Goal: Information Seeking & Learning: Learn about a topic

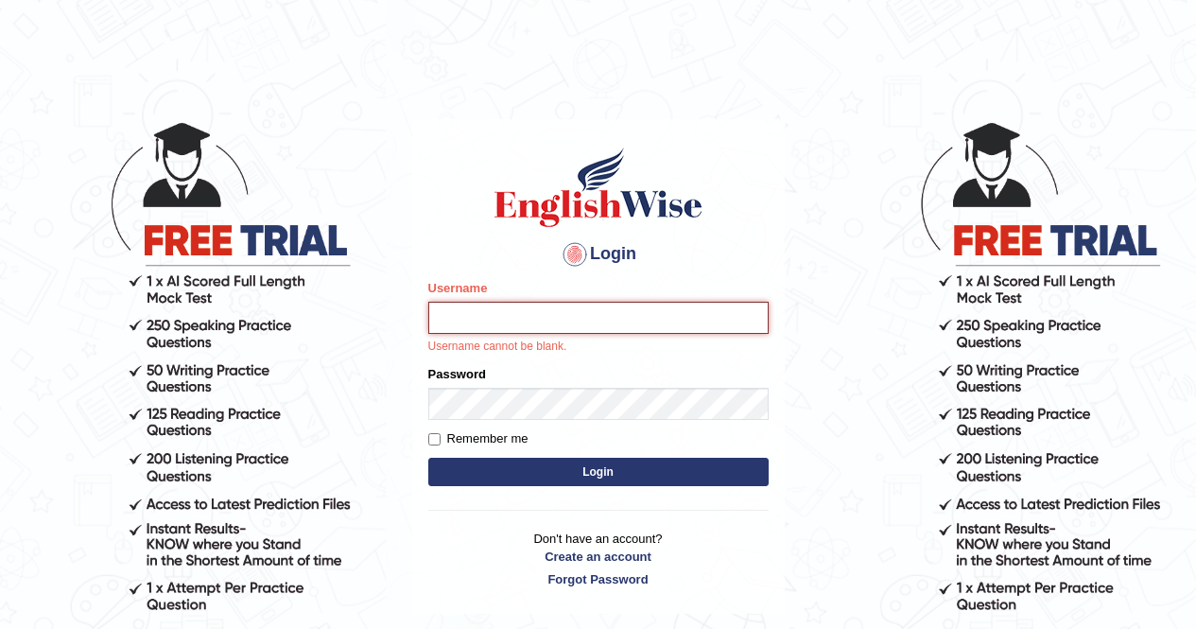
type input "Aliceenyonam"
click at [537, 427] on form "Please fix the following errors: Username Aliceenyonam Username cannot be blank…" at bounding box center [598, 385] width 340 height 212
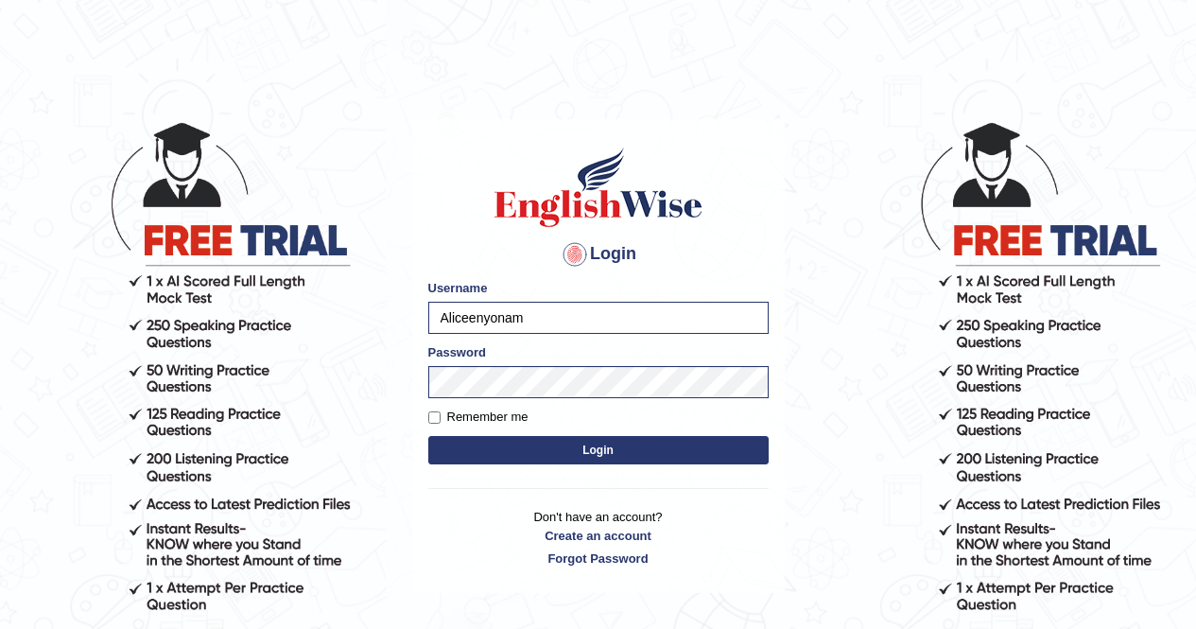
click at [547, 451] on button "Login" at bounding box center [598, 450] width 340 height 28
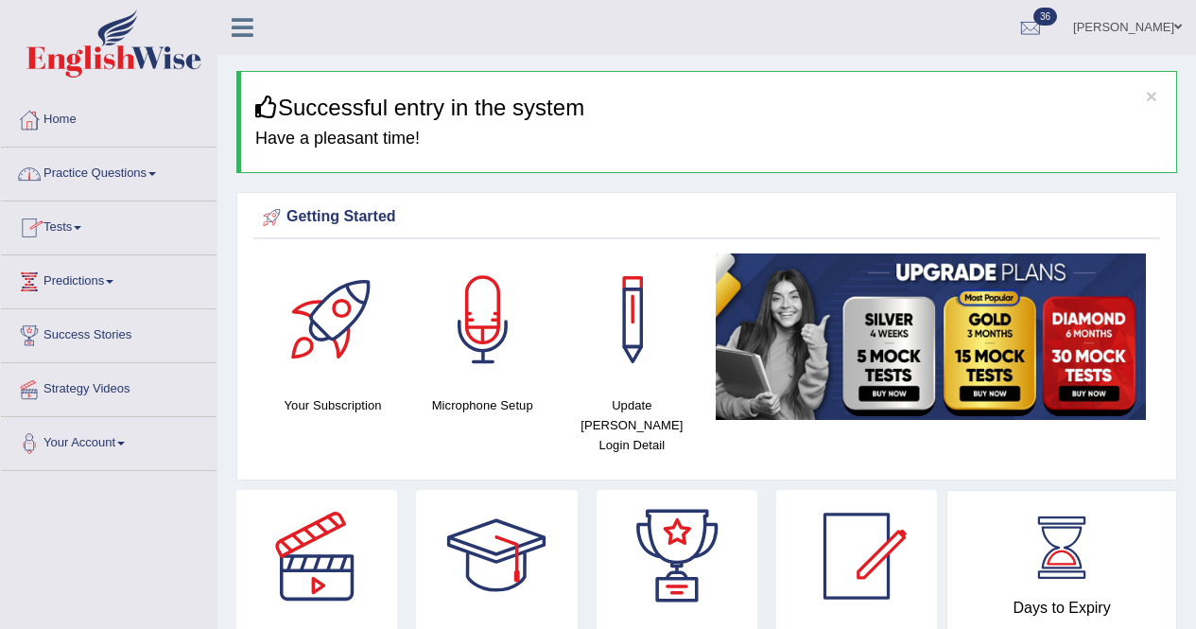
click at [98, 168] on link "Practice Questions" at bounding box center [109, 170] width 216 height 47
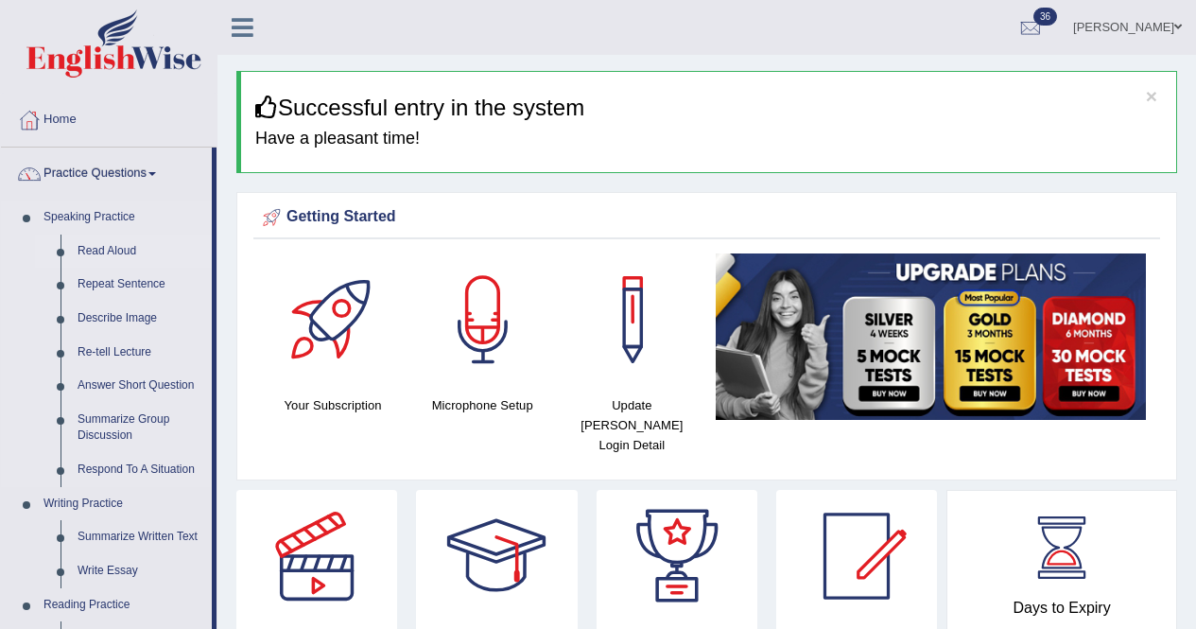
click at [119, 249] on link "Read Aloud" at bounding box center [140, 251] width 143 height 34
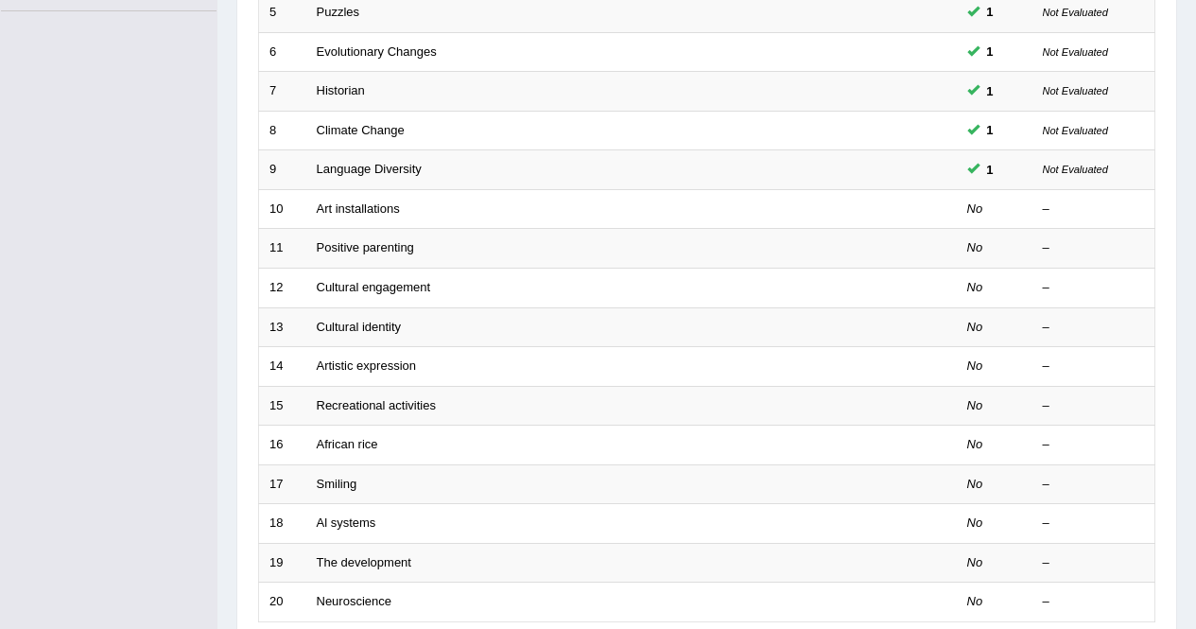
scroll to position [461, 0]
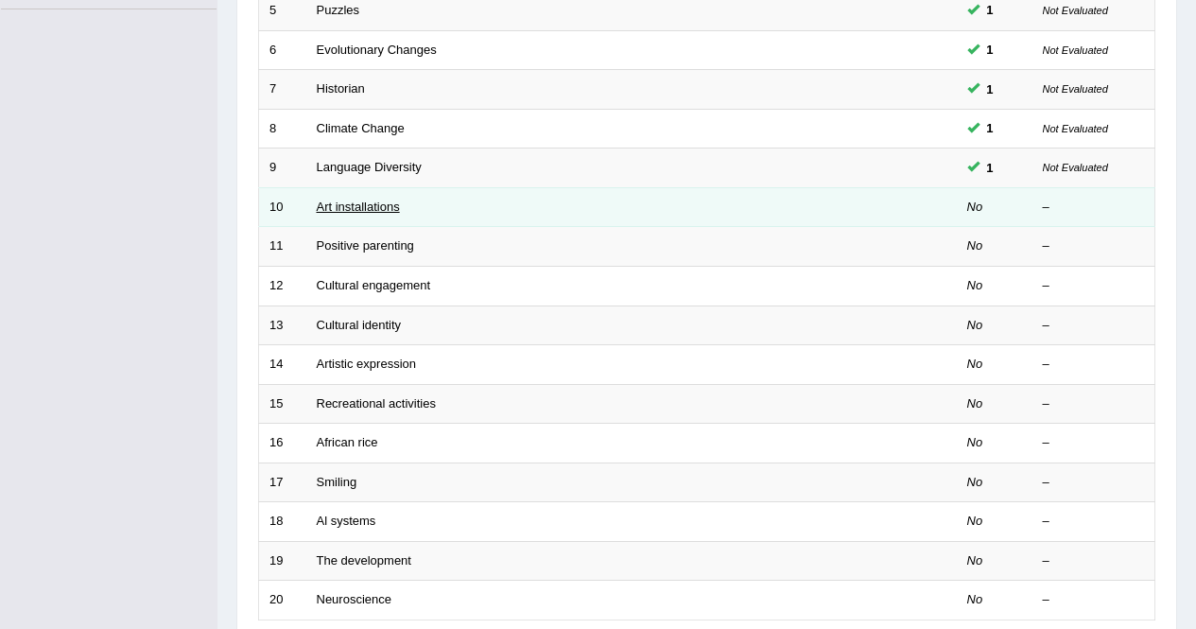
click at [375, 211] on link "Art installations" at bounding box center [358, 206] width 83 height 14
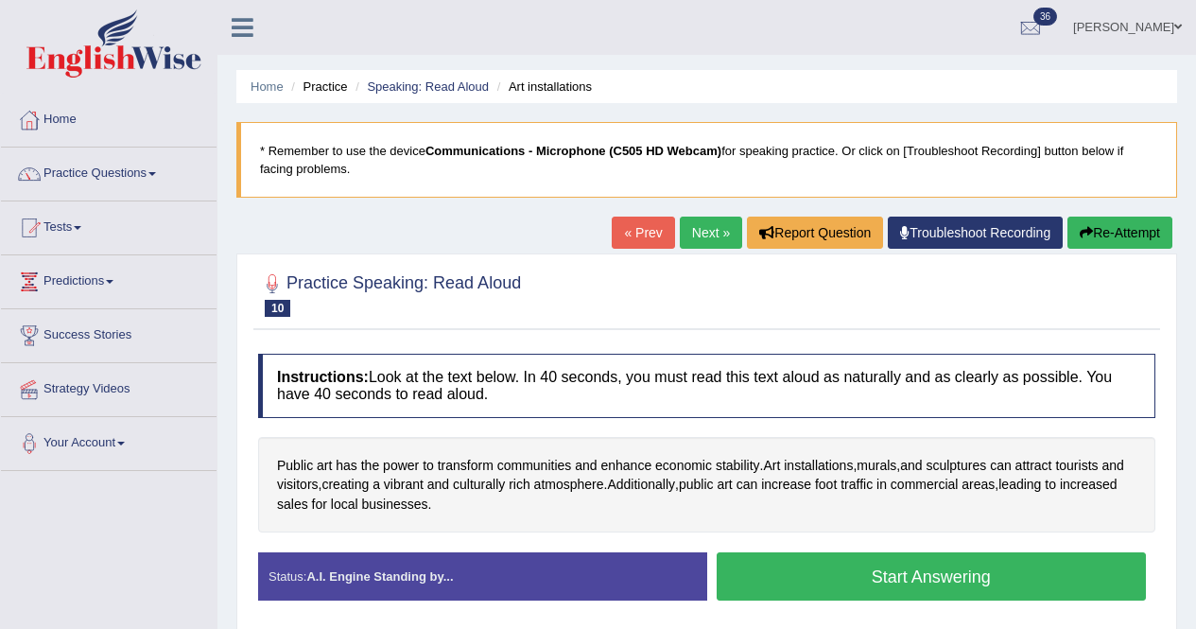
click at [886, 578] on button "Start Answering" at bounding box center [932, 576] width 430 height 48
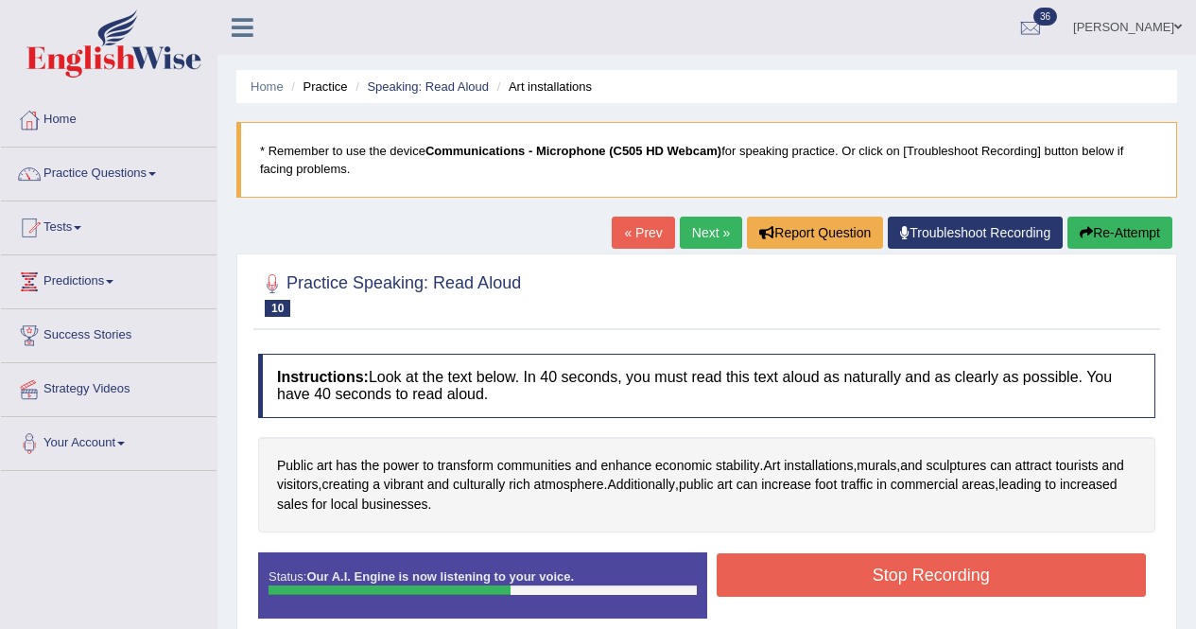
click at [845, 582] on button "Stop Recording" at bounding box center [932, 574] width 430 height 43
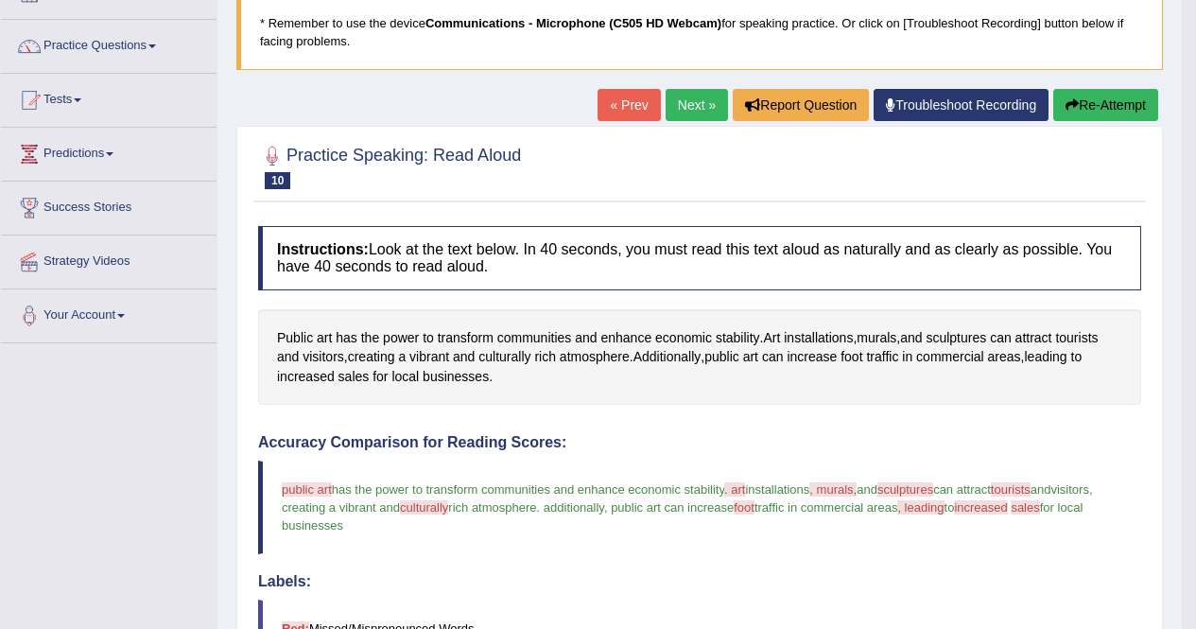
scroll to position [109, 0]
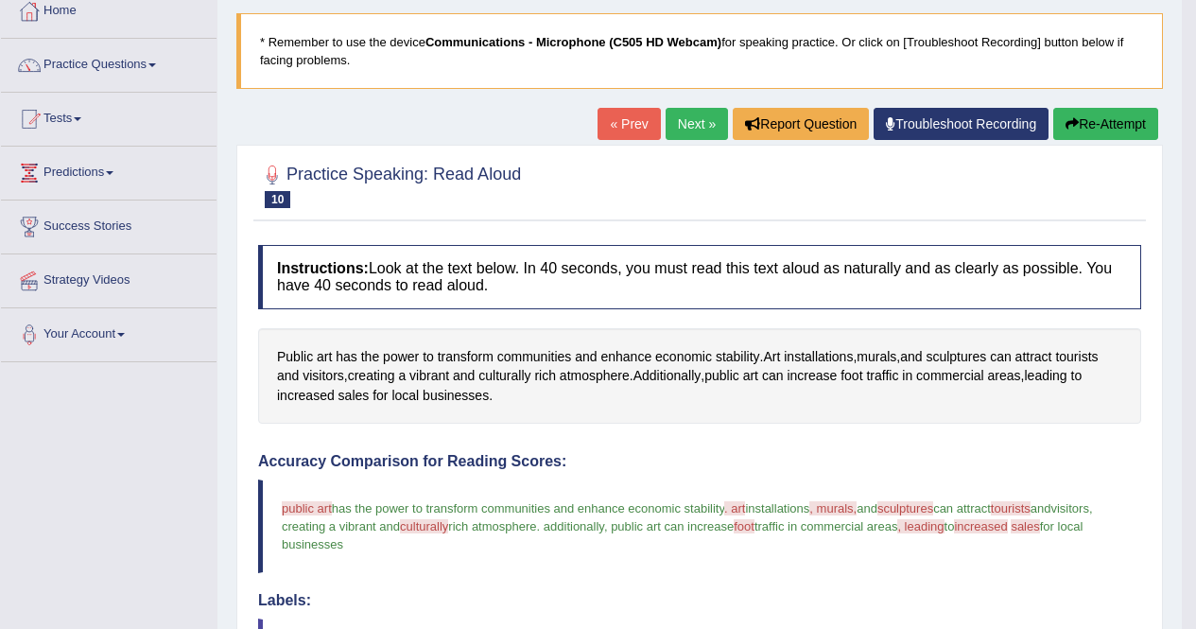
click at [695, 123] on link "Next »" at bounding box center [697, 124] width 62 height 32
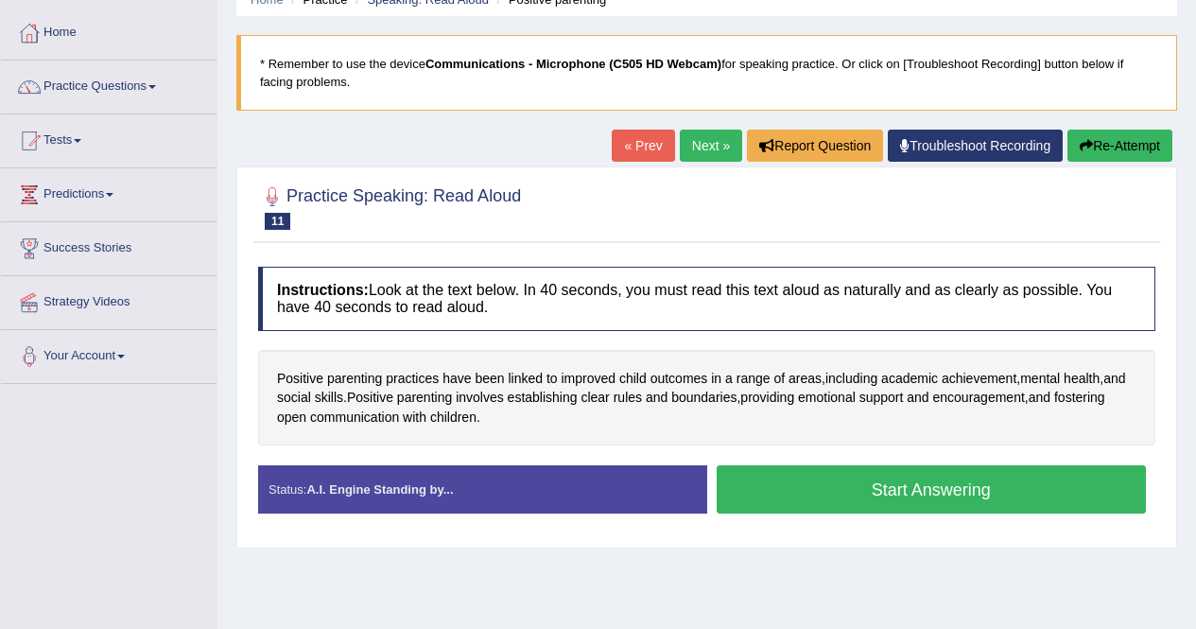
scroll to position [101, 0]
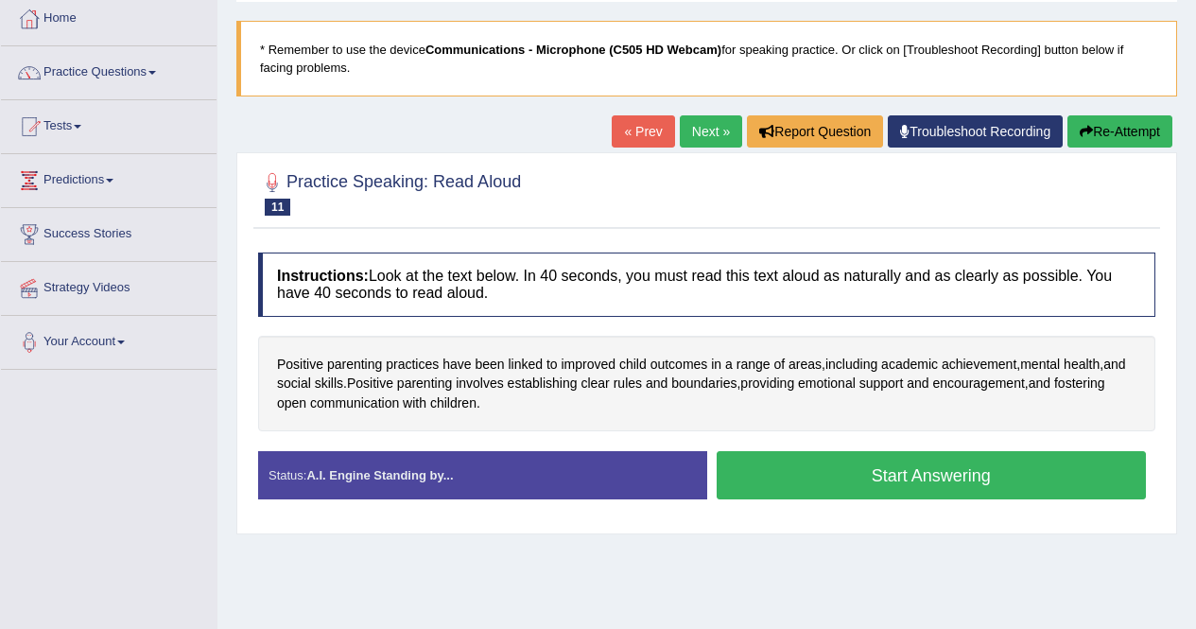
click at [938, 475] on button "Start Answering" at bounding box center [932, 475] width 430 height 48
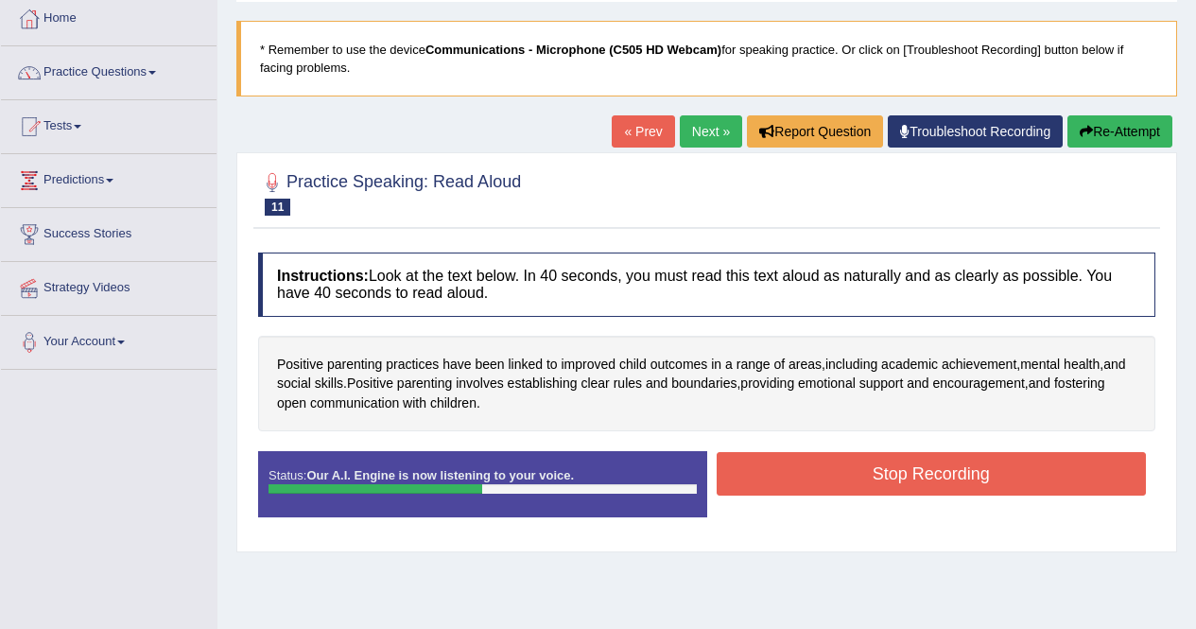
click at [902, 468] on button "Stop Recording" at bounding box center [932, 473] width 430 height 43
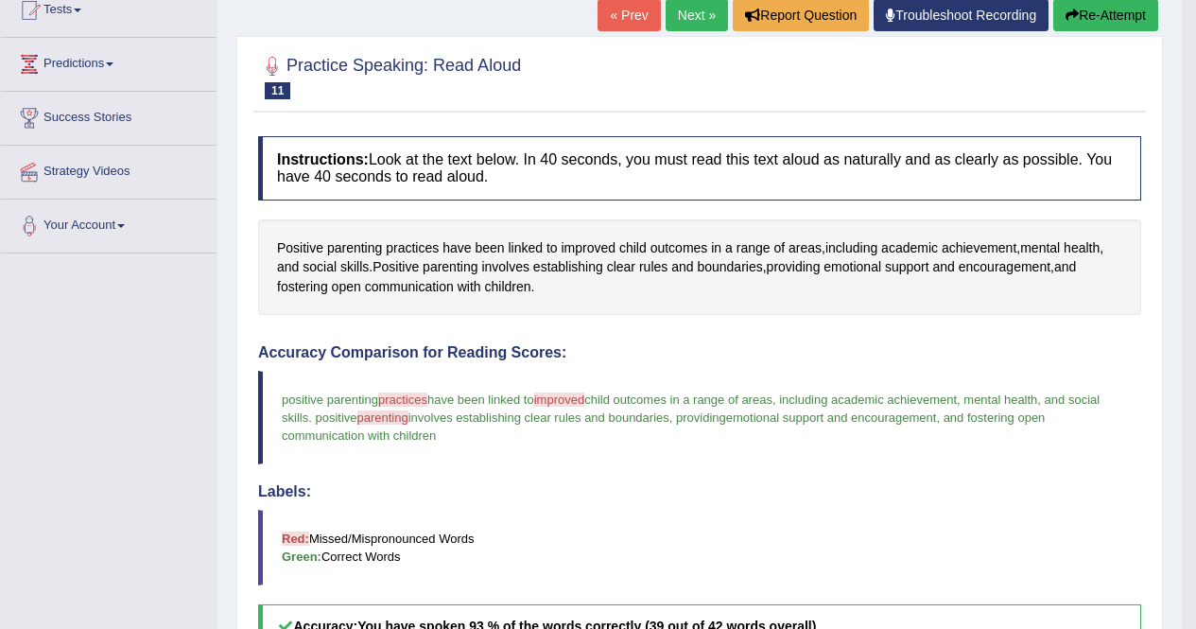
scroll to position [36, 0]
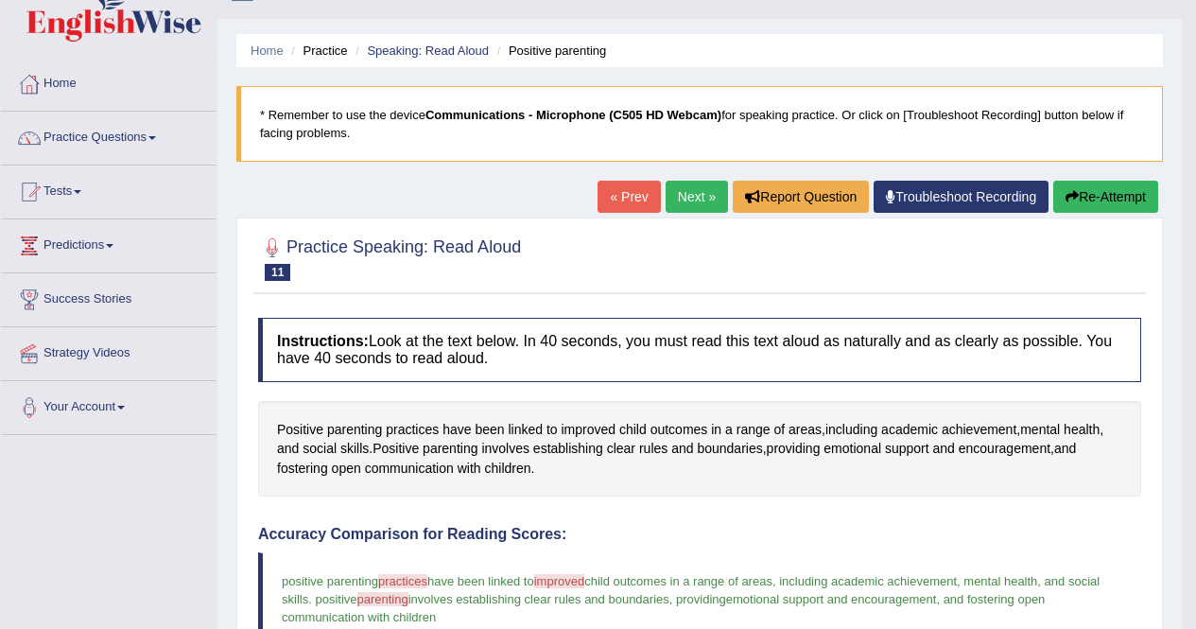
click at [687, 198] on link "Next »" at bounding box center [697, 197] width 62 height 32
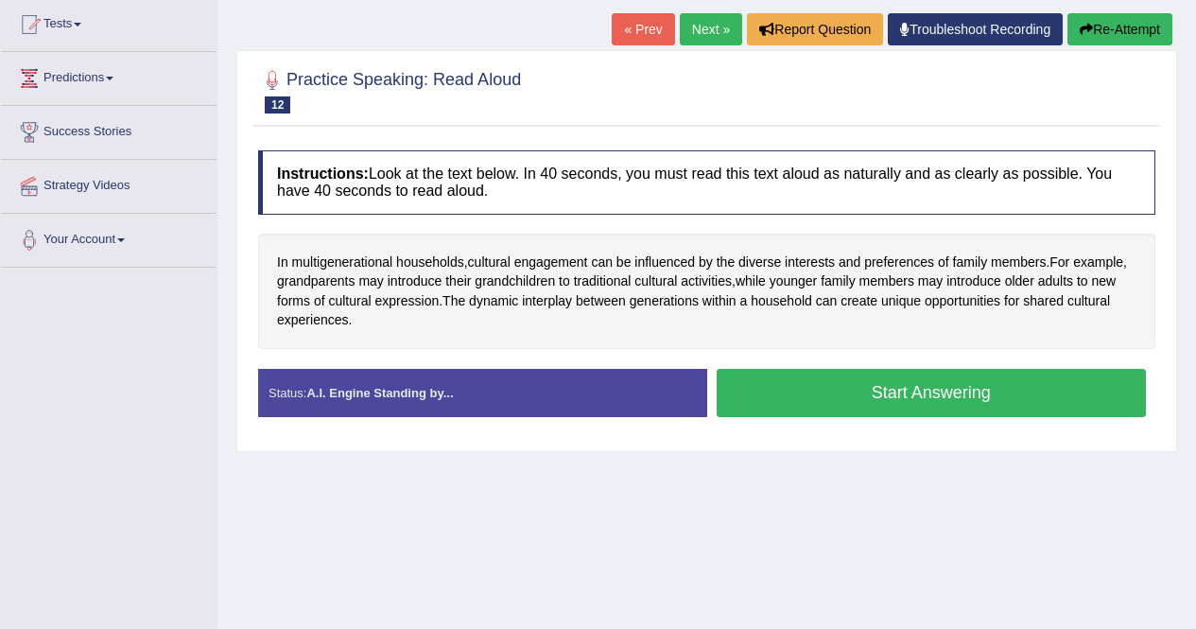
scroll to position [206, 0]
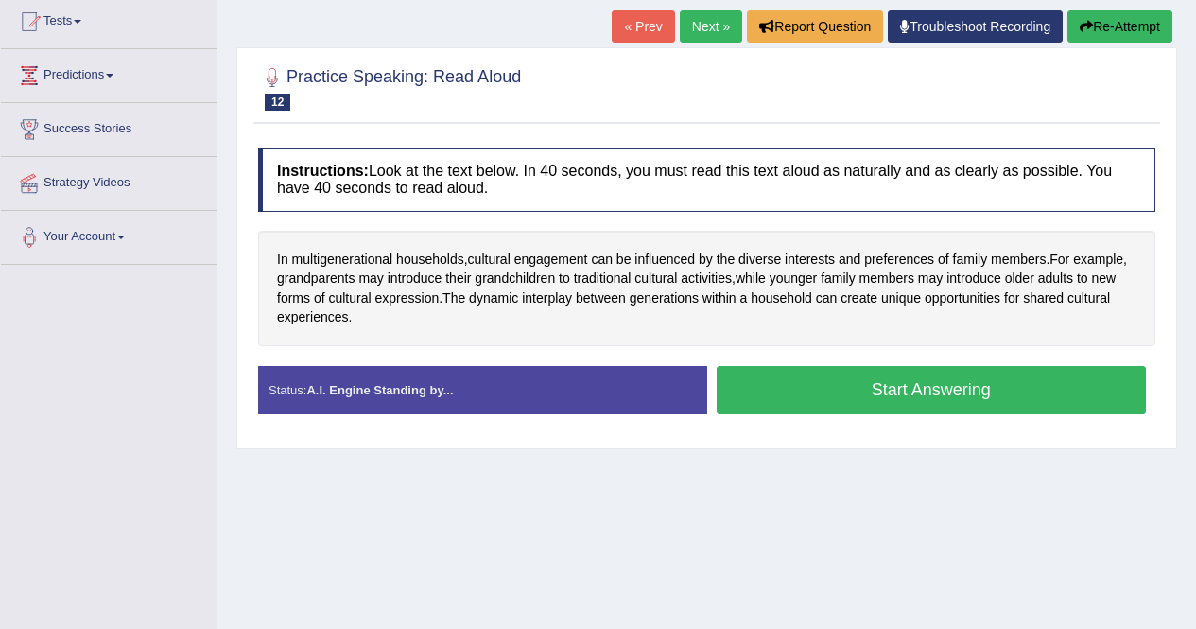
click at [870, 409] on button "Start Answering" at bounding box center [932, 390] width 430 height 48
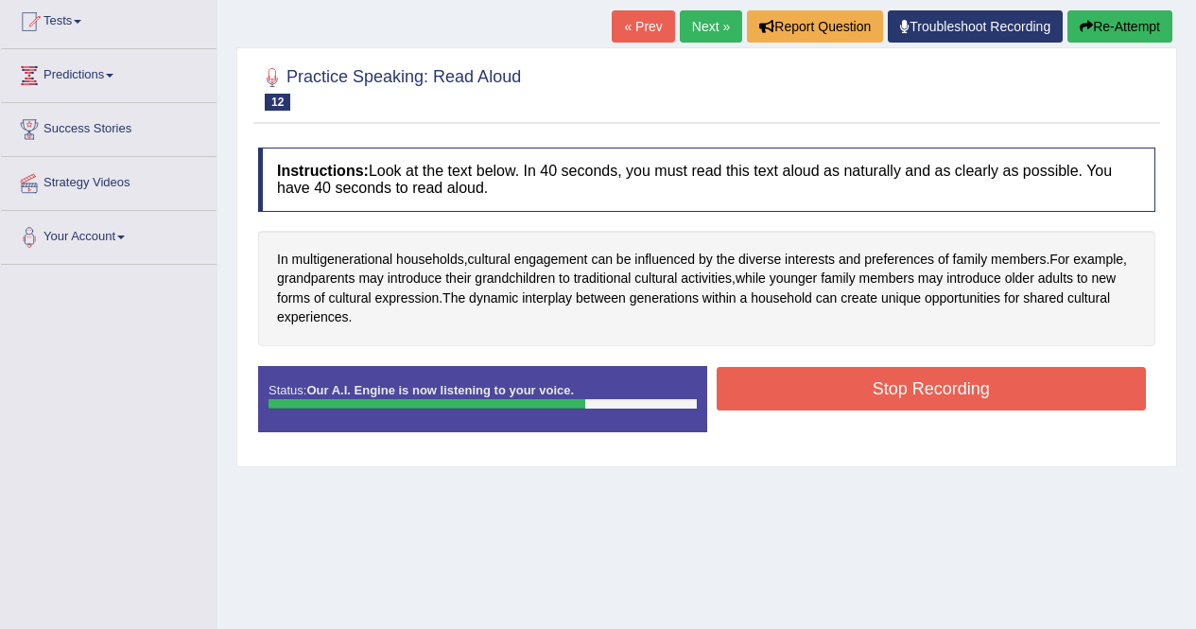
click at [878, 390] on button "Stop Recording" at bounding box center [932, 388] width 430 height 43
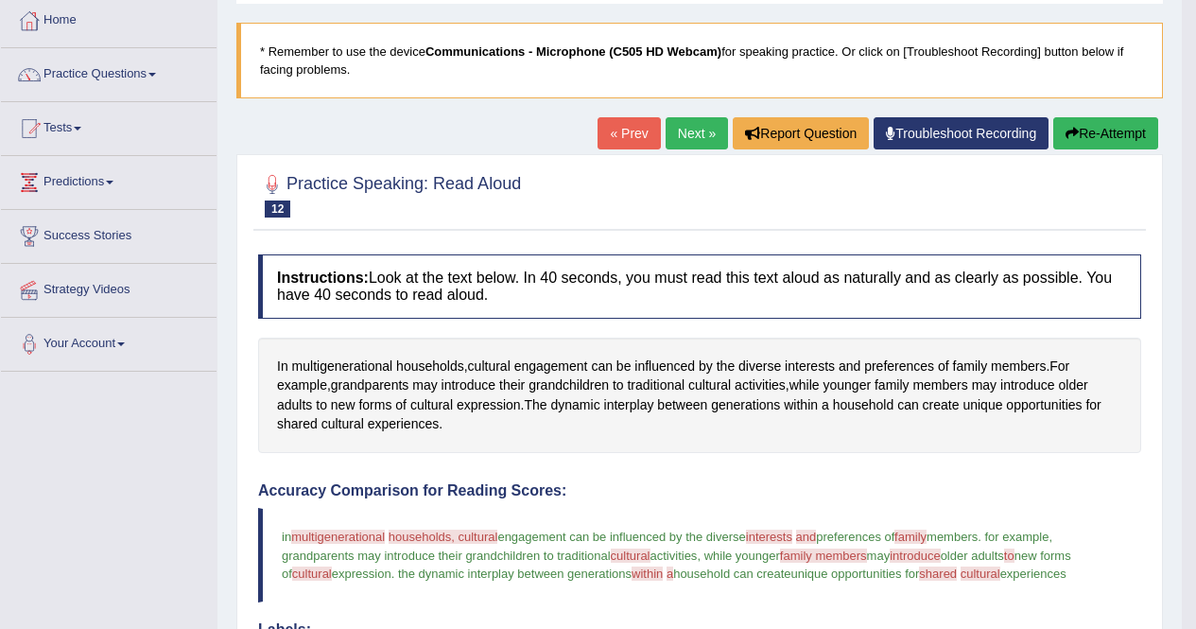
scroll to position [91, 0]
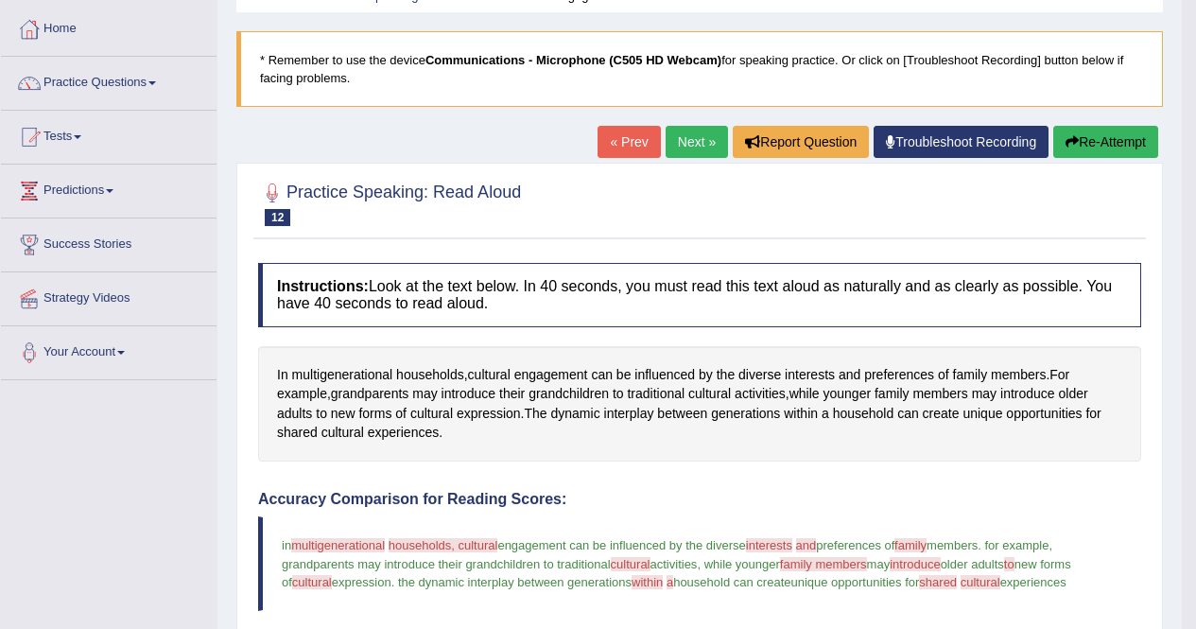
click at [666, 140] on link "Next »" at bounding box center [697, 142] width 62 height 32
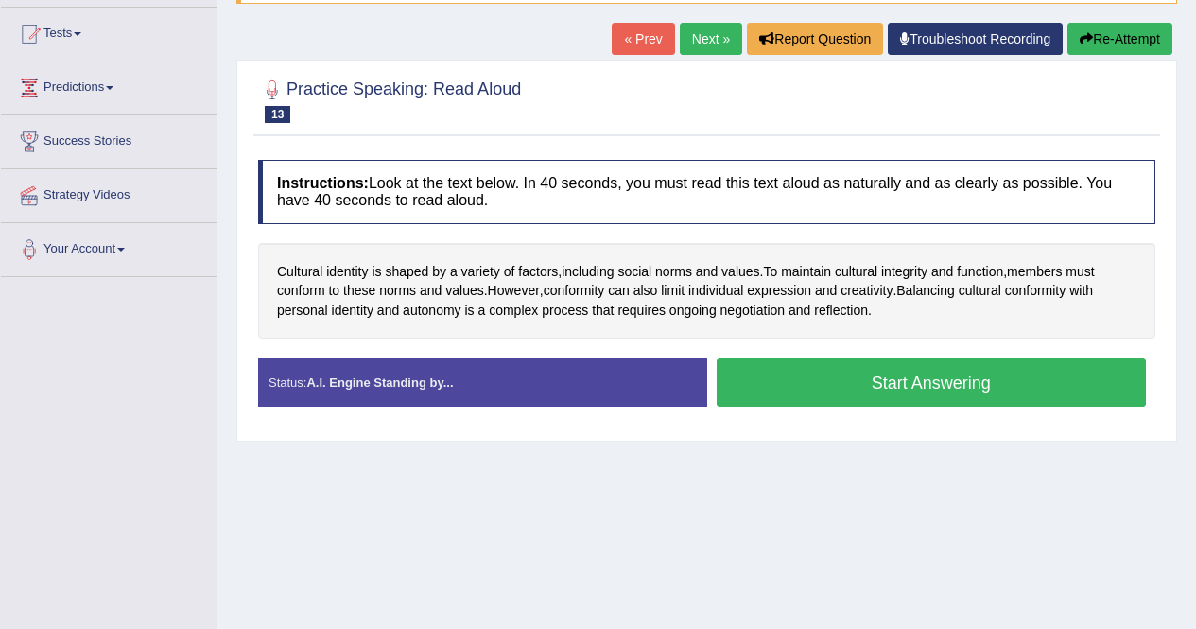
scroll to position [201, 0]
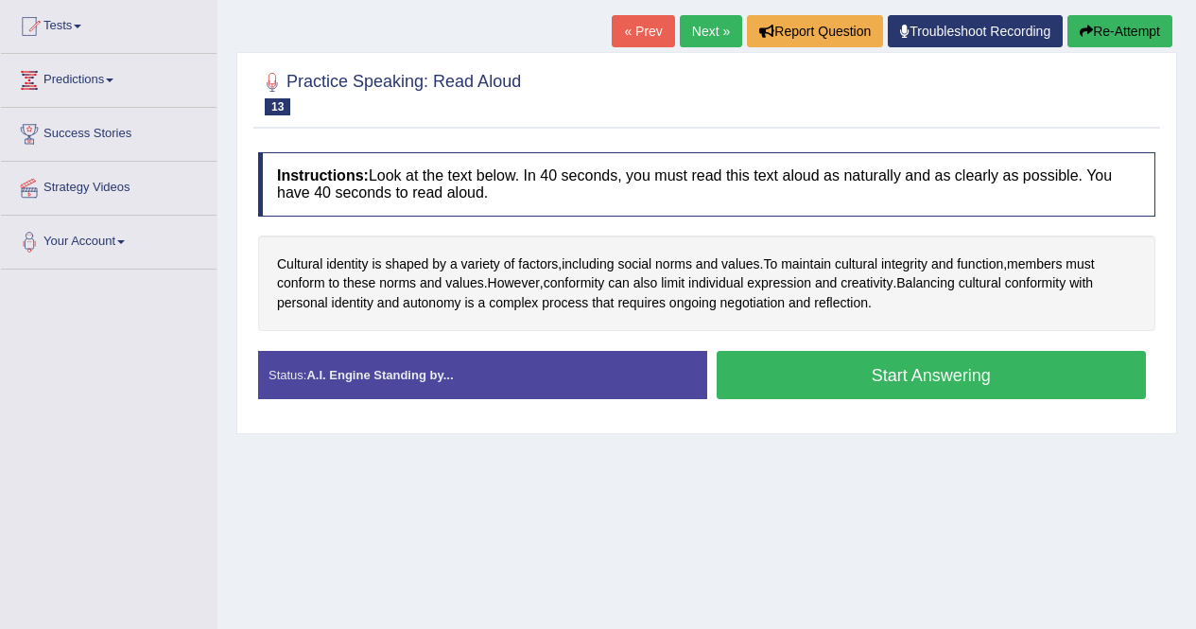
click at [914, 374] on button "Start Answering" at bounding box center [932, 375] width 430 height 48
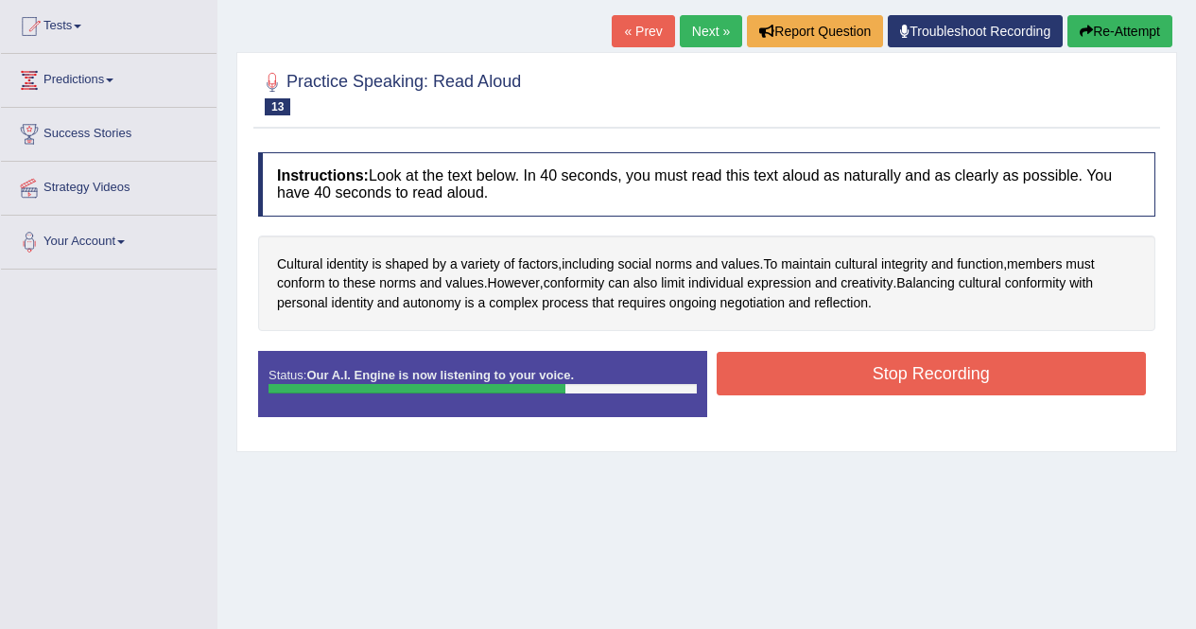
click at [826, 371] on button "Stop Recording" at bounding box center [932, 373] width 430 height 43
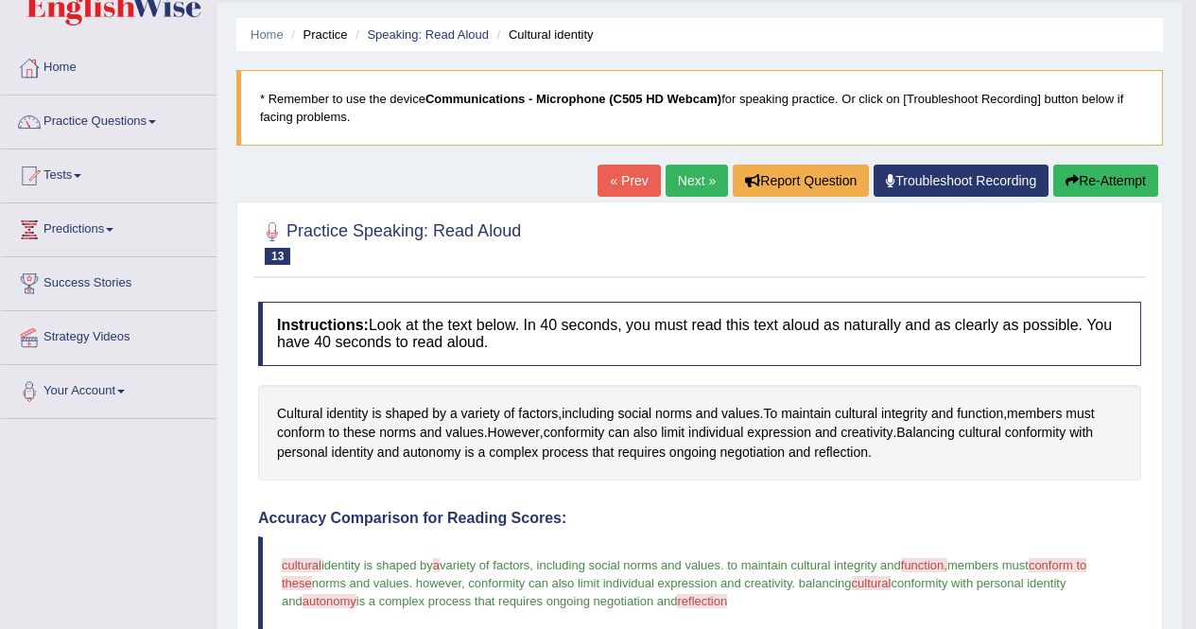
scroll to position [0, 0]
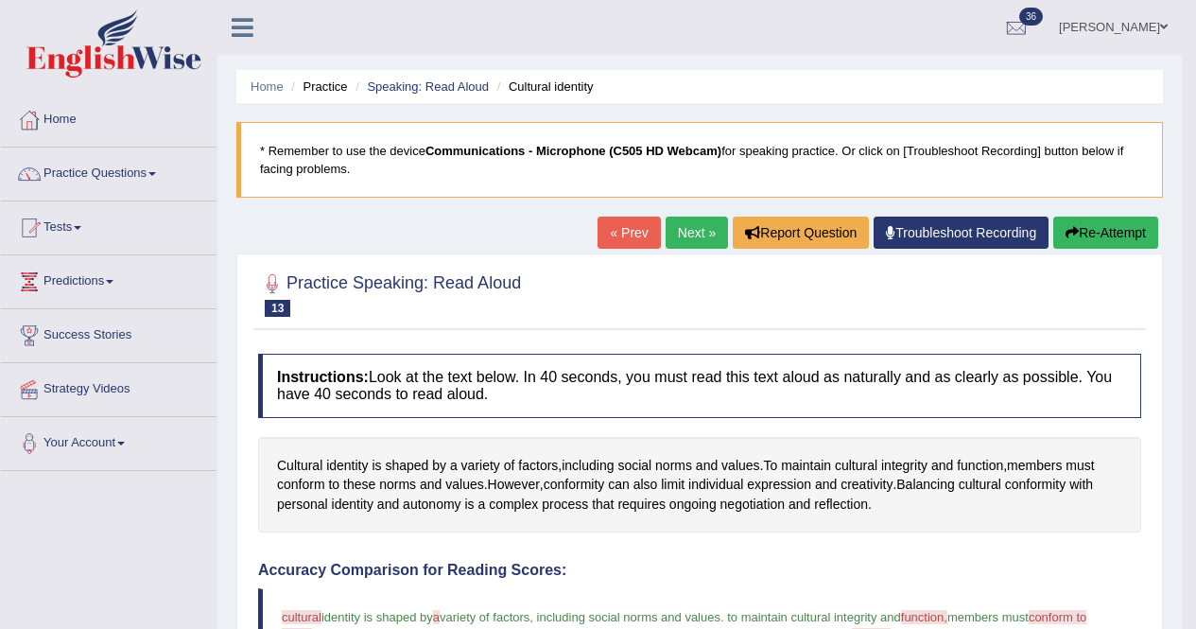
click at [679, 228] on link "Next »" at bounding box center [697, 233] width 62 height 32
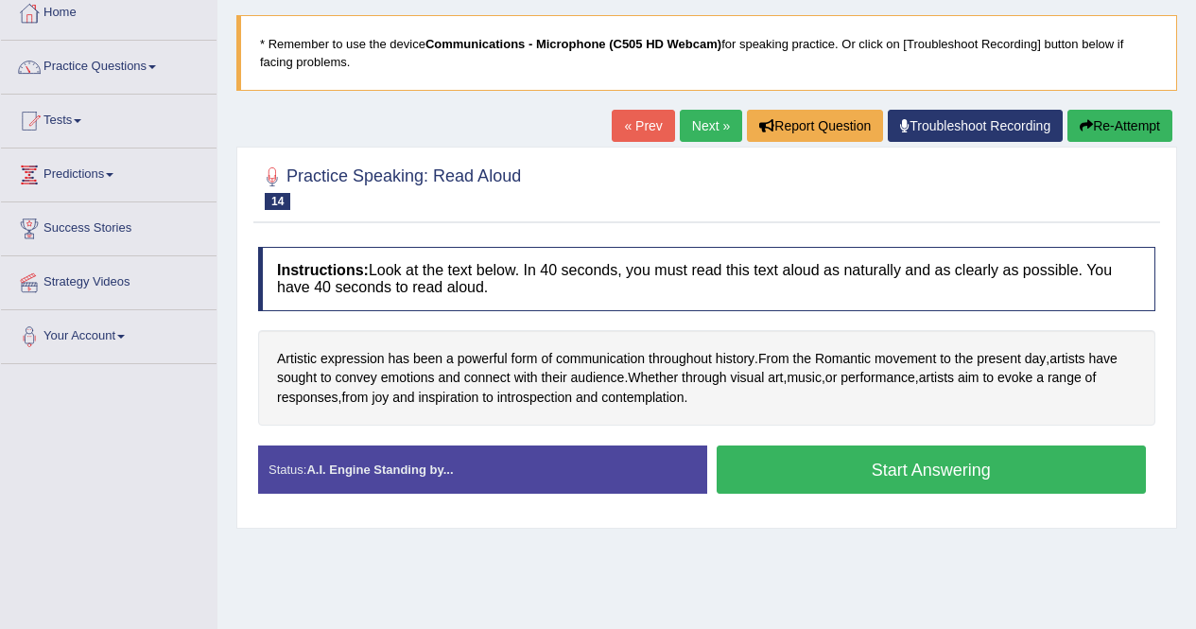
scroll to position [111, 0]
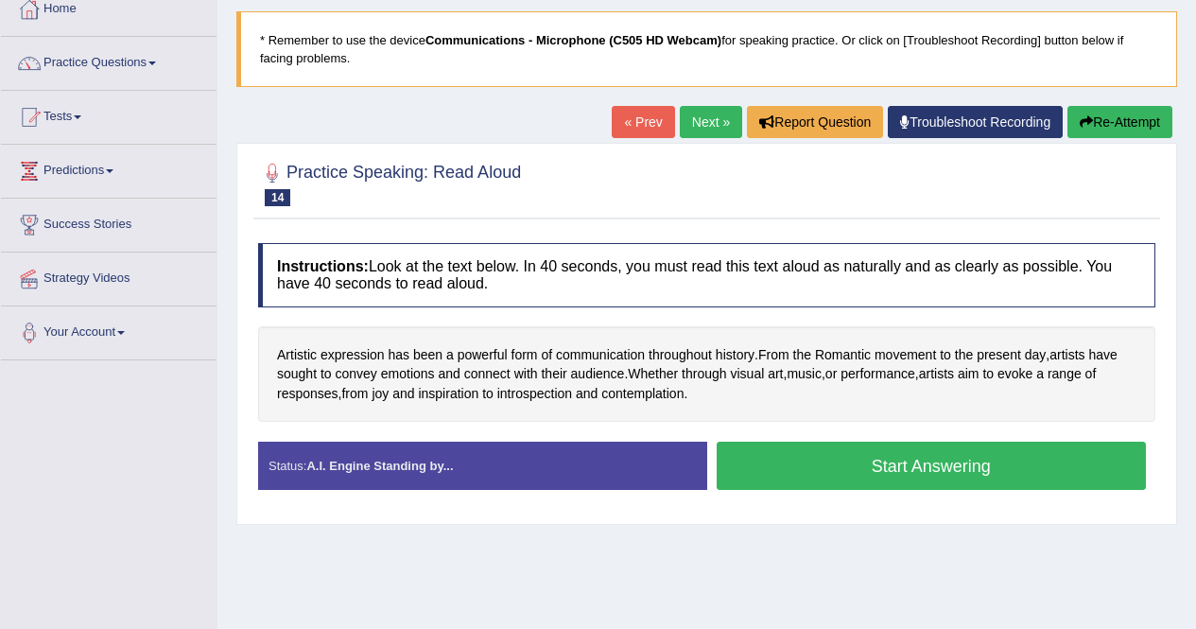
click at [852, 465] on button "Start Answering" at bounding box center [932, 466] width 430 height 48
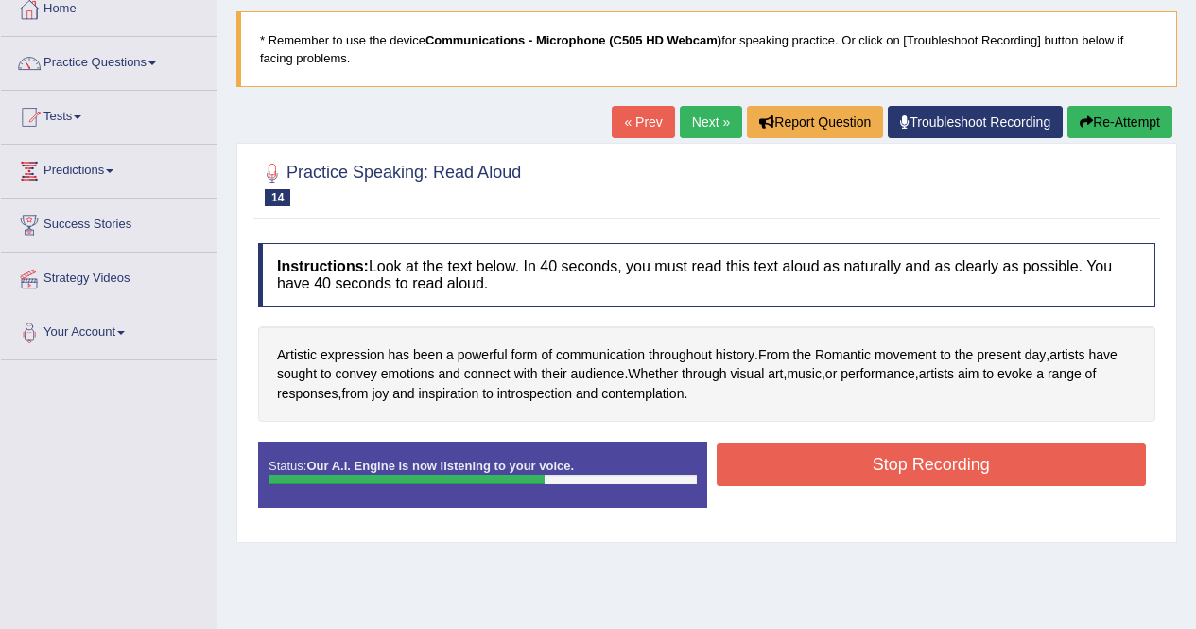
click at [853, 466] on button "Stop Recording" at bounding box center [932, 463] width 430 height 43
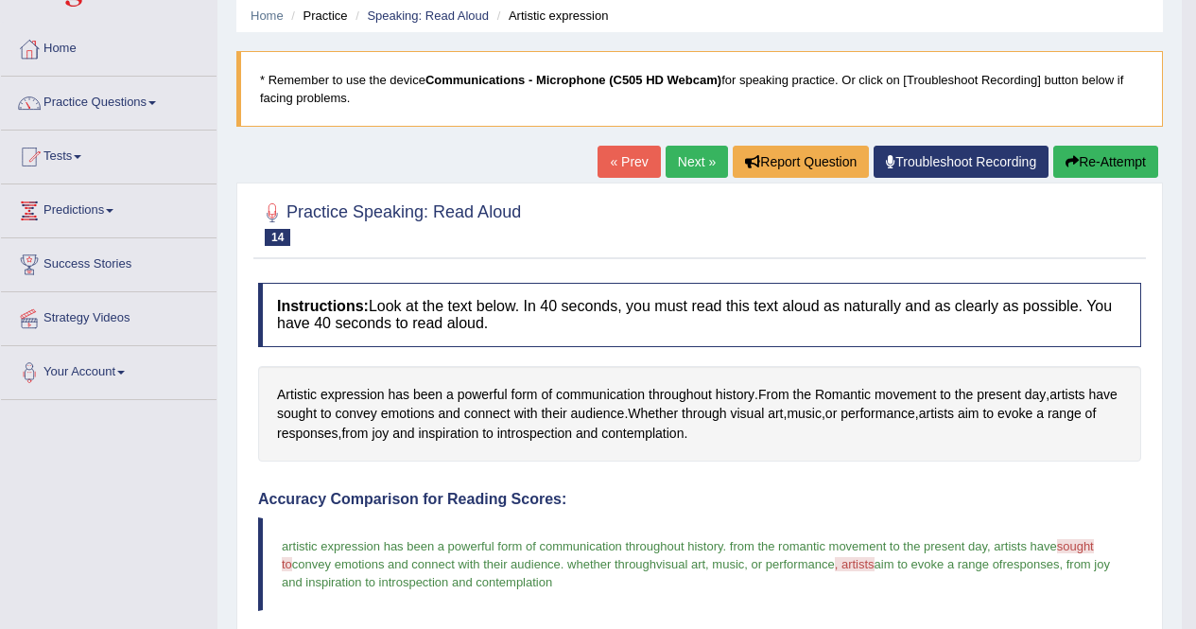
scroll to position [0, 0]
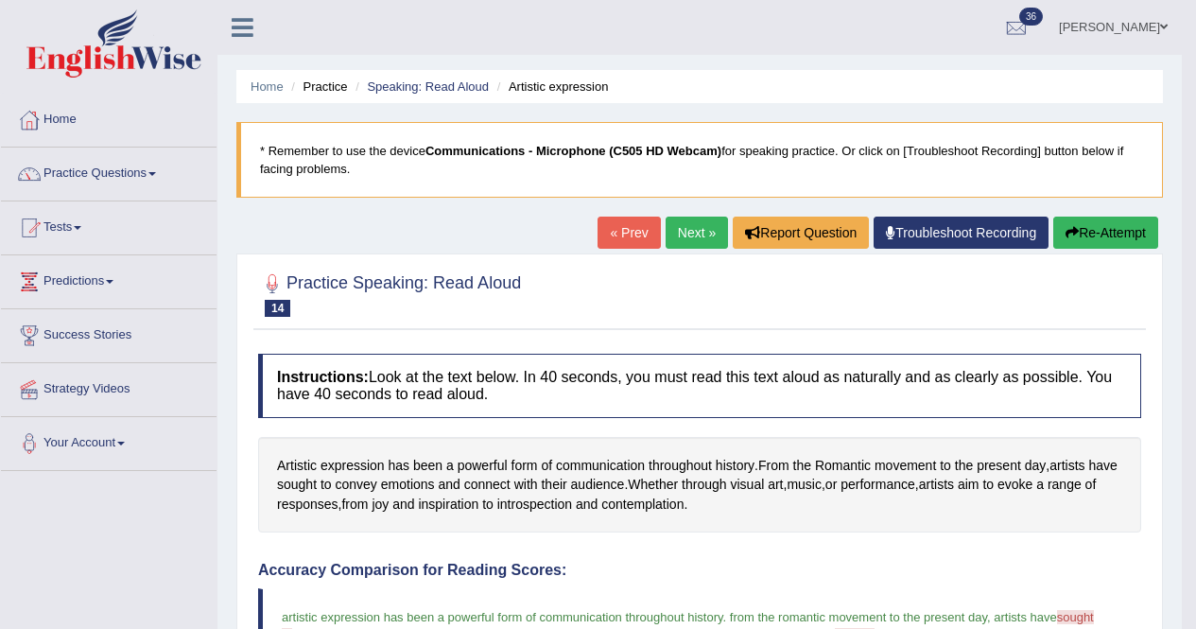
click at [697, 240] on link "Next »" at bounding box center [697, 233] width 62 height 32
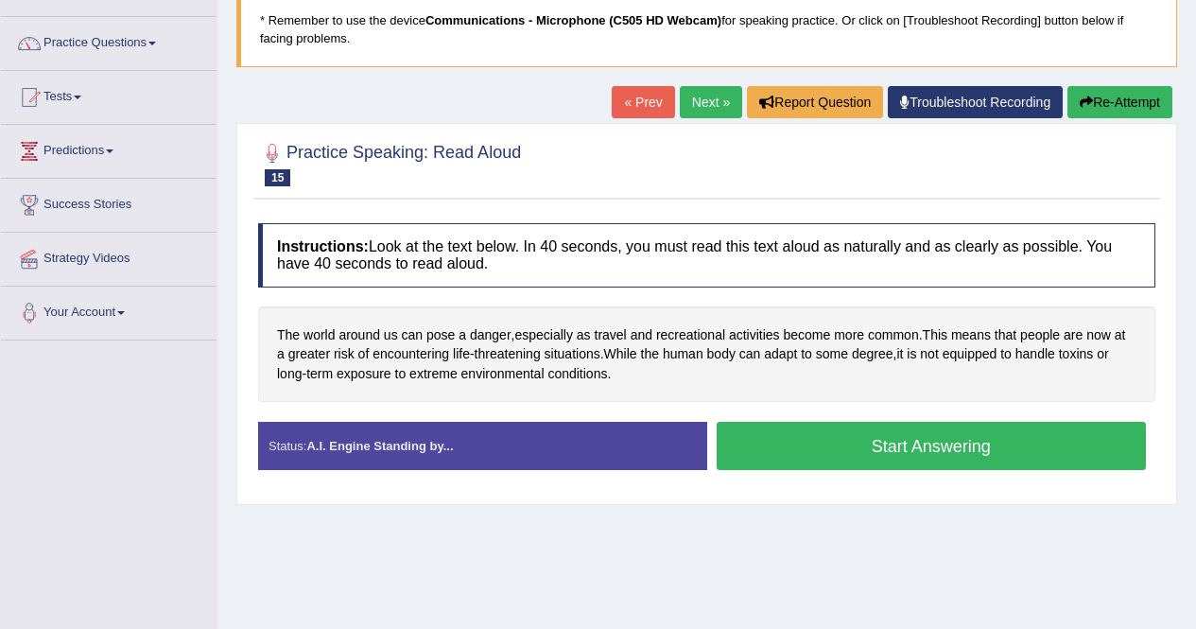
scroll to position [135, 0]
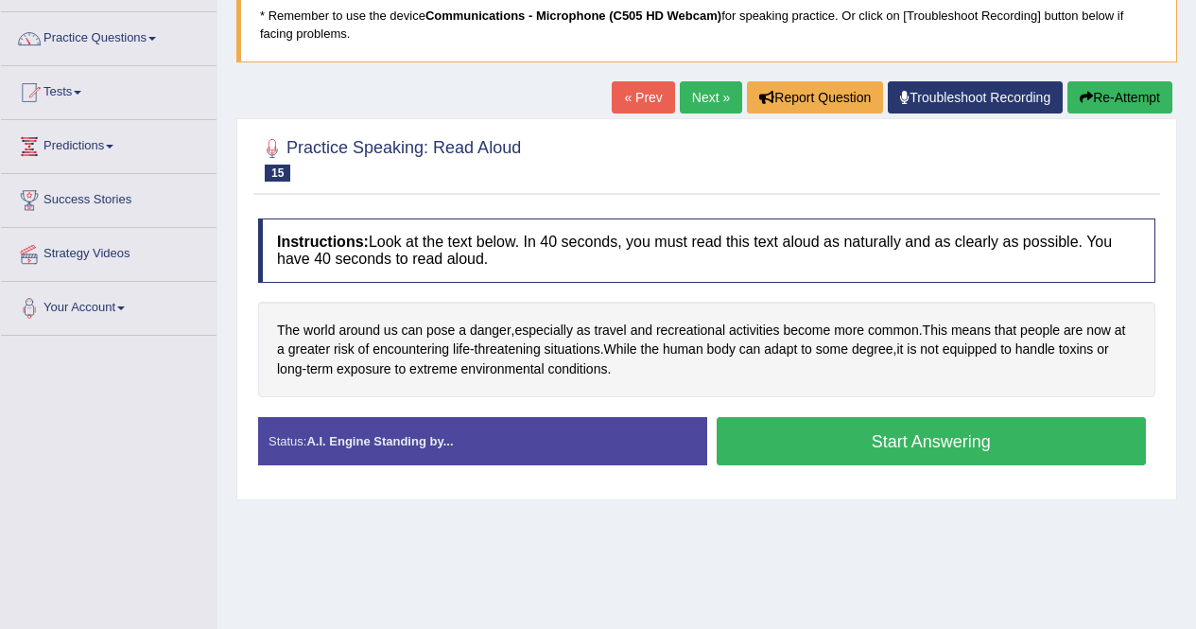
click at [950, 430] on button "Start Answering" at bounding box center [932, 441] width 430 height 48
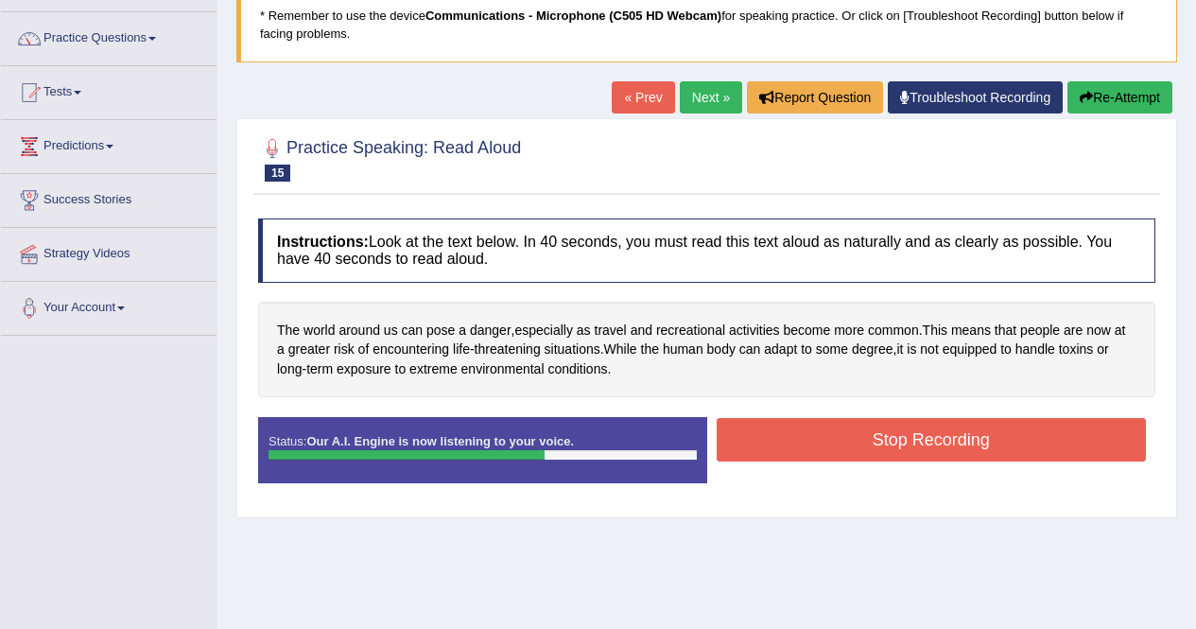
click at [938, 433] on button "Stop Recording" at bounding box center [932, 439] width 430 height 43
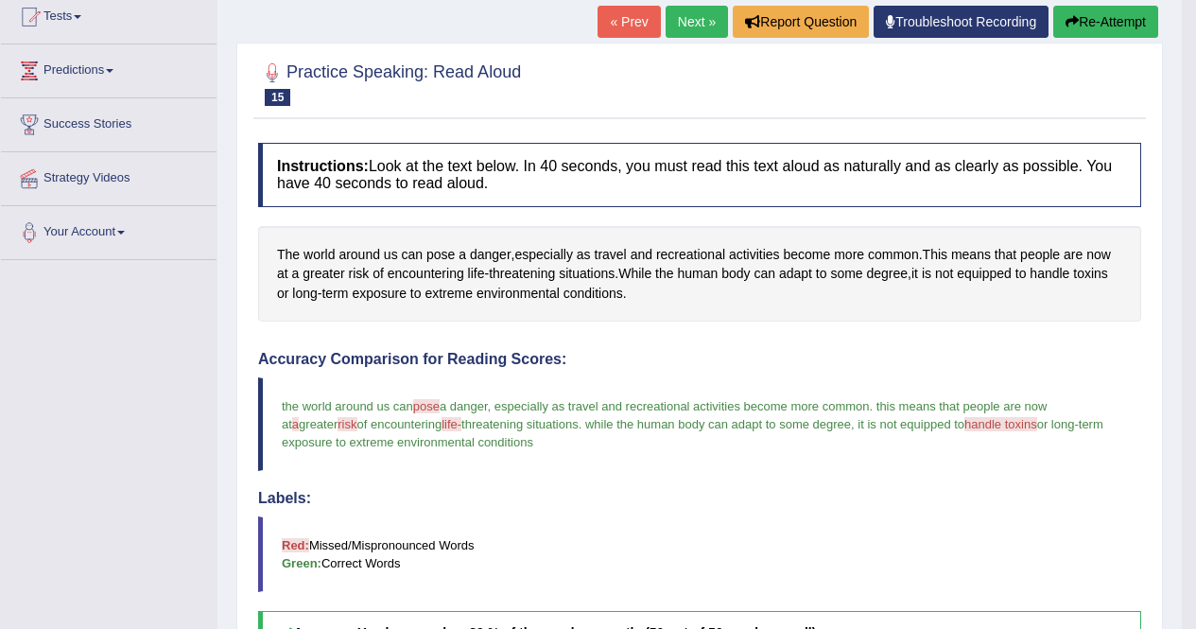
scroll to position [171, 0]
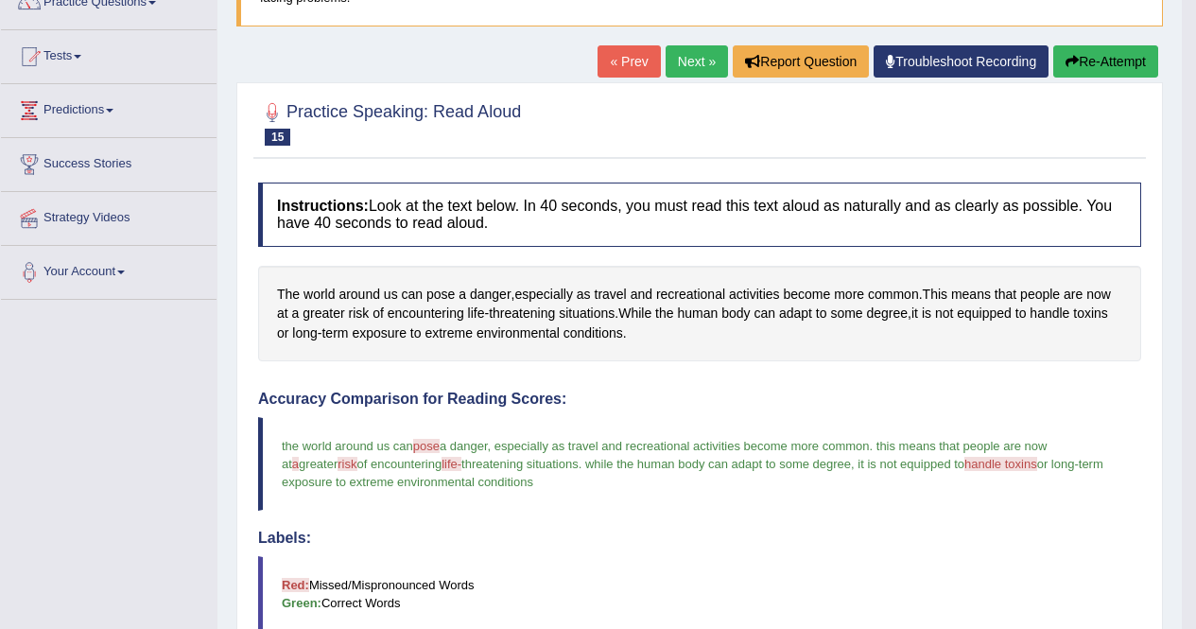
click at [679, 54] on link "Next »" at bounding box center [697, 61] width 62 height 32
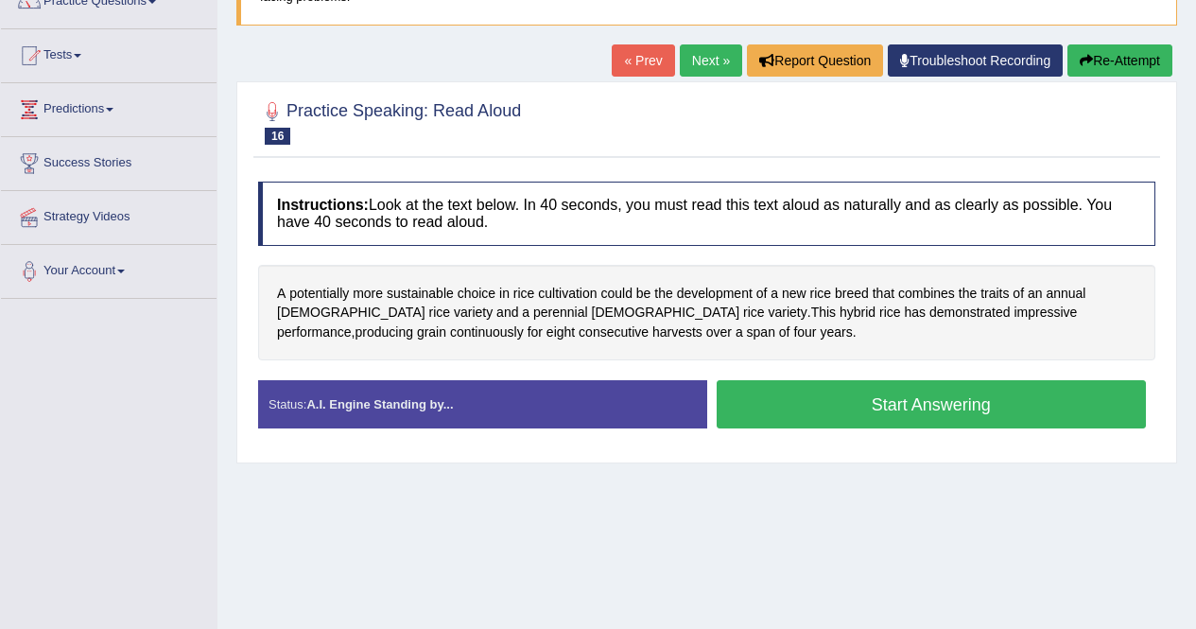
scroll to position [187, 0]
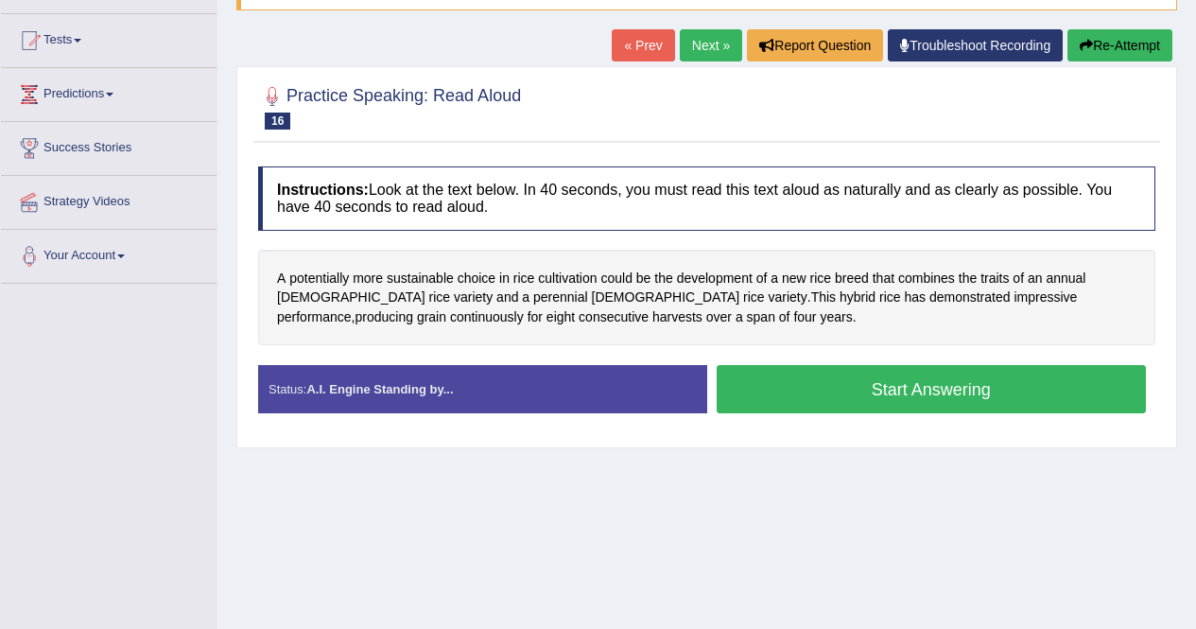
click at [947, 390] on button "Start Answering" at bounding box center [932, 389] width 430 height 48
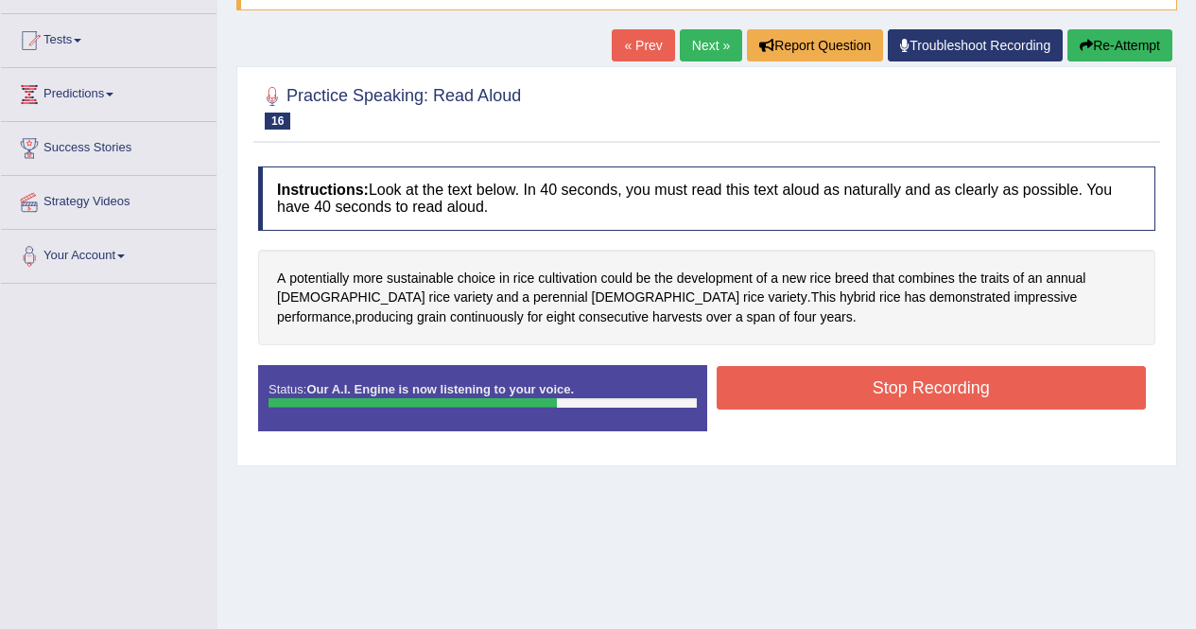
click at [977, 388] on button "Stop Recording" at bounding box center [932, 387] width 430 height 43
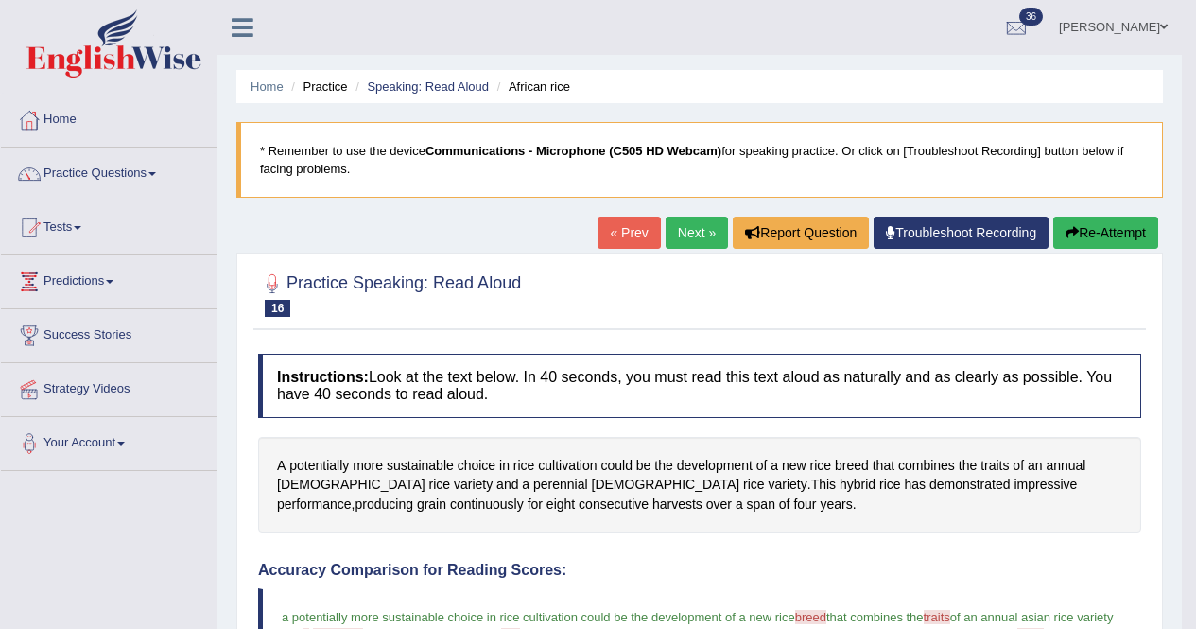
scroll to position [2, 0]
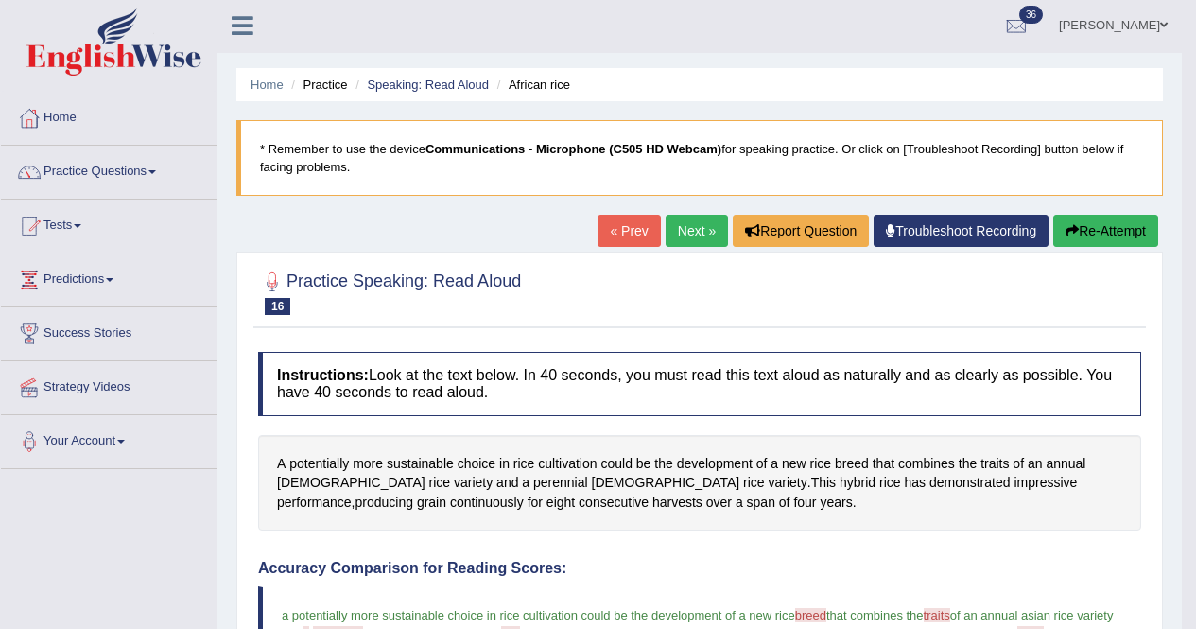
click at [668, 230] on link "Next »" at bounding box center [697, 231] width 62 height 32
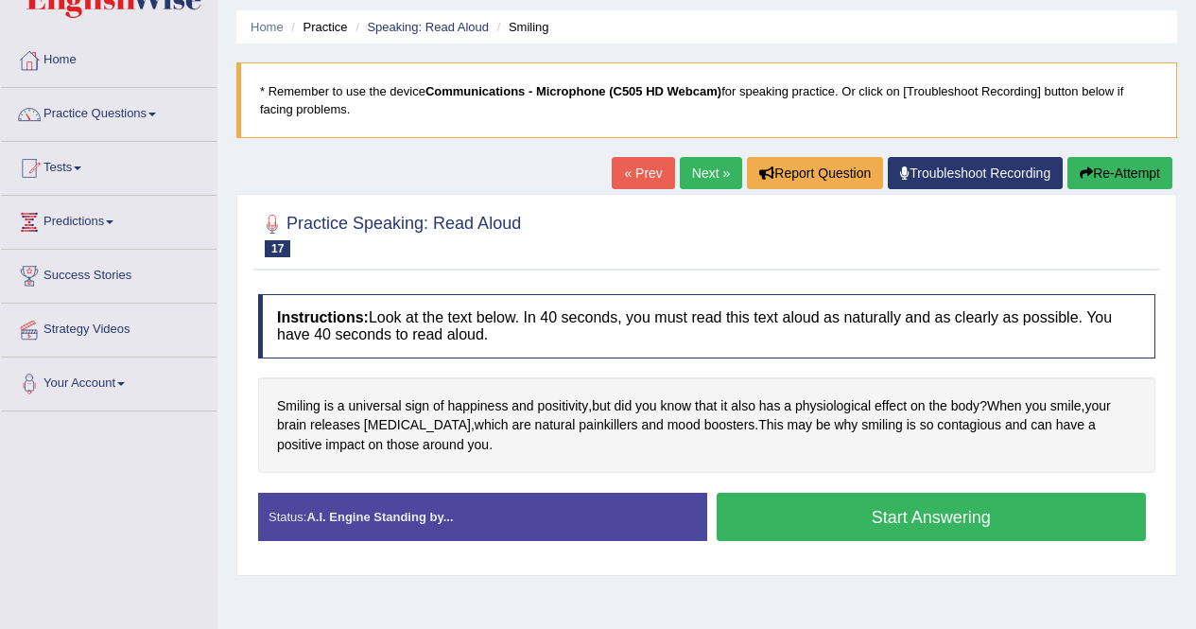
scroll to position [113, 0]
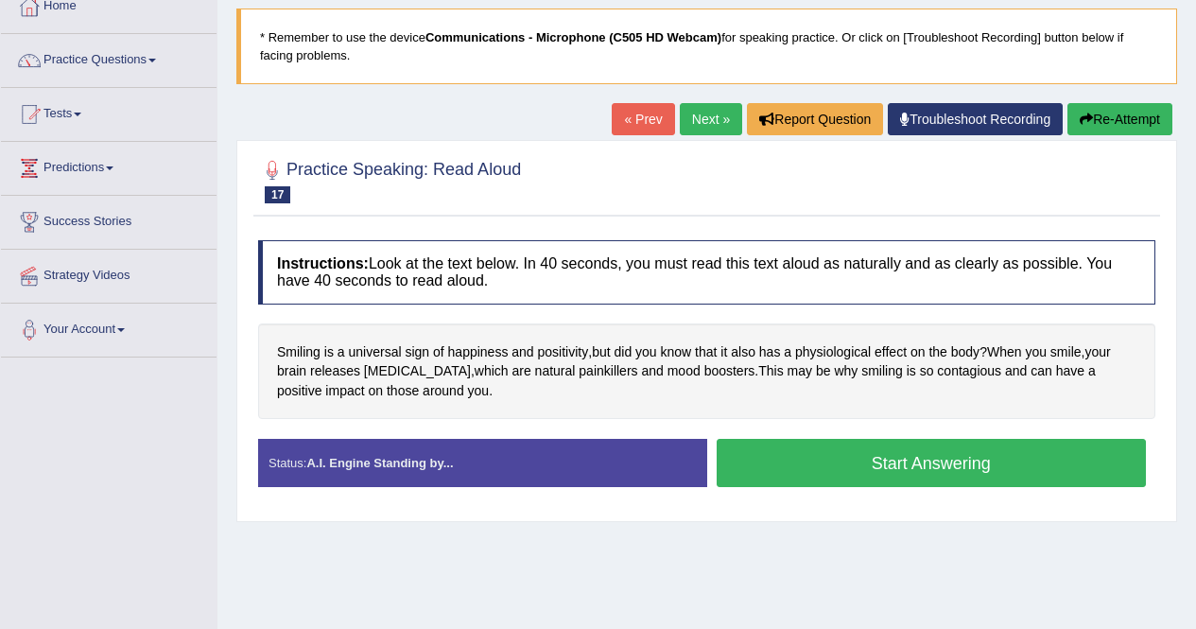
click at [891, 464] on button "Start Answering" at bounding box center [932, 463] width 430 height 48
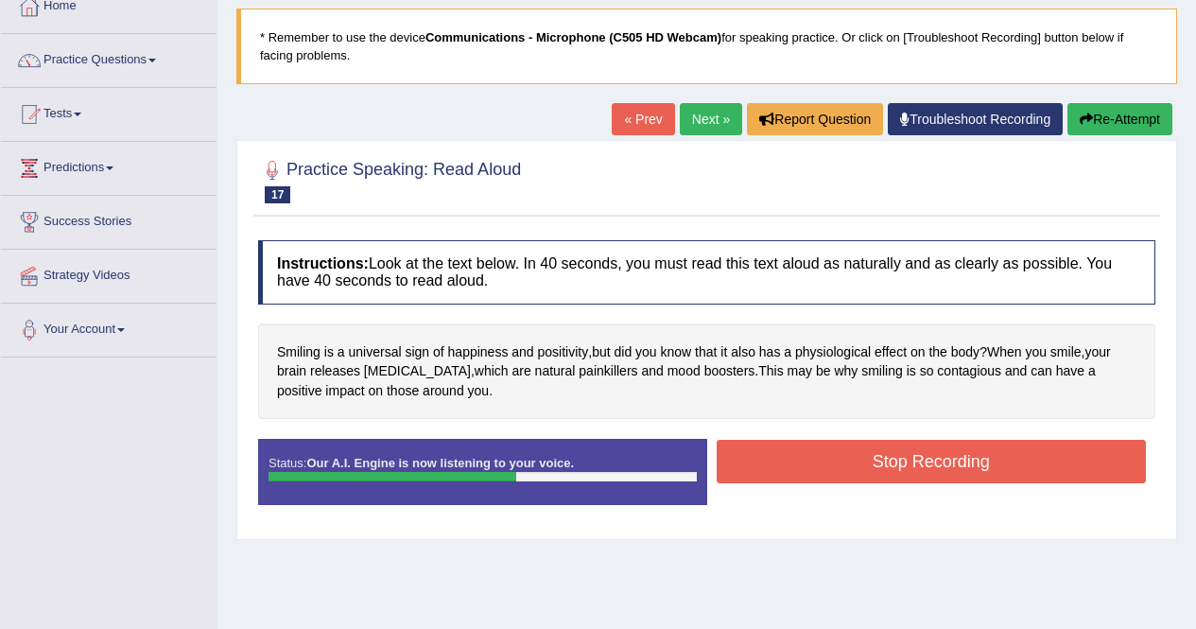
click at [909, 459] on button "Stop Recording" at bounding box center [932, 461] width 430 height 43
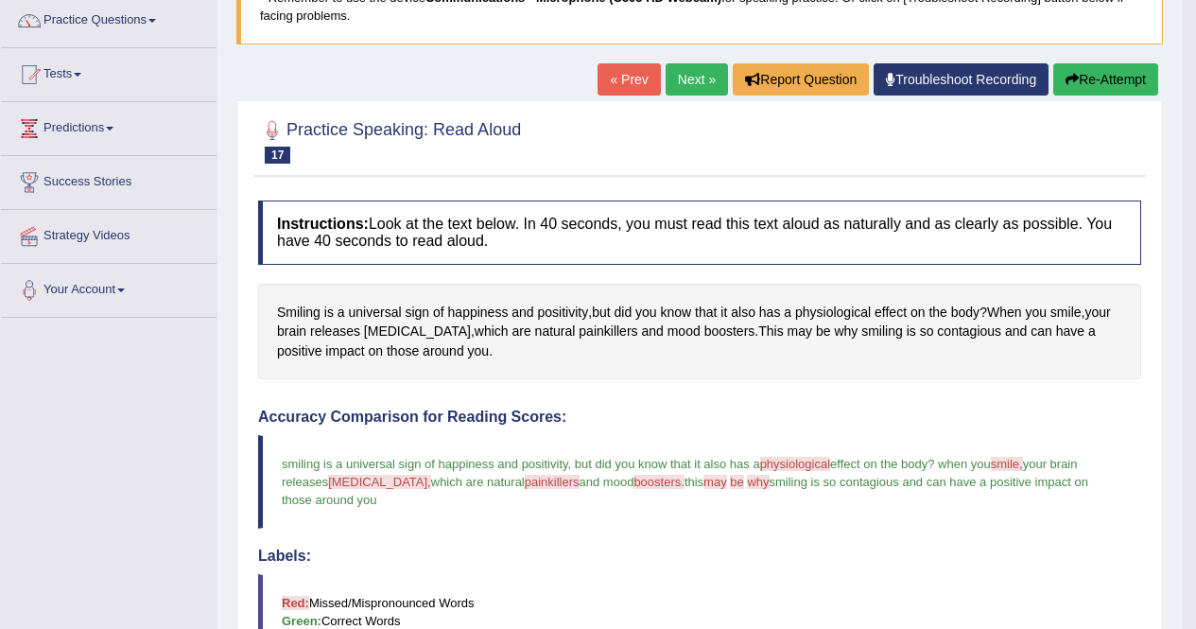
scroll to position [57, 0]
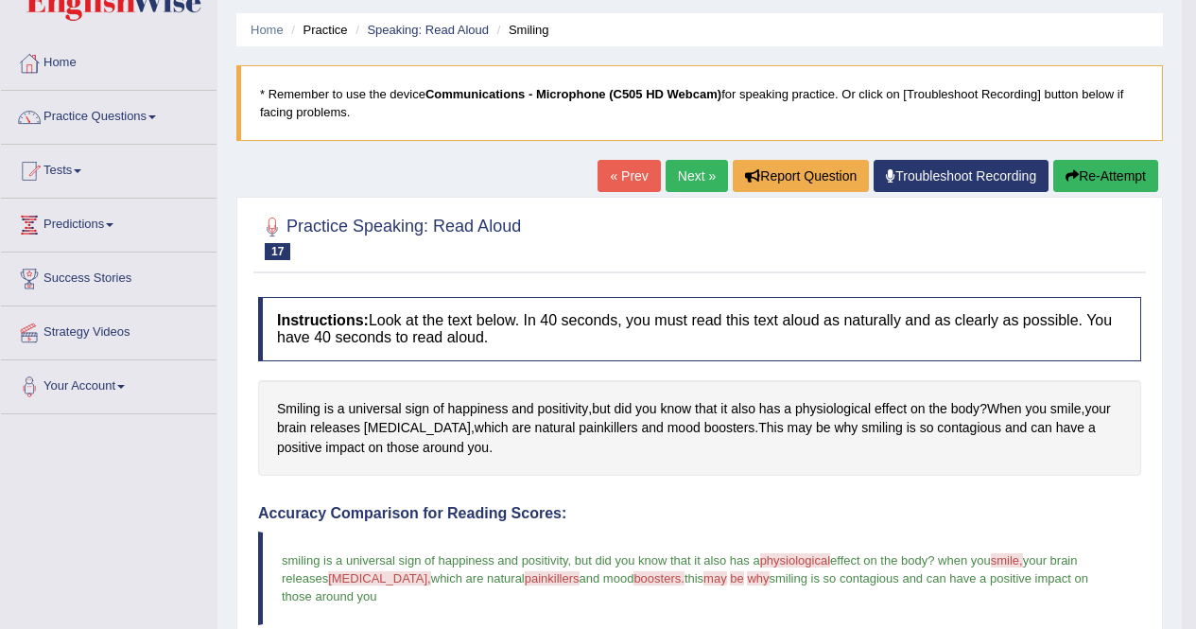
click at [674, 171] on link "Next »" at bounding box center [697, 176] width 62 height 32
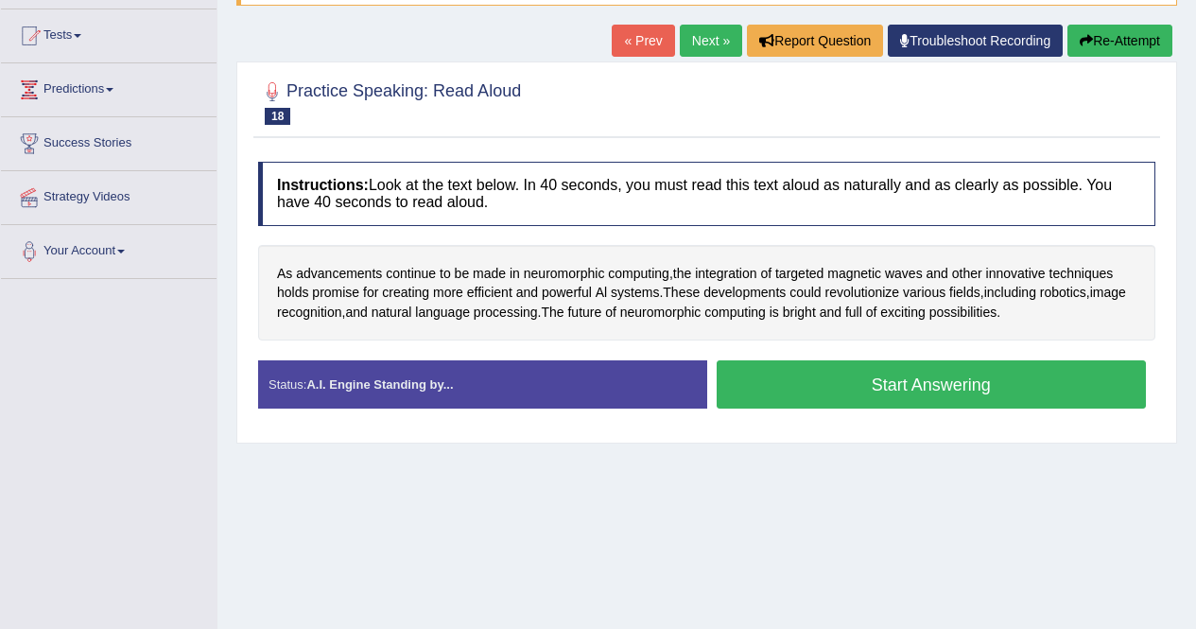
scroll to position [196, 0]
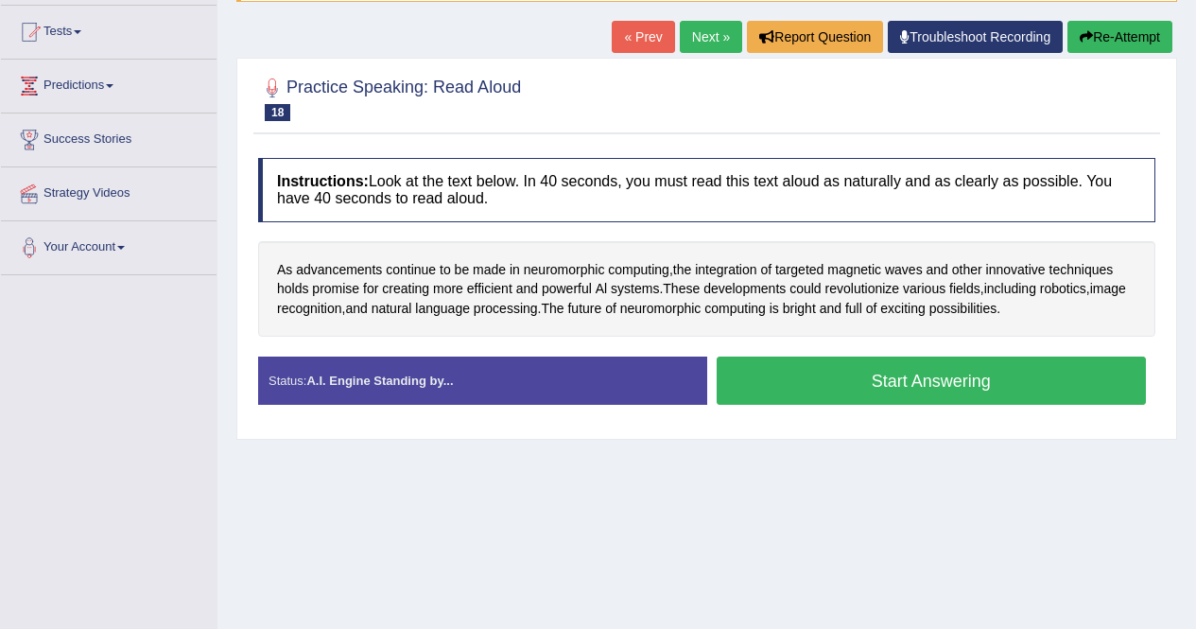
click at [894, 380] on button "Start Answering" at bounding box center [932, 380] width 430 height 48
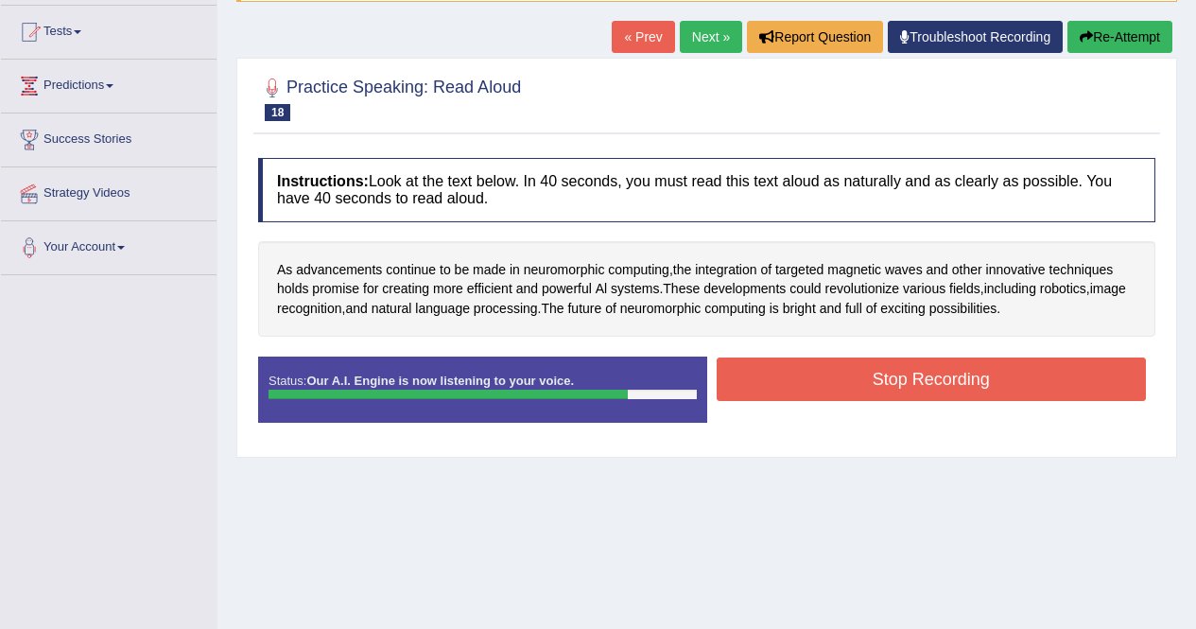
click at [940, 374] on button "Stop Recording" at bounding box center [932, 378] width 430 height 43
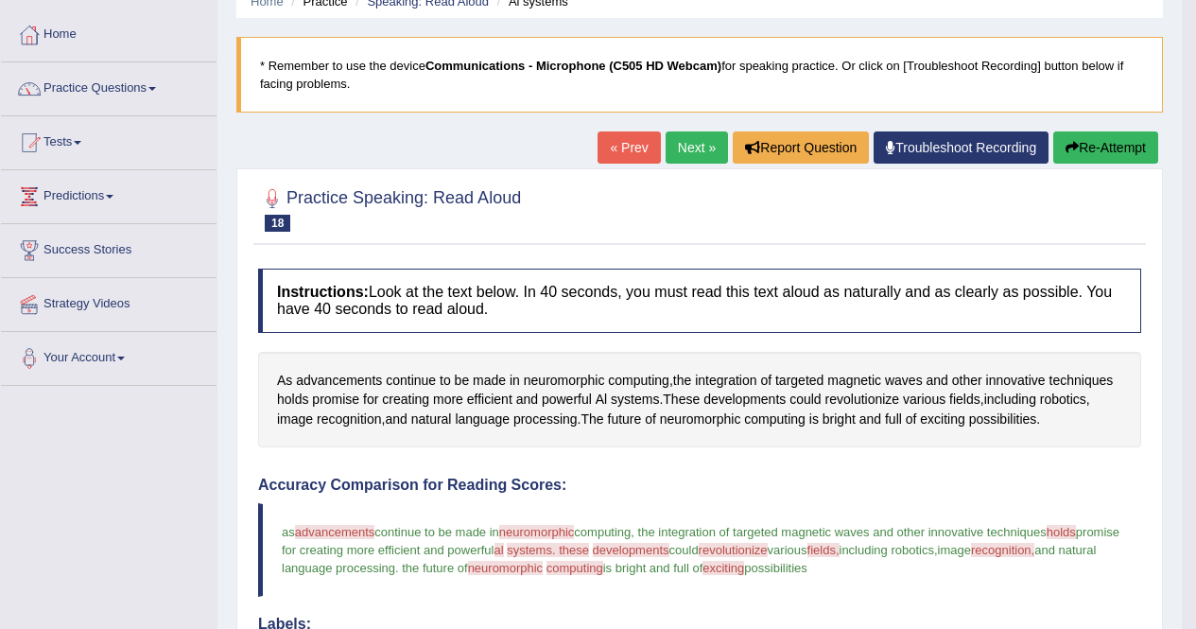
scroll to position [0, 0]
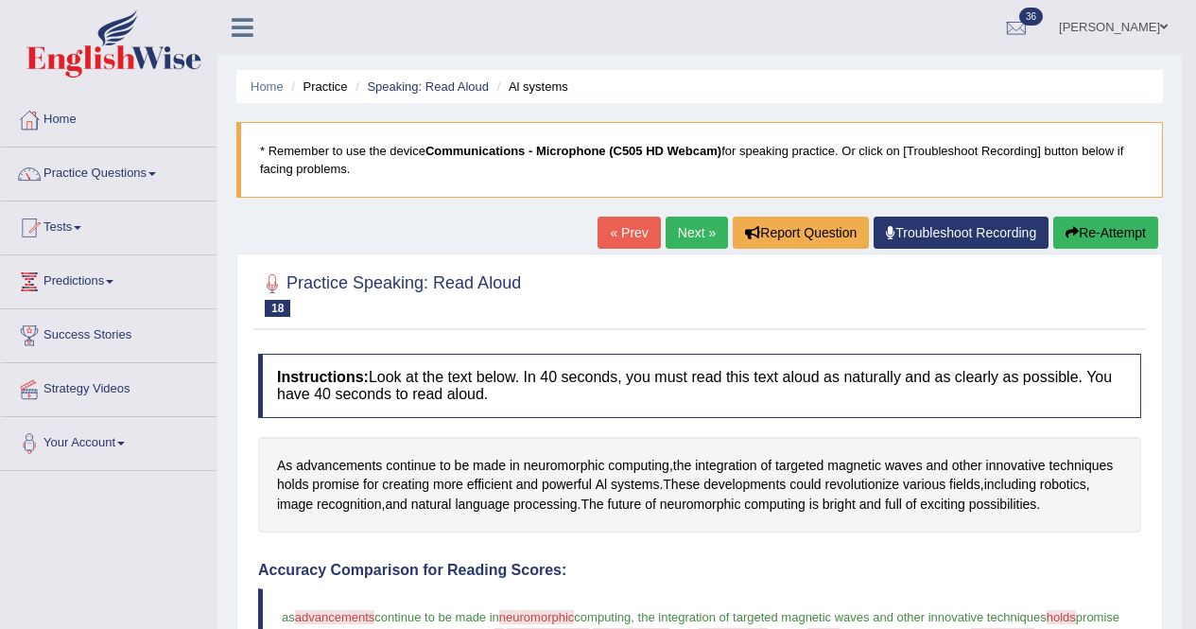
click at [675, 235] on link "Next »" at bounding box center [697, 233] width 62 height 32
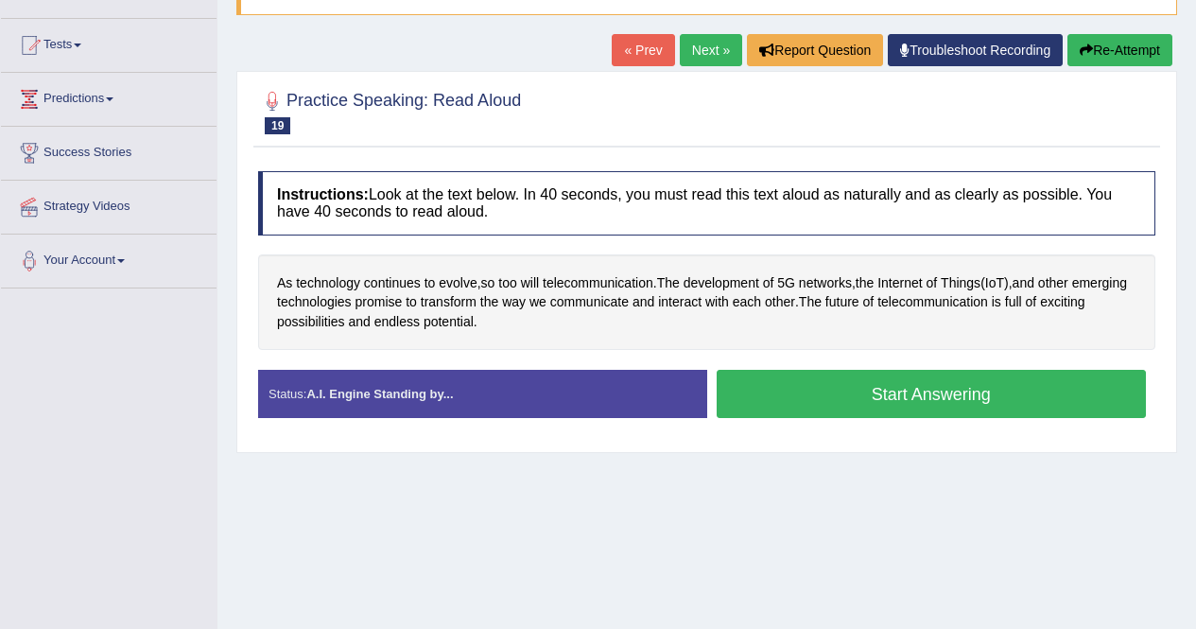
scroll to position [186, 0]
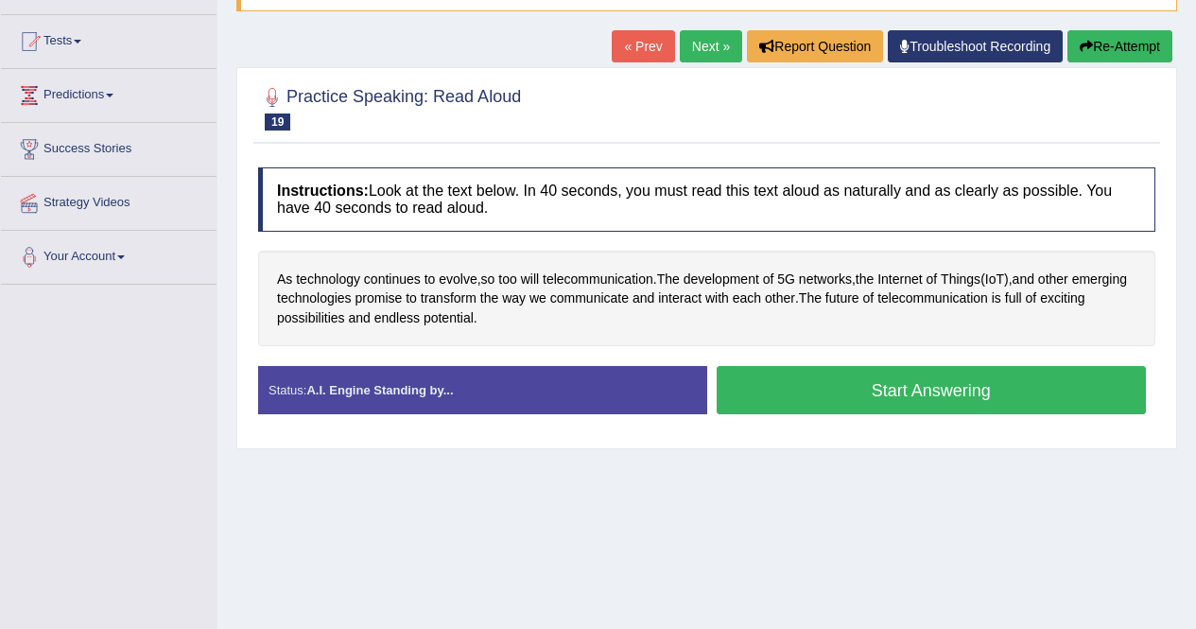
click at [902, 394] on button "Start Answering" at bounding box center [932, 390] width 430 height 48
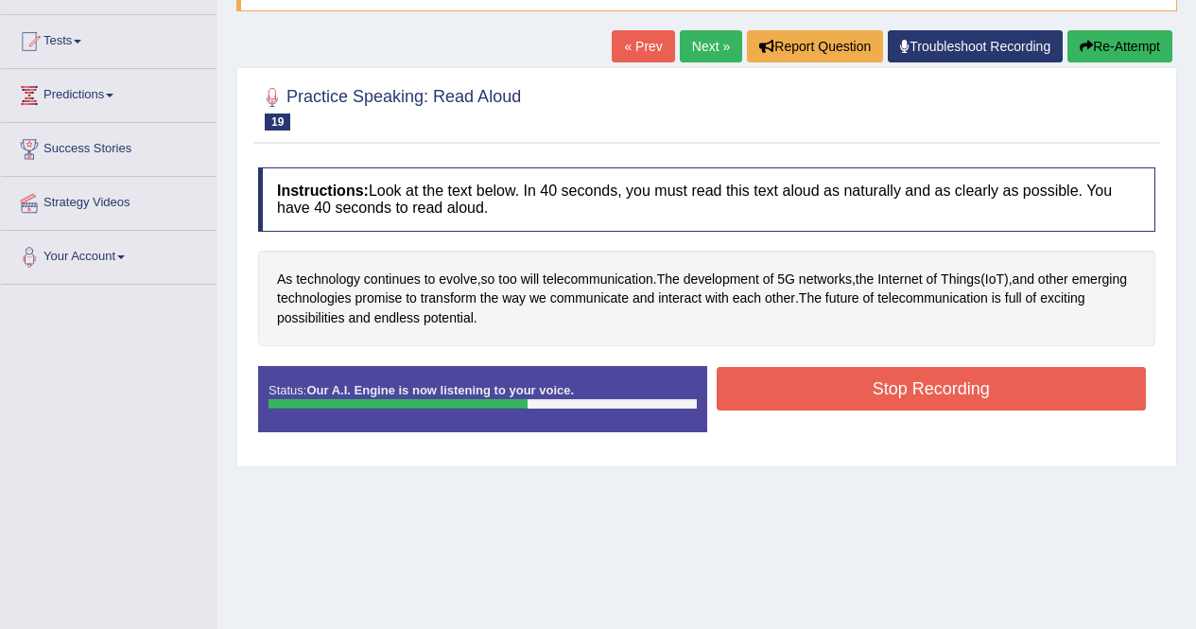
click at [905, 386] on button "Stop Recording" at bounding box center [932, 388] width 430 height 43
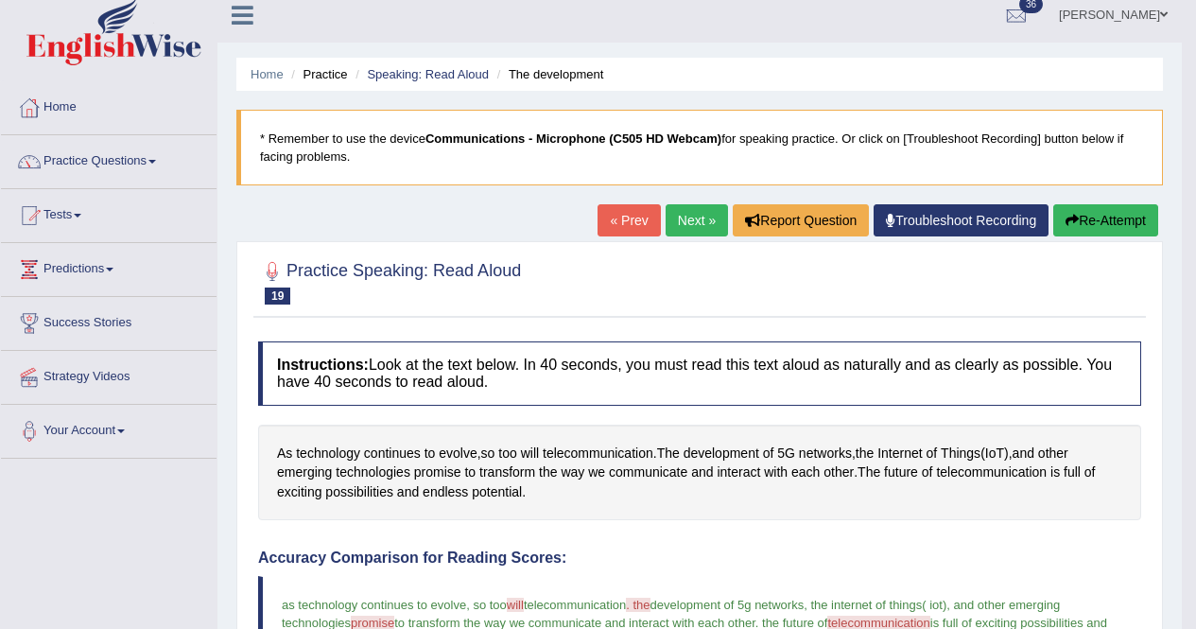
scroll to position [5, 0]
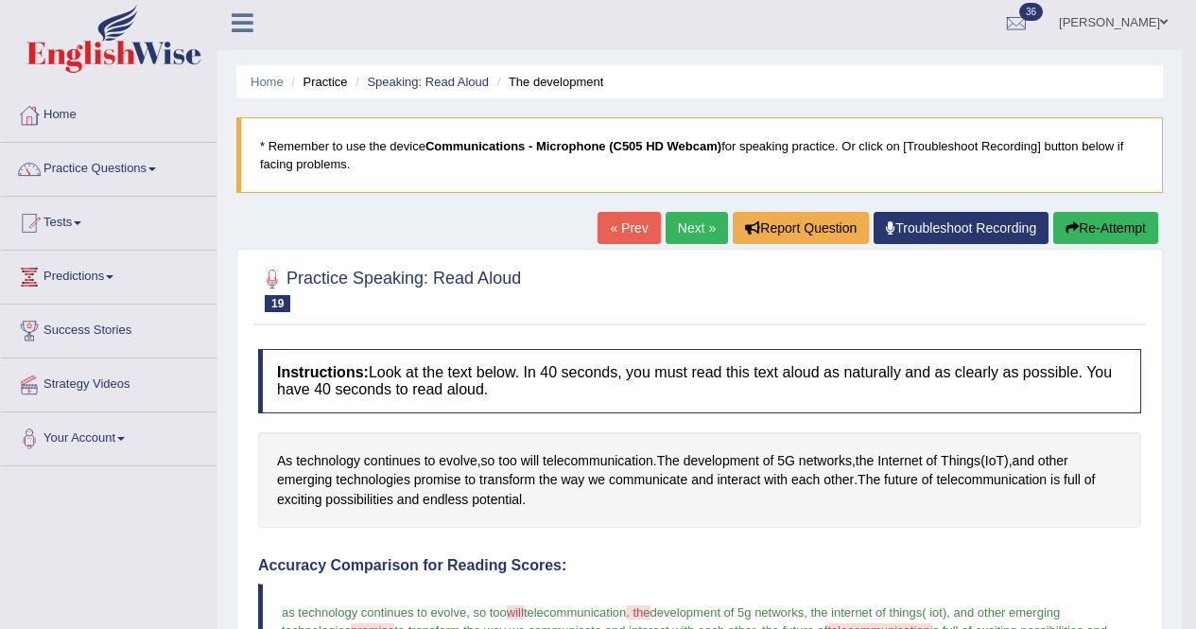
click at [679, 226] on link "Next »" at bounding box center [697, 228] width 62 height 32
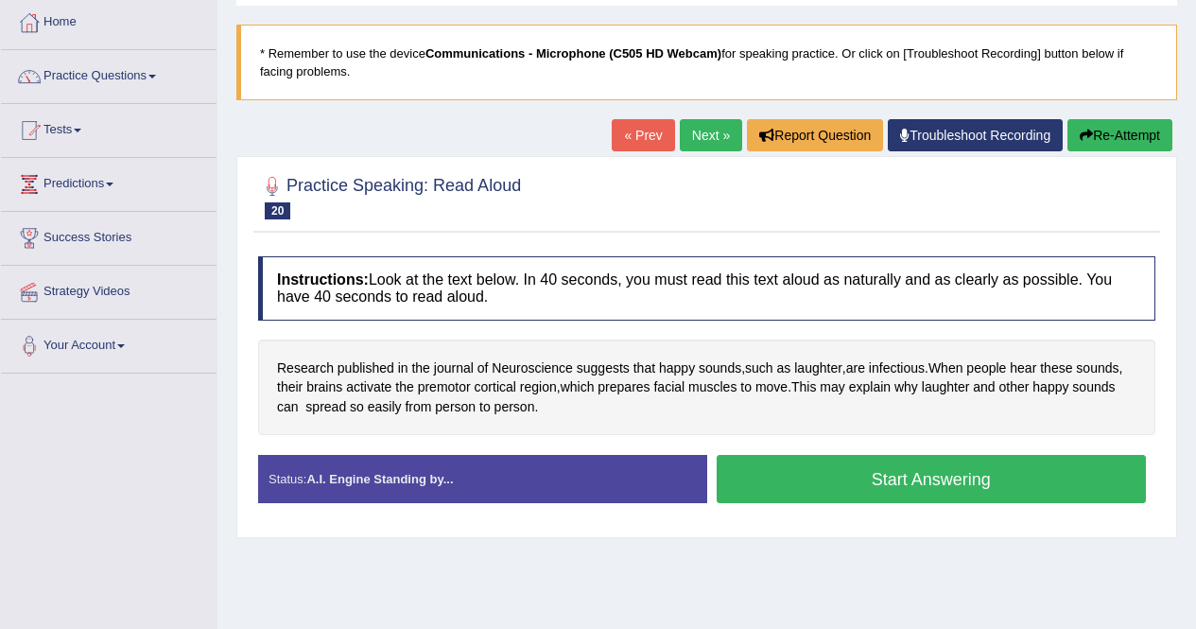
scroll to position [126, 0]
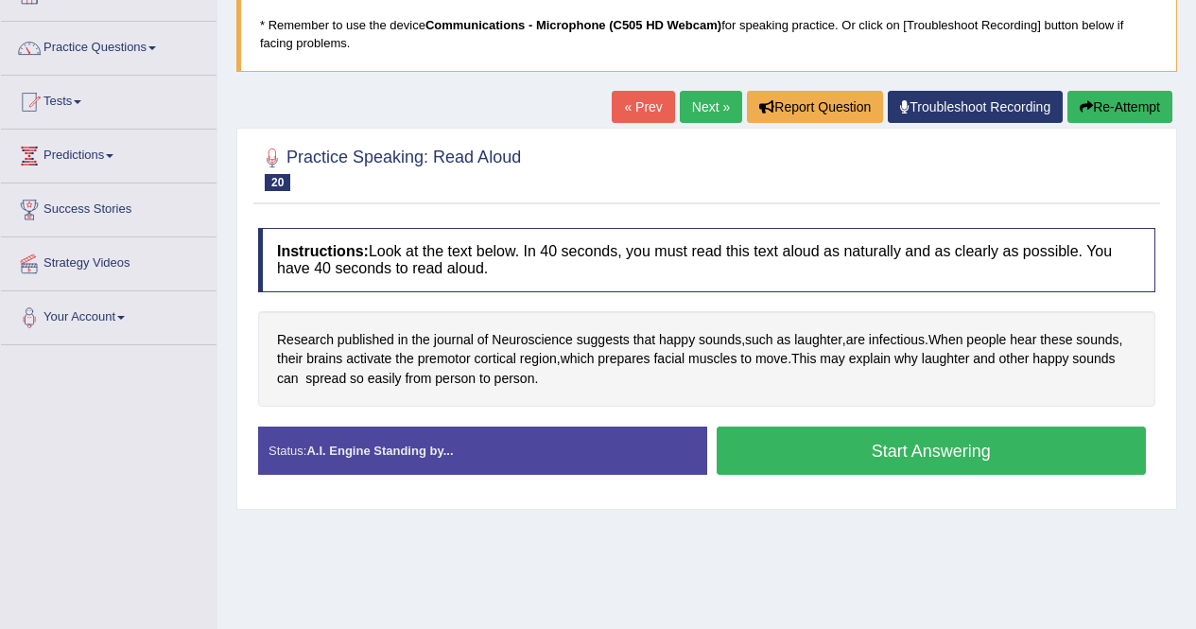
click at [819, 445] on button "Start Answering" at bounding box center [932, 450] width 430 height 48
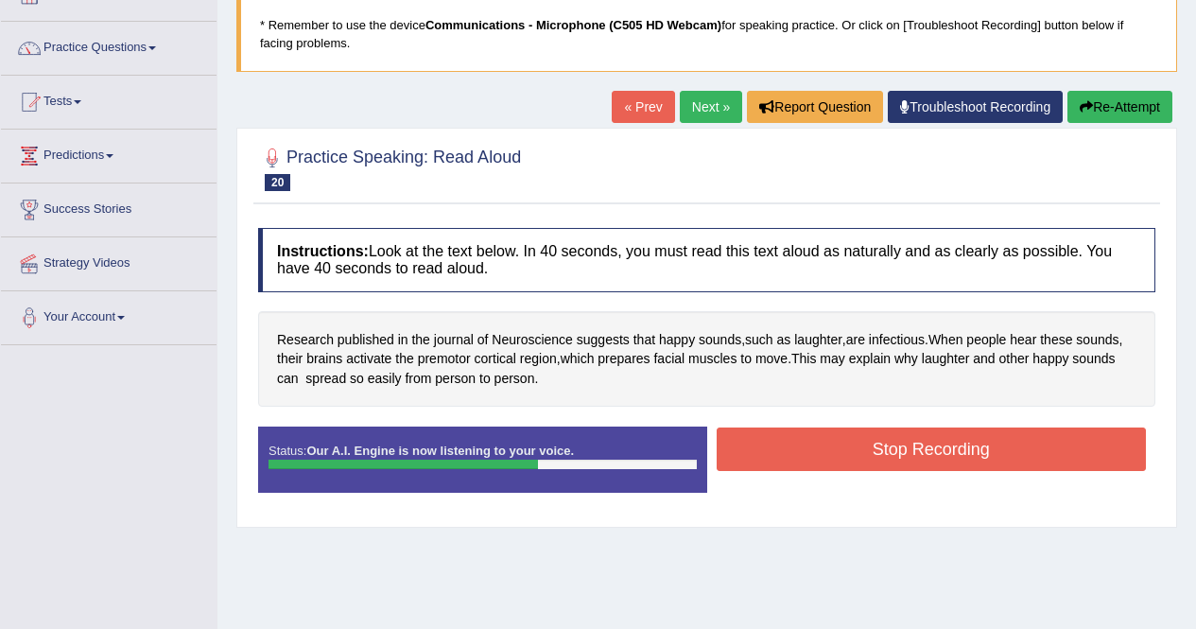
click at [911, 446] on button "Stop Recording" at bounding box center [932, 448] width 430 height 43
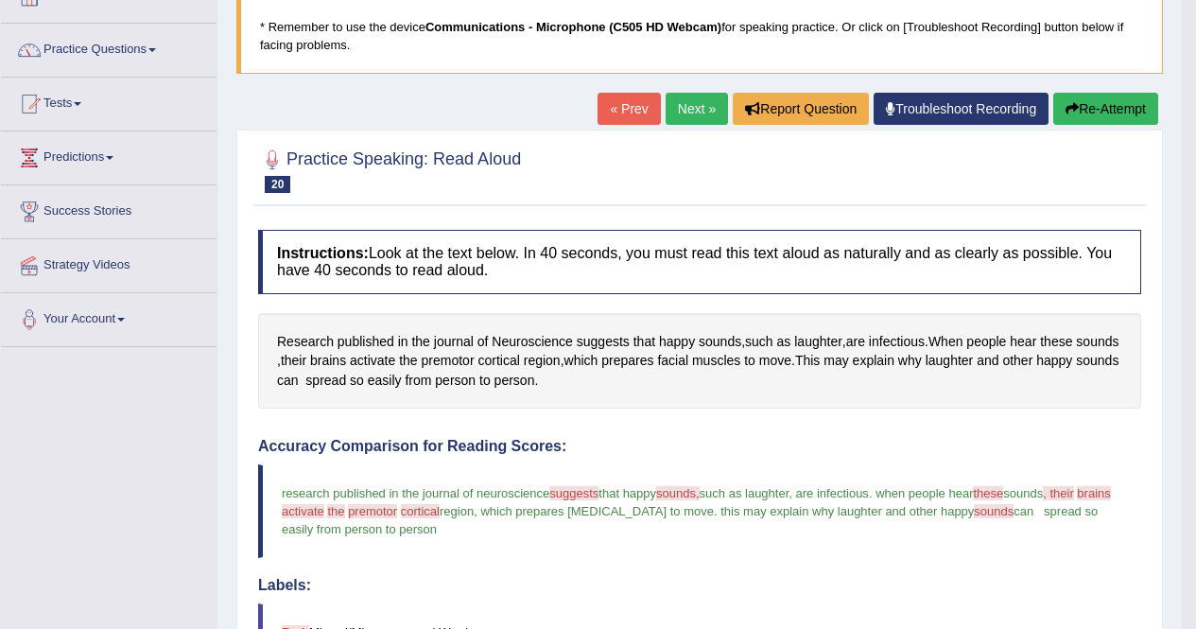
scroll to position [113, 0]
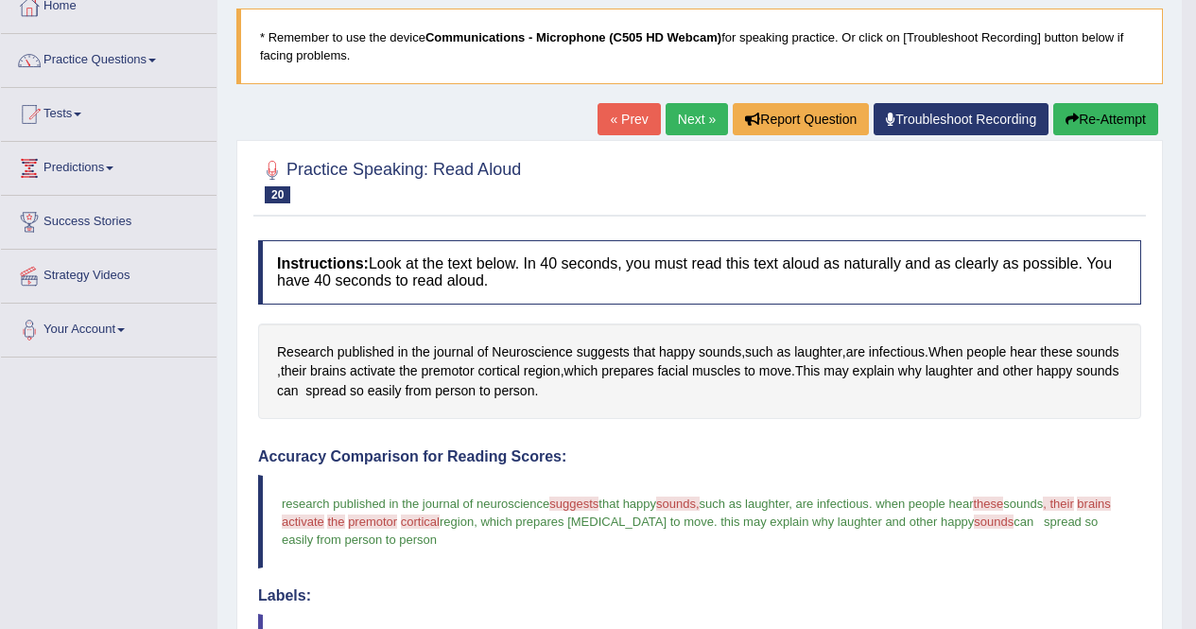
click at [670, 120] on link "Next »" at bounding box center [697, 119] width 62 height 32
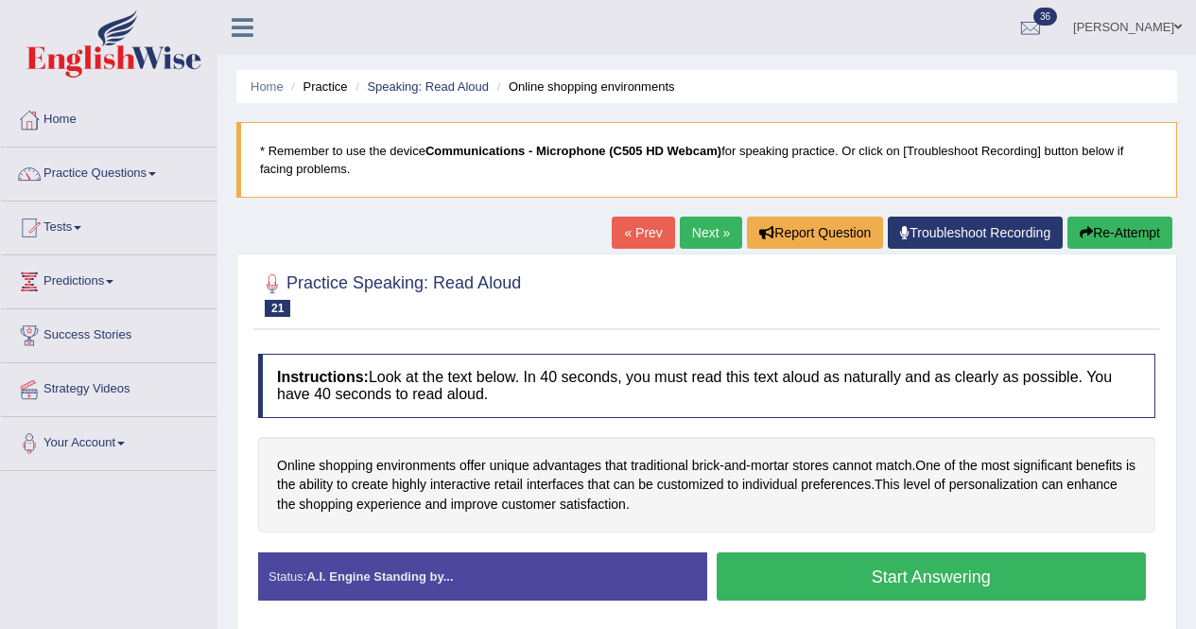
click at [838, 578] on button "Start Answering" at bounding box center [932, 576] width 430 height 48
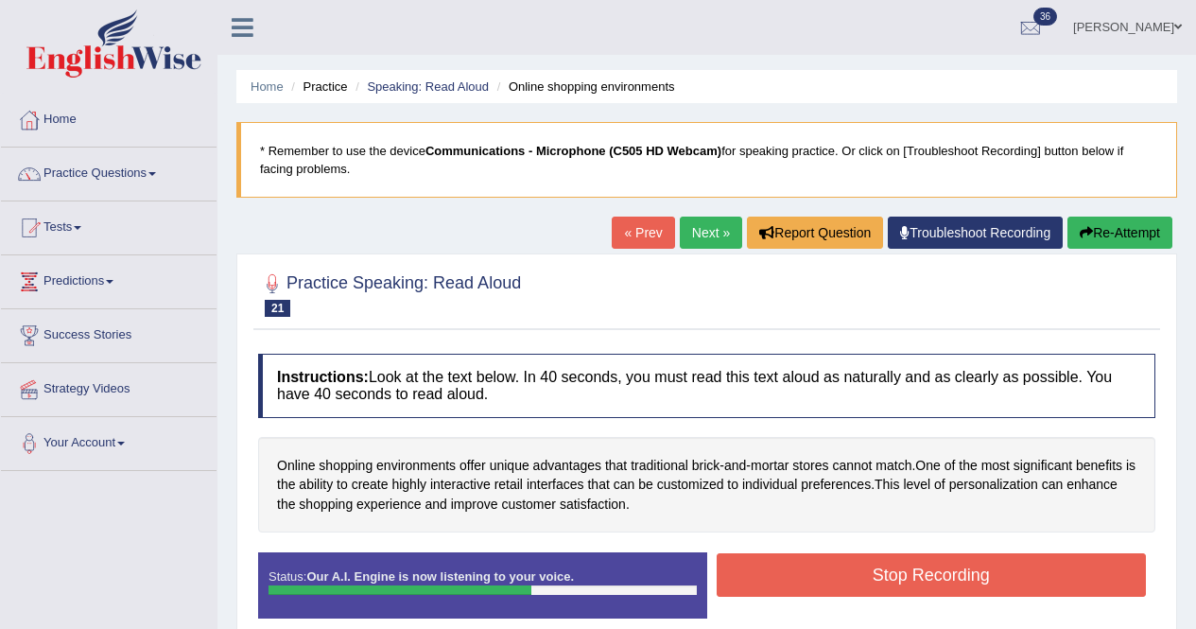
click at [922, 574] on button "Stop Recording" at bounding box center [932, 574] width 430 height 43
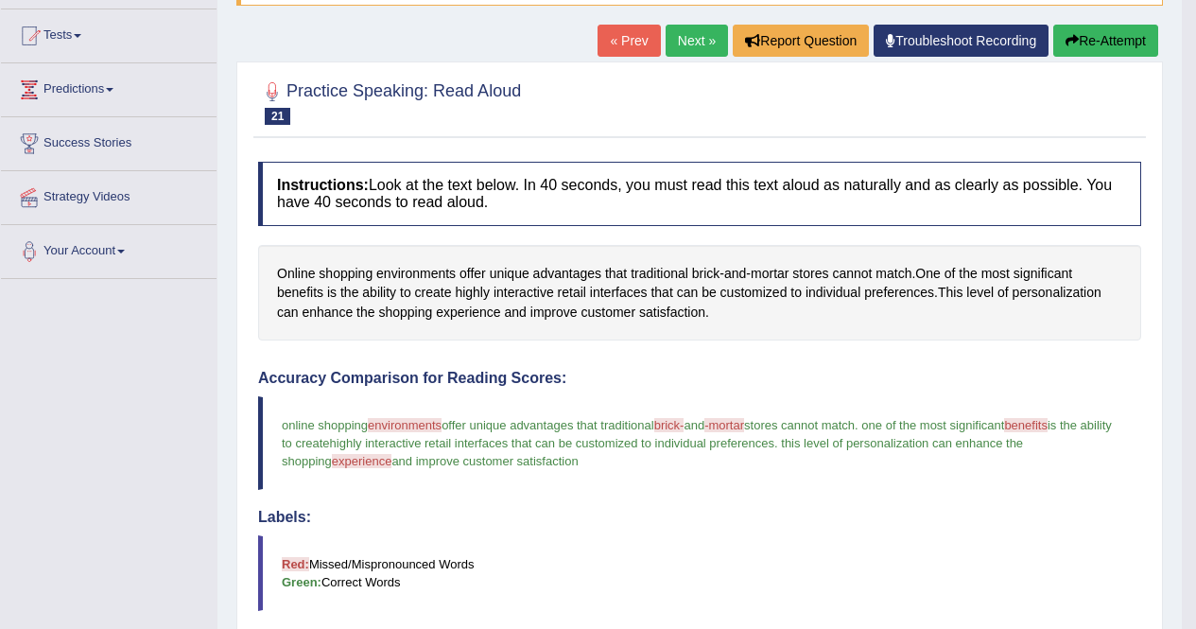
scroll to position [194, 0]
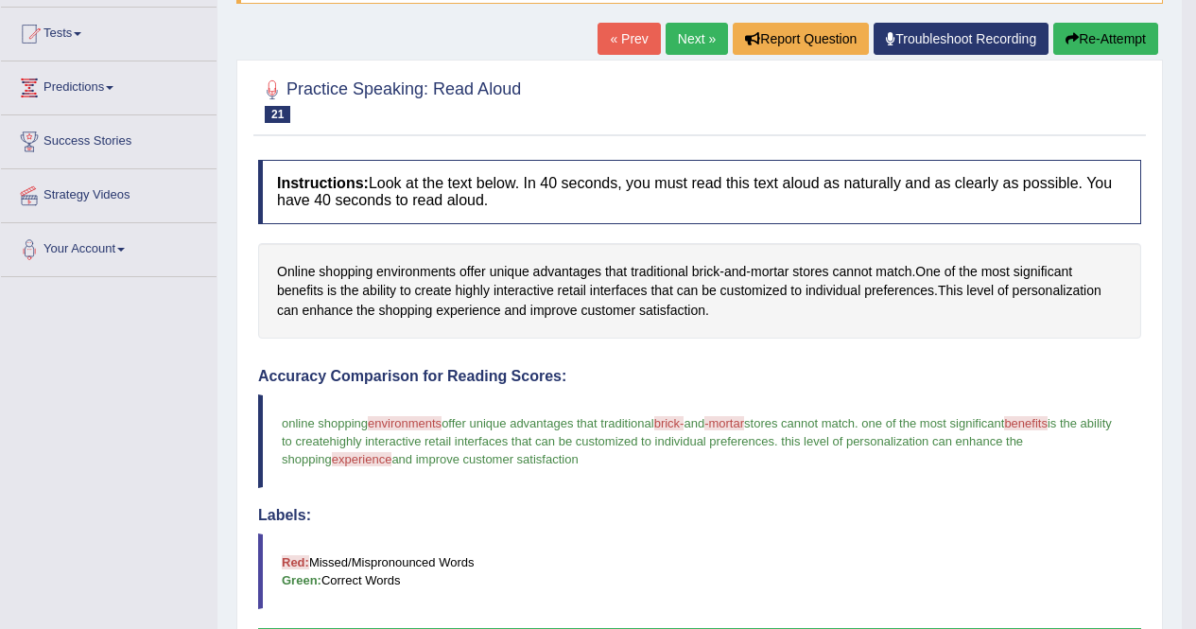
click at [673, 35] on link "Next »" at bounding box center [697, 39] width 62 height 32
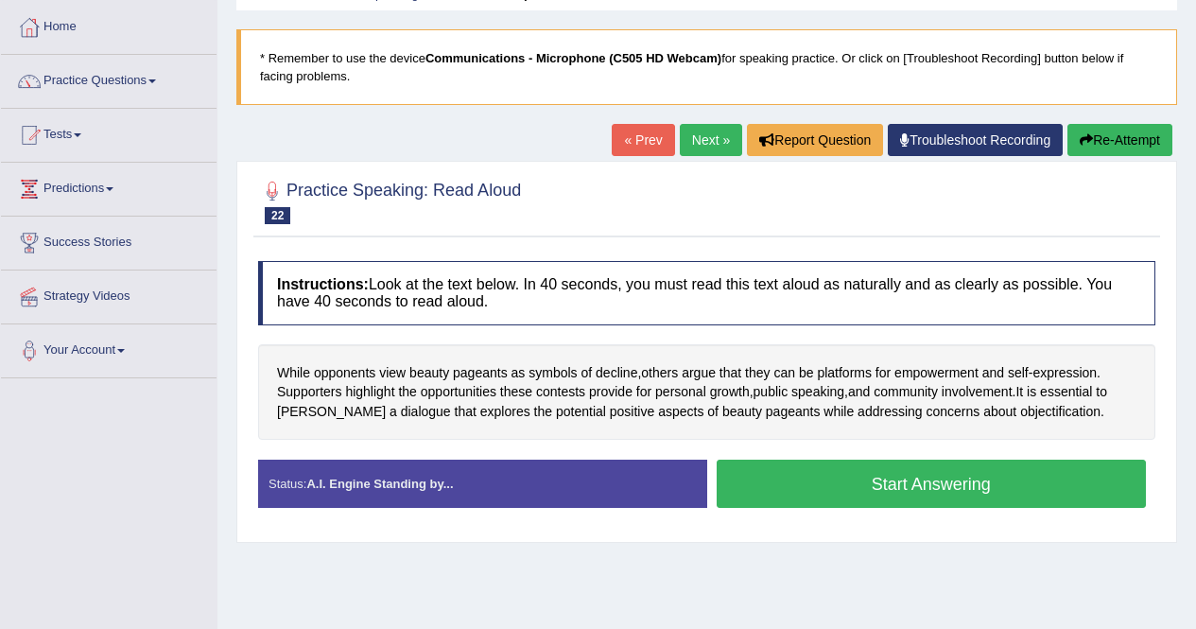
scroll to position [107, 0]
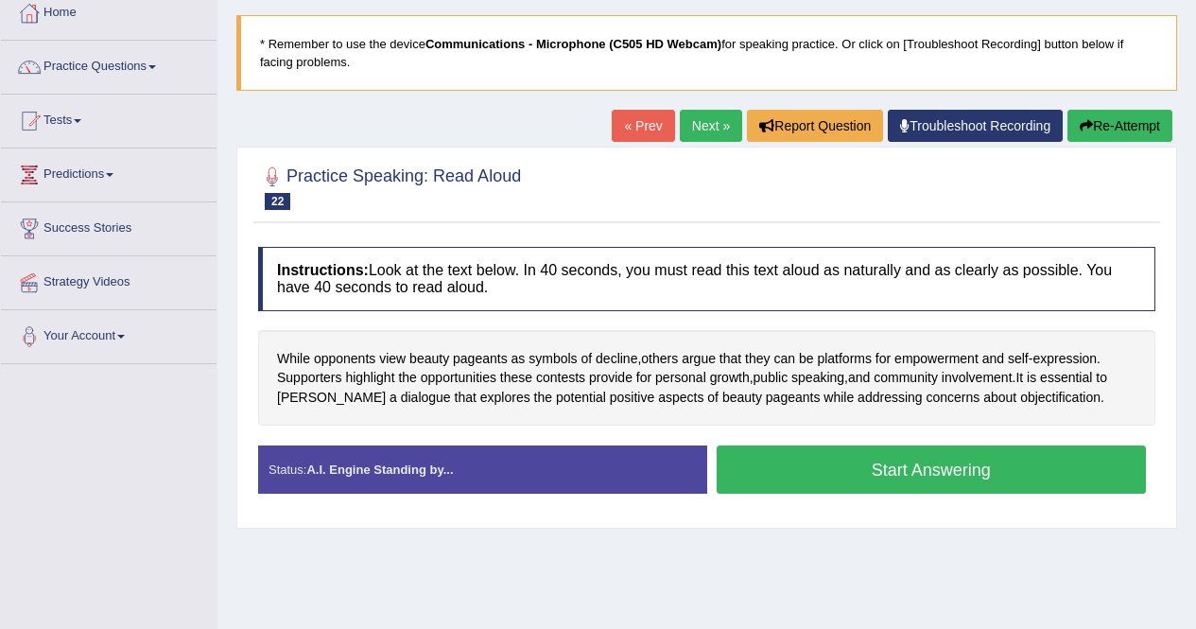
click at [965, 469] on button "Start Answering" at bounding box center [932, 469] width 430 height 48
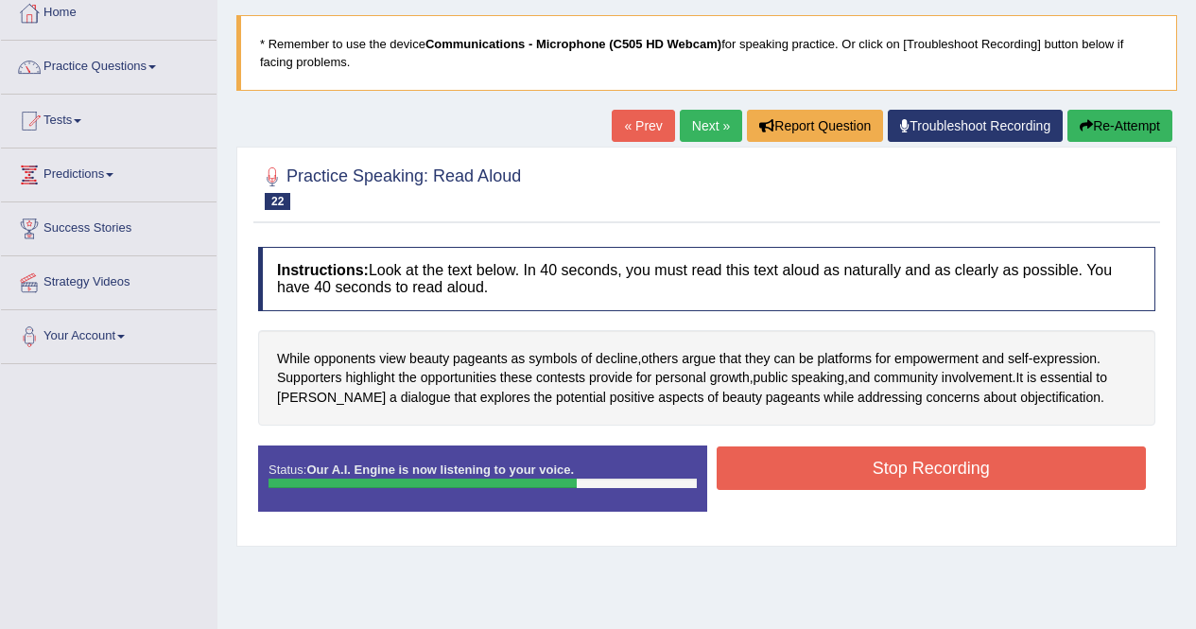
click at [963, 470] on button "Stop Recording" at bounding box center [932, 467] width 430 height 43
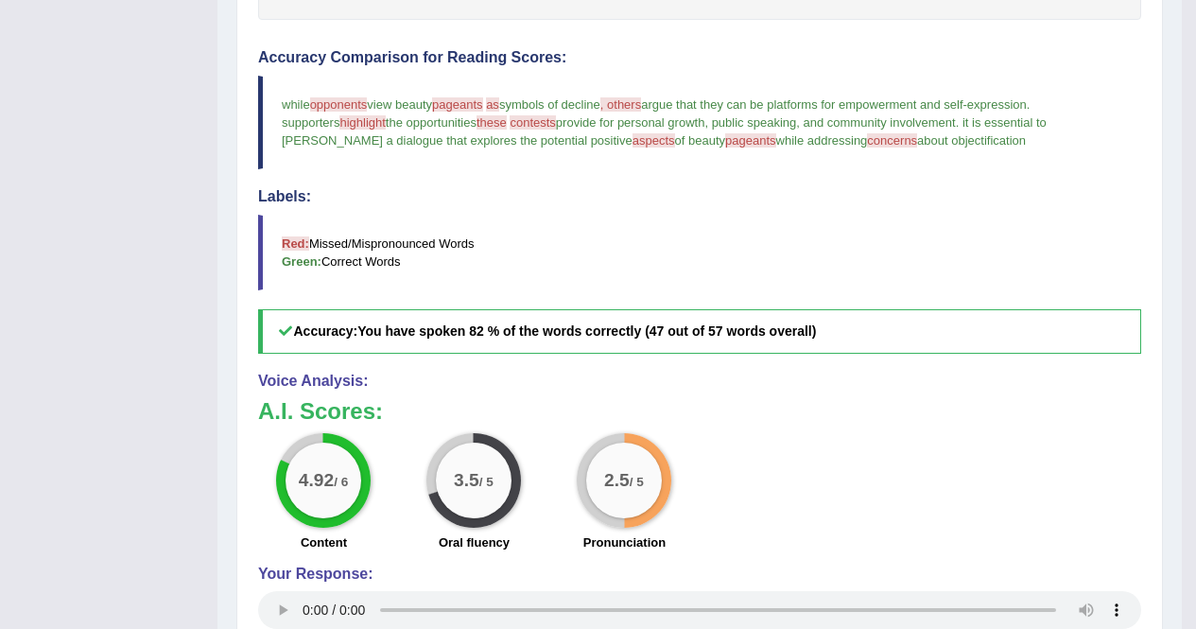
scroll to position [495, 0]
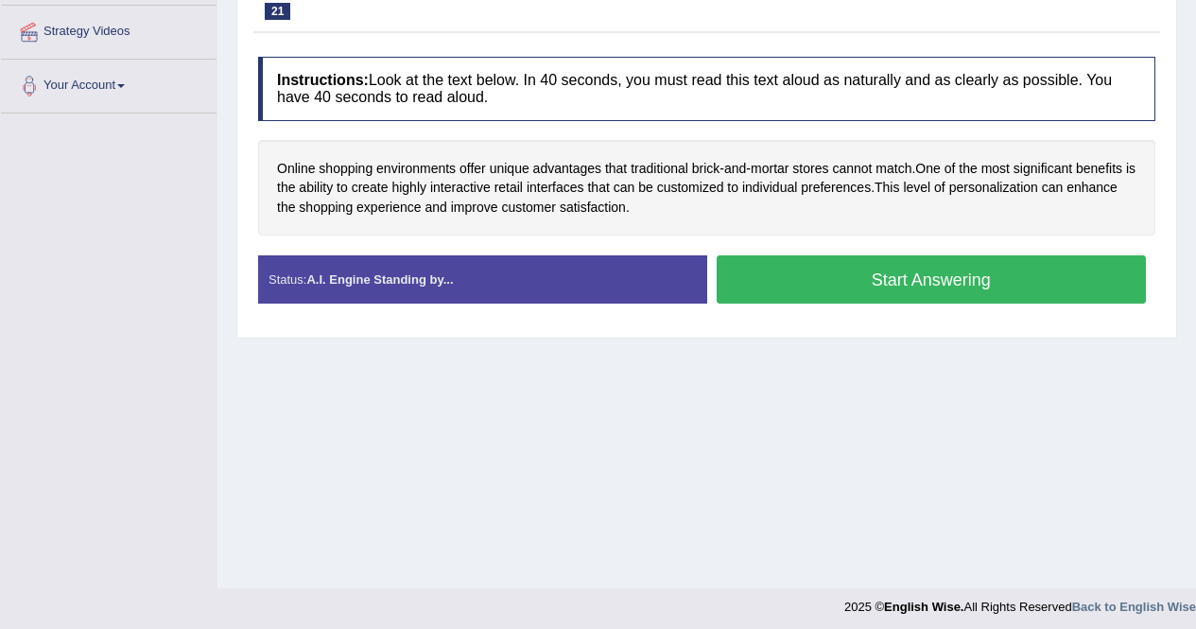
scroll to position [364, 0]
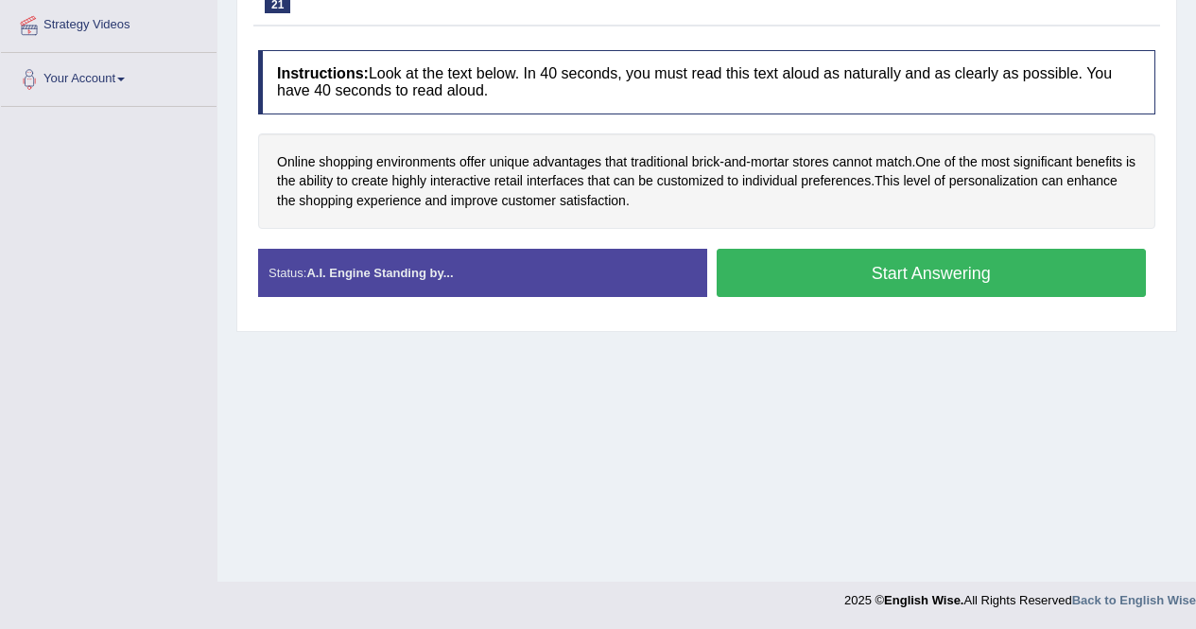
click at [935, 269] on button "Start Answering" at bounding box center [932, 273] width 430 height 48
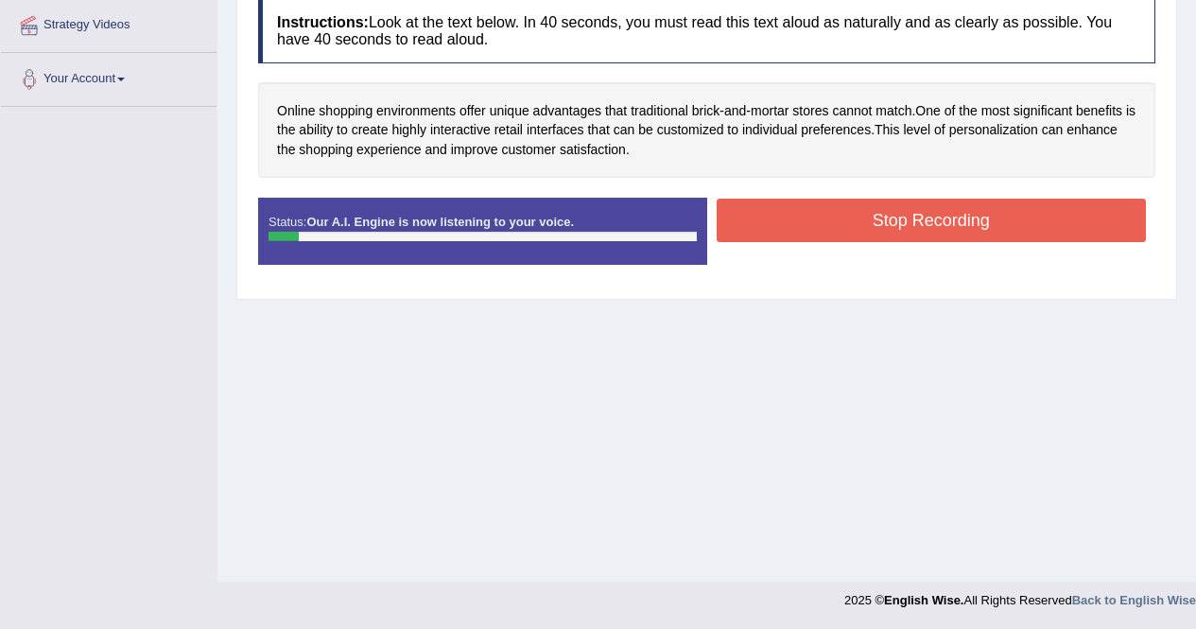
click at [832, 214] on button "Stop Recording" at bounding box center [932, 220] width 430 height 43
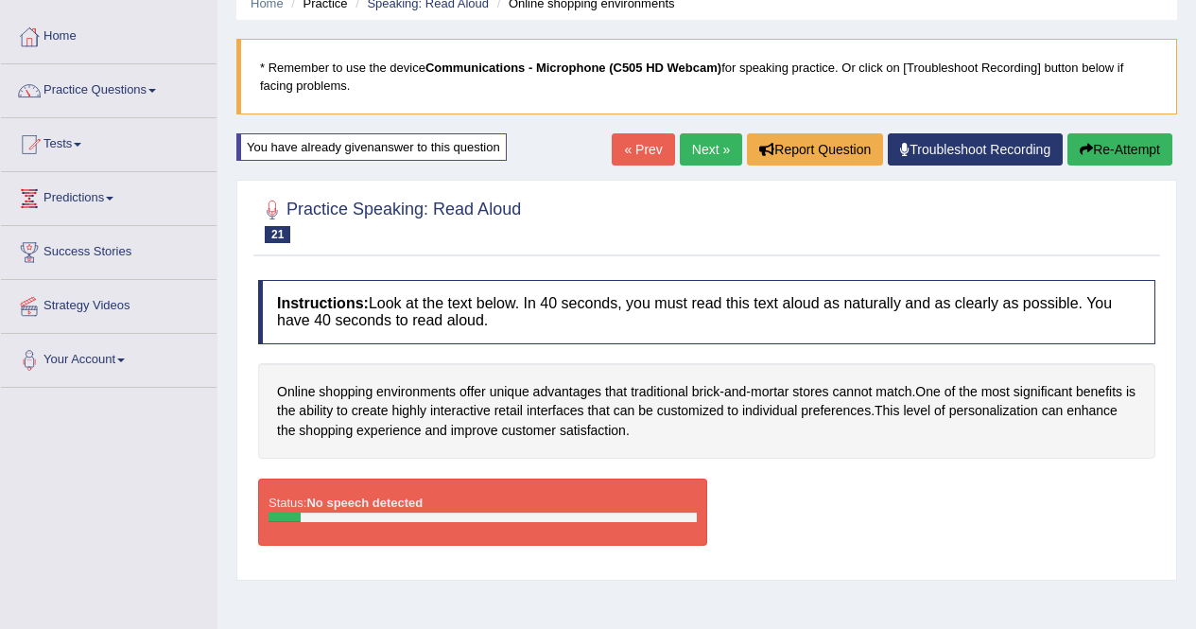
scroll to position [68, 0]
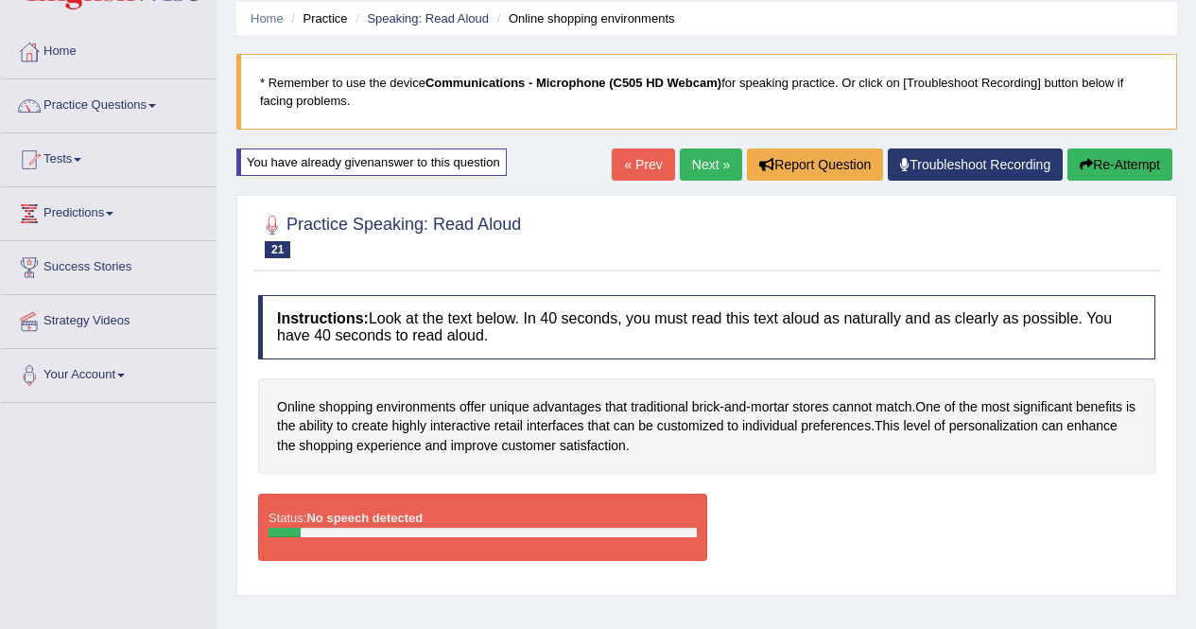
click at [683, 164] on link "Next »" at bounding box center [711, 164] width 62 height 32
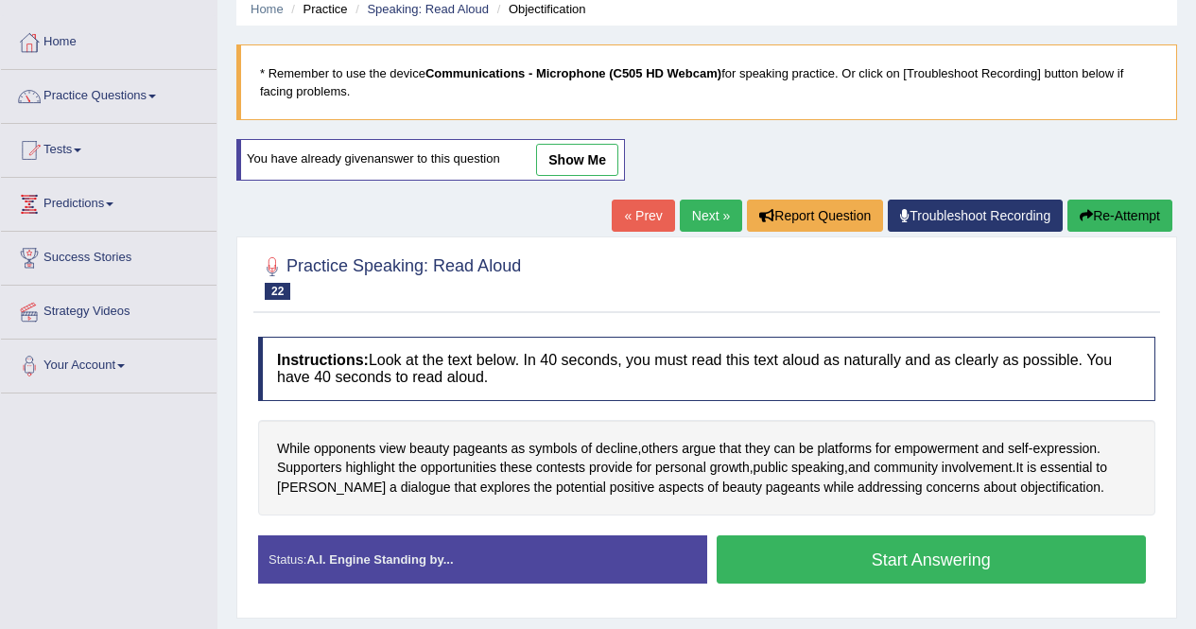
scroll to position [99, 0]
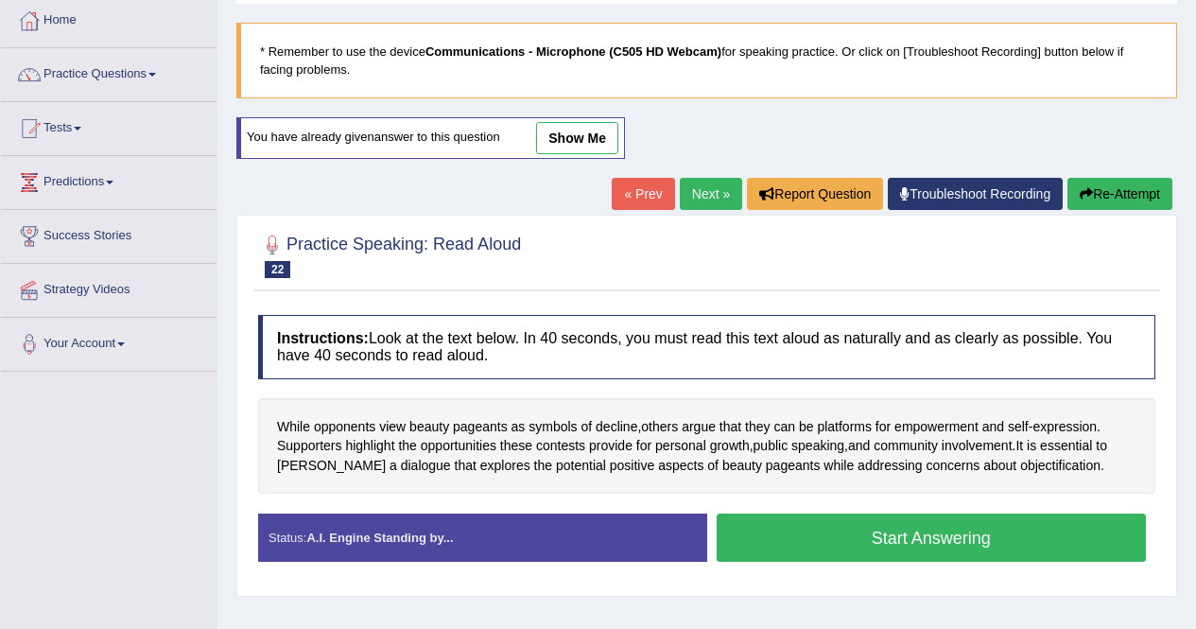
click at [702, 191] on link "Next »" at bounding box center [711, 194] width 62 height 32
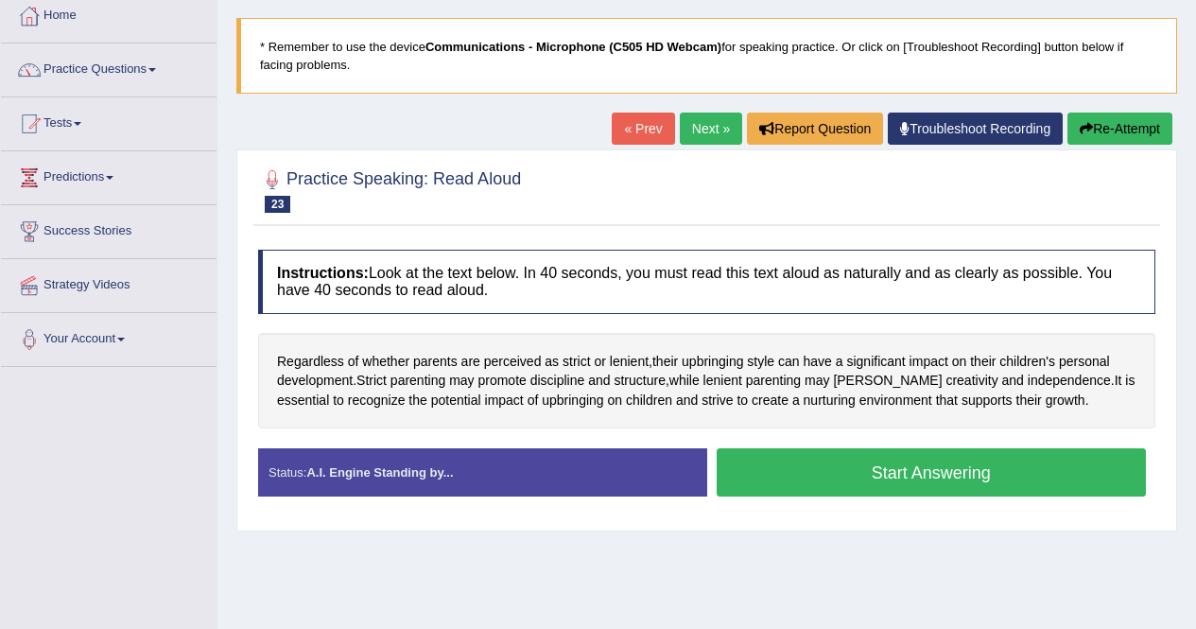
scroll to position [111, 0]
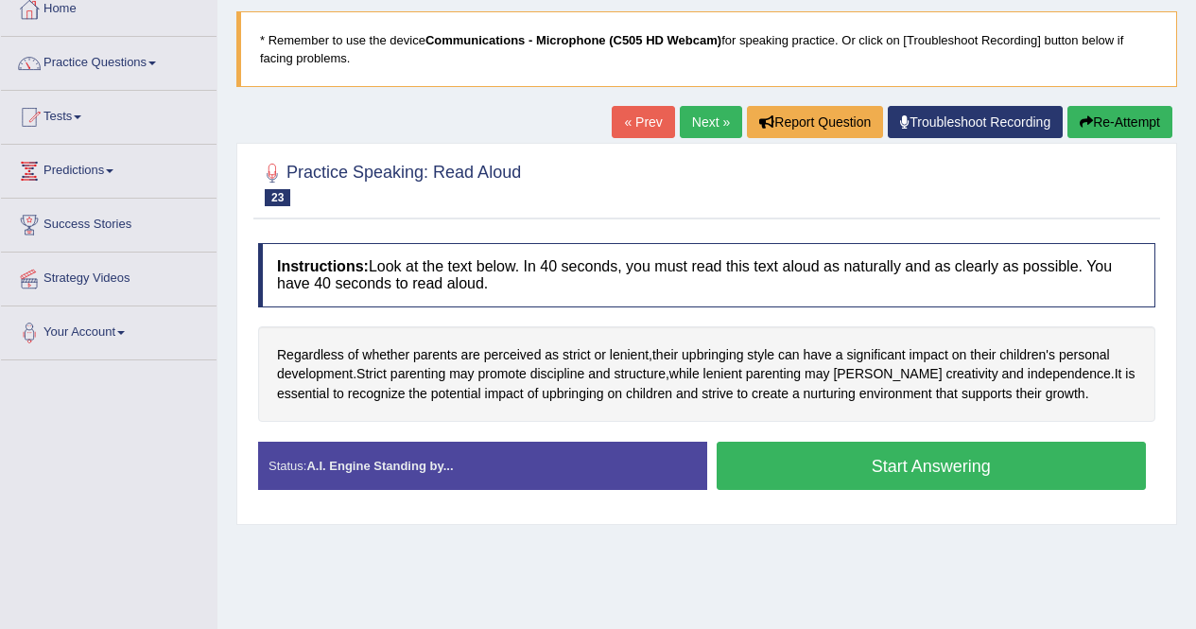
click at [887, 457] on button "Start Answering" at bounding box center [932, 466] width 430 height 48
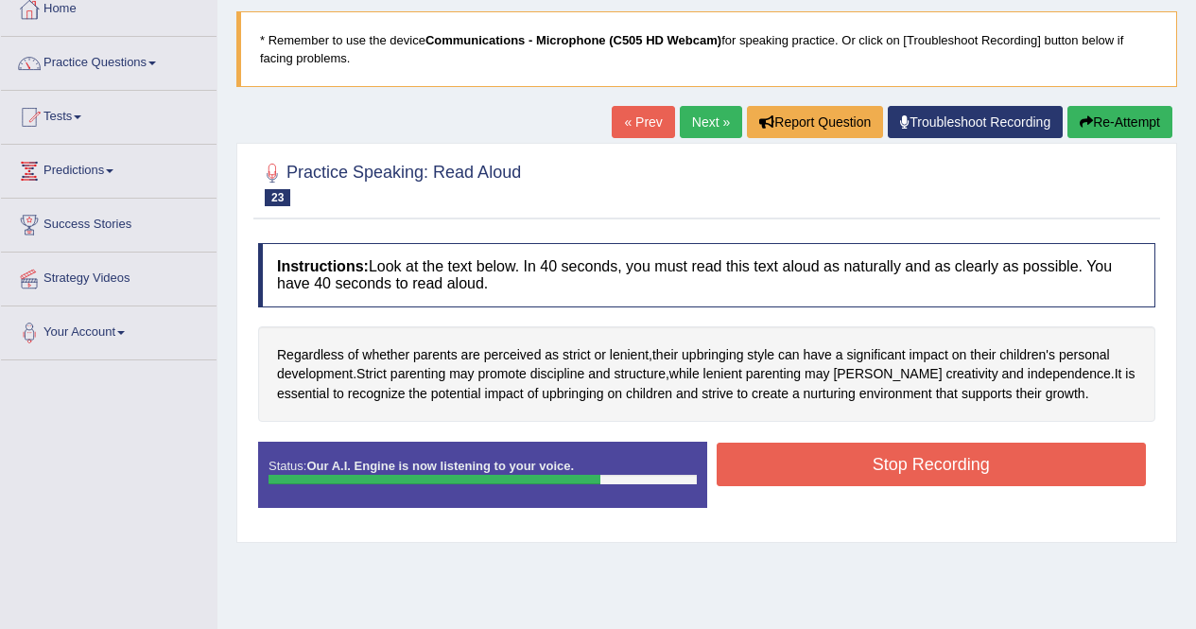
click at [895, 470] on button "Stop Recording" at bounding box center [932, 463] width 430 height 43
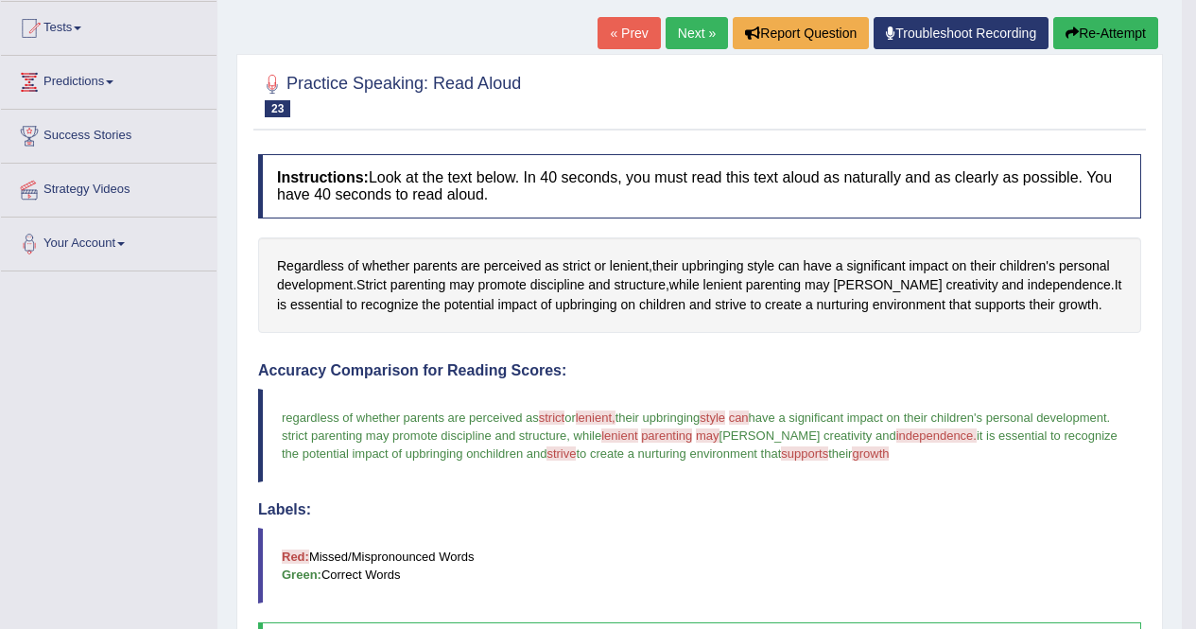
scroll to position [193, 0]
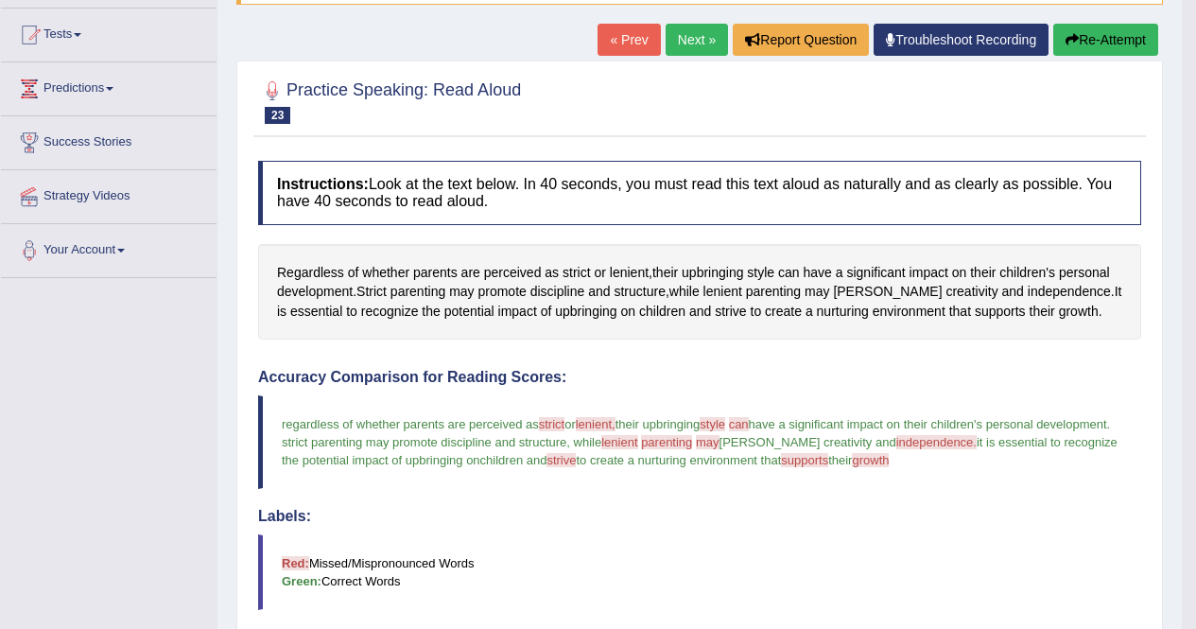
click at [684, 34] on link "Next »" at bounding box center [697, 40] width 62 height 32
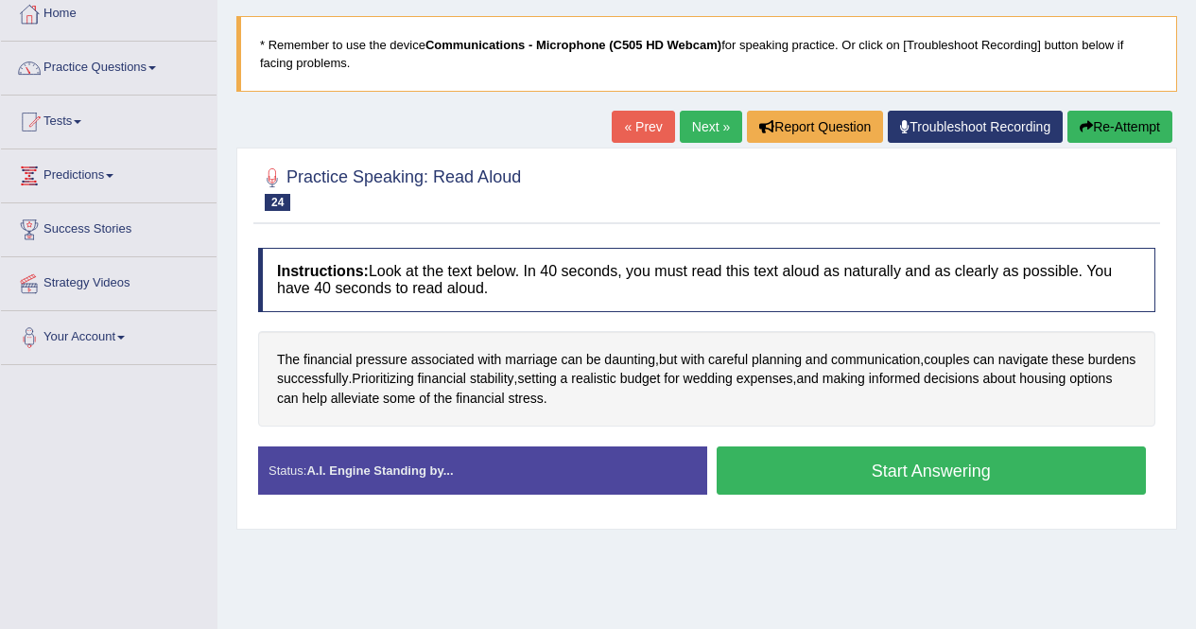
scroll to position [163, 0]
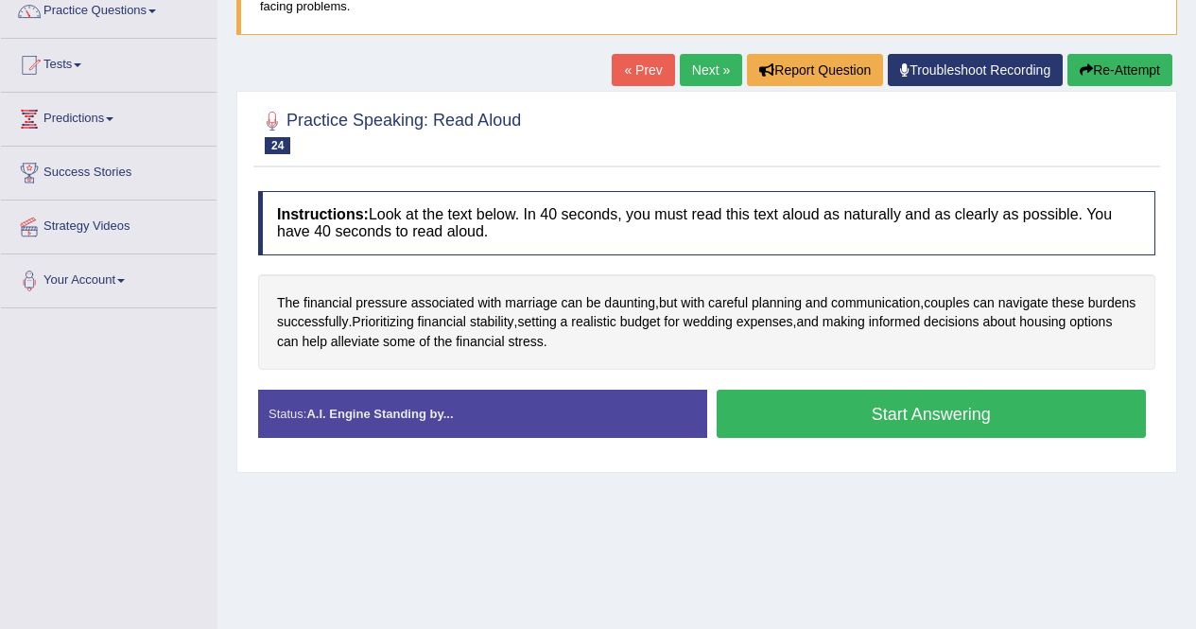
click at [944, 407] on button "Start Answering" at bounding box center [932, 414] width 430 height 48
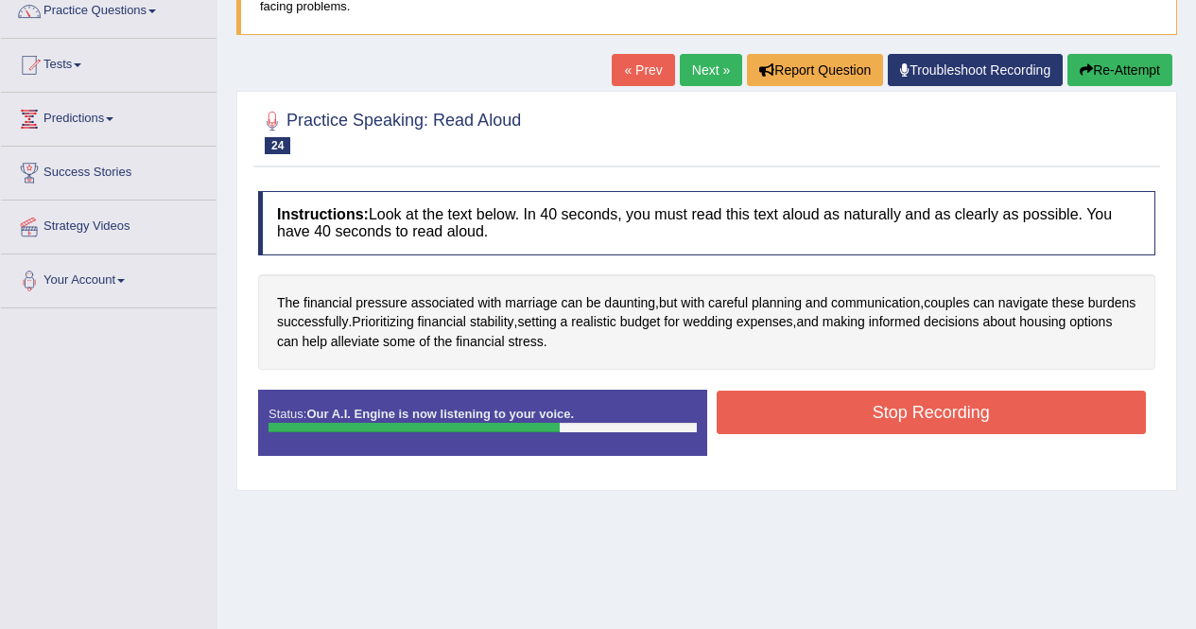
click at [943, 408] on button "Stop Recording" at bounding box center [932, 411] width 430 height 43
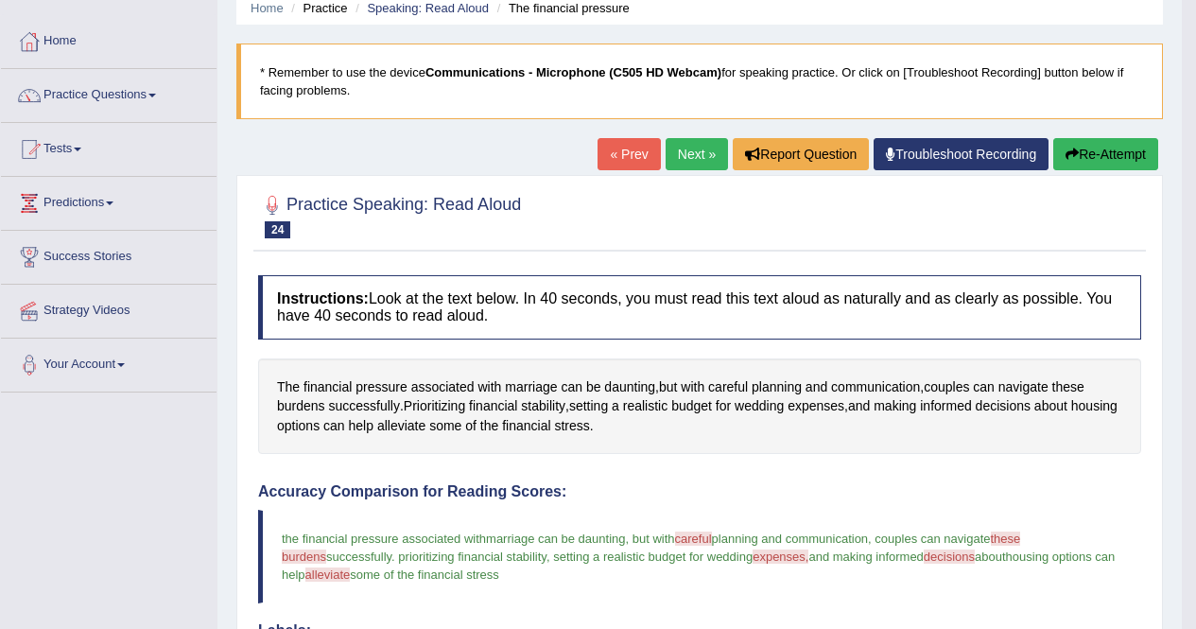
scroll to position [87, 0]
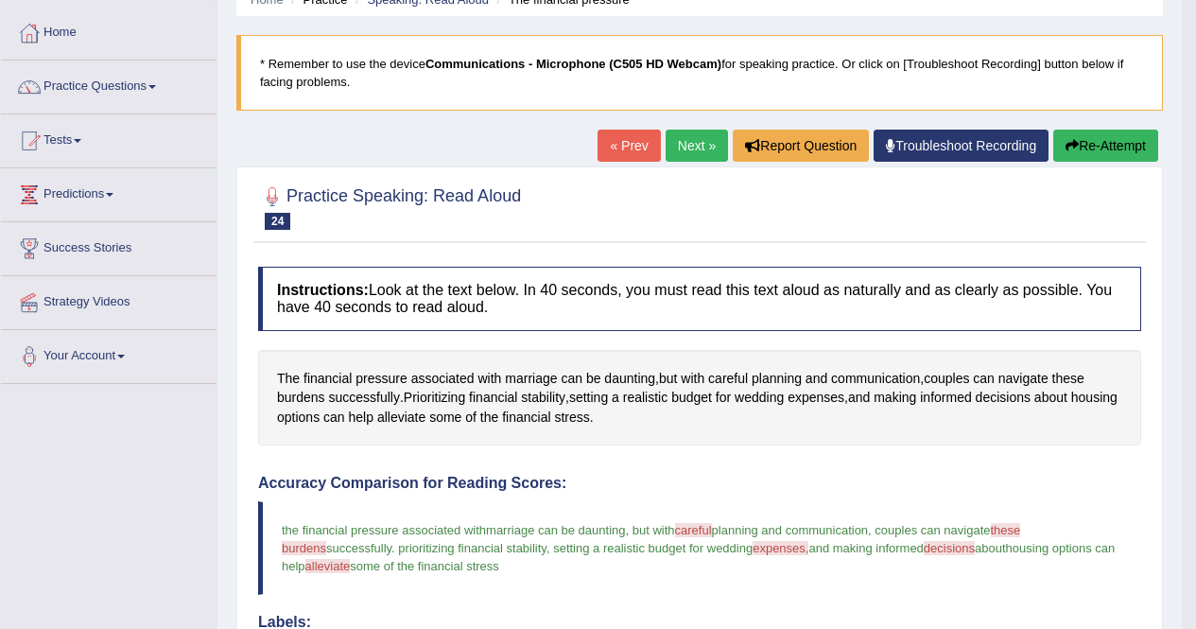
click at [667, 142] on link "Next »" at bounding box center [697, 146] width 62 height 32
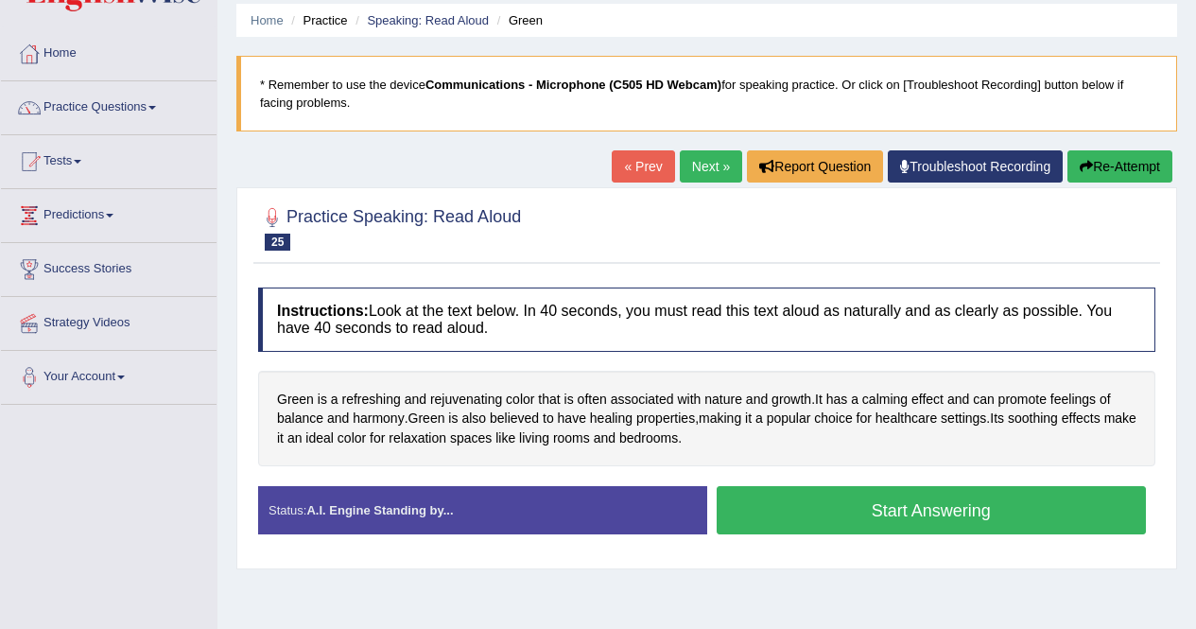
scroll to position [83, 0]
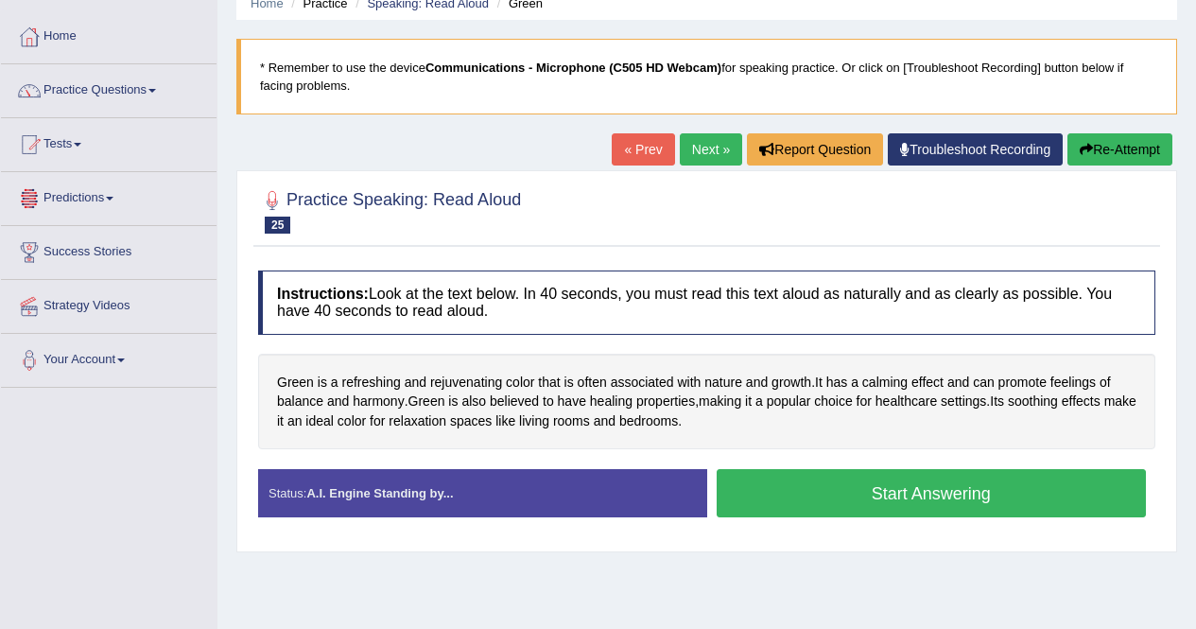
click at [841, 483] on button "Start Answering" at bounding box center [932, 493] width 430 height 48
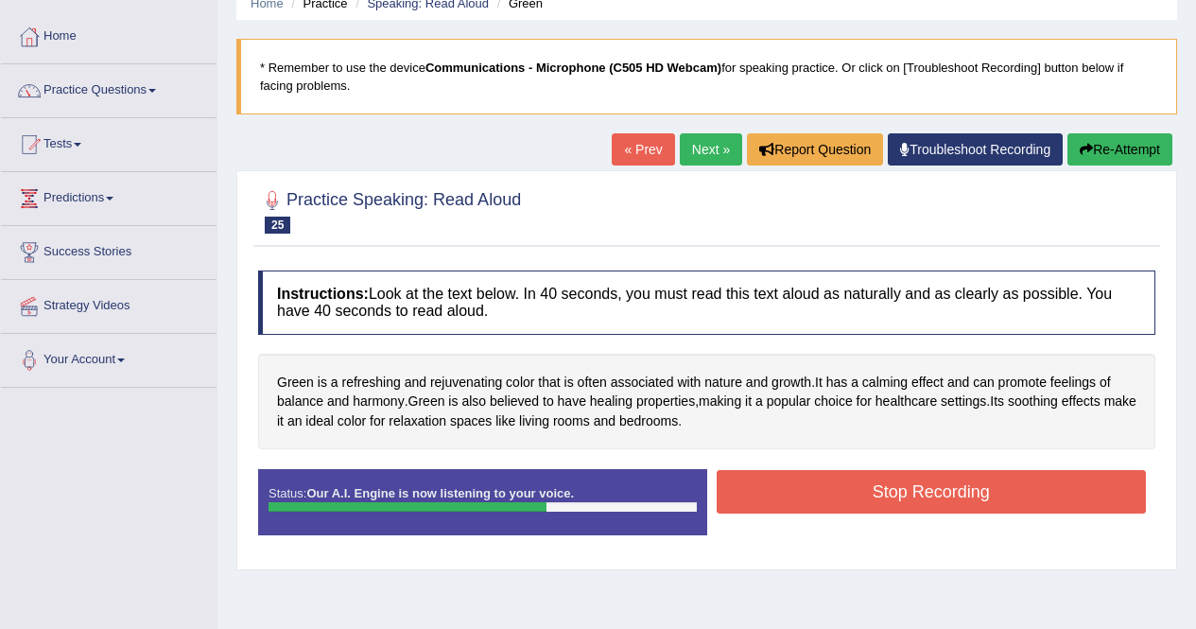
click at [821, 485] on button "Stop Recording" at bounding box center [932, 491] width 430 height 43
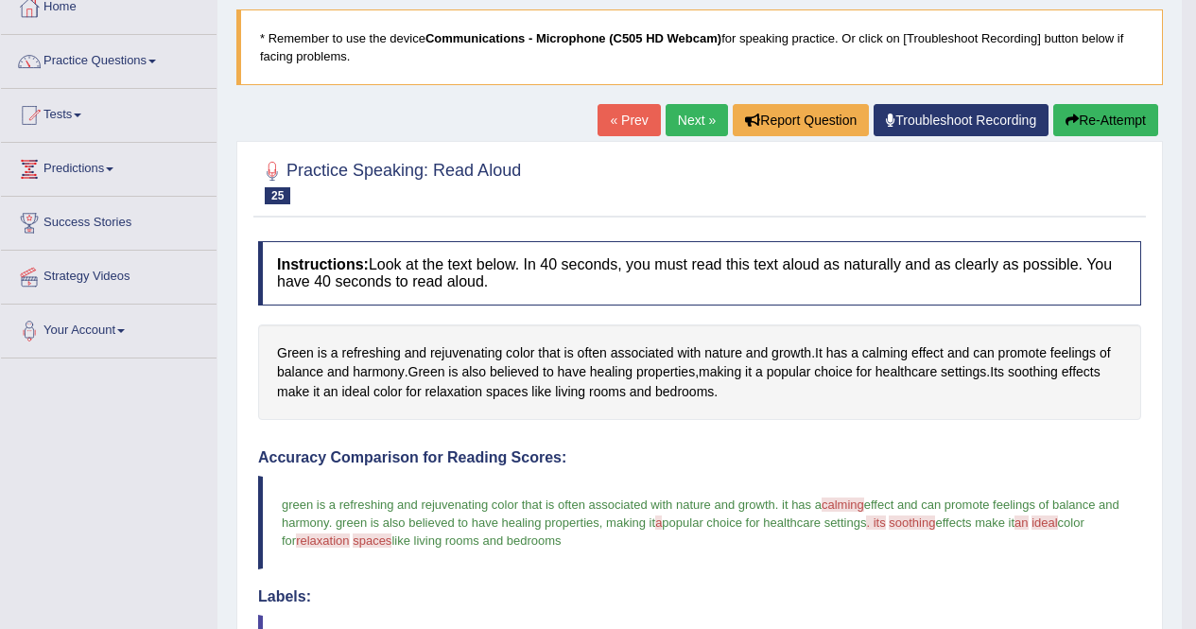
scroll to position [107, 0]
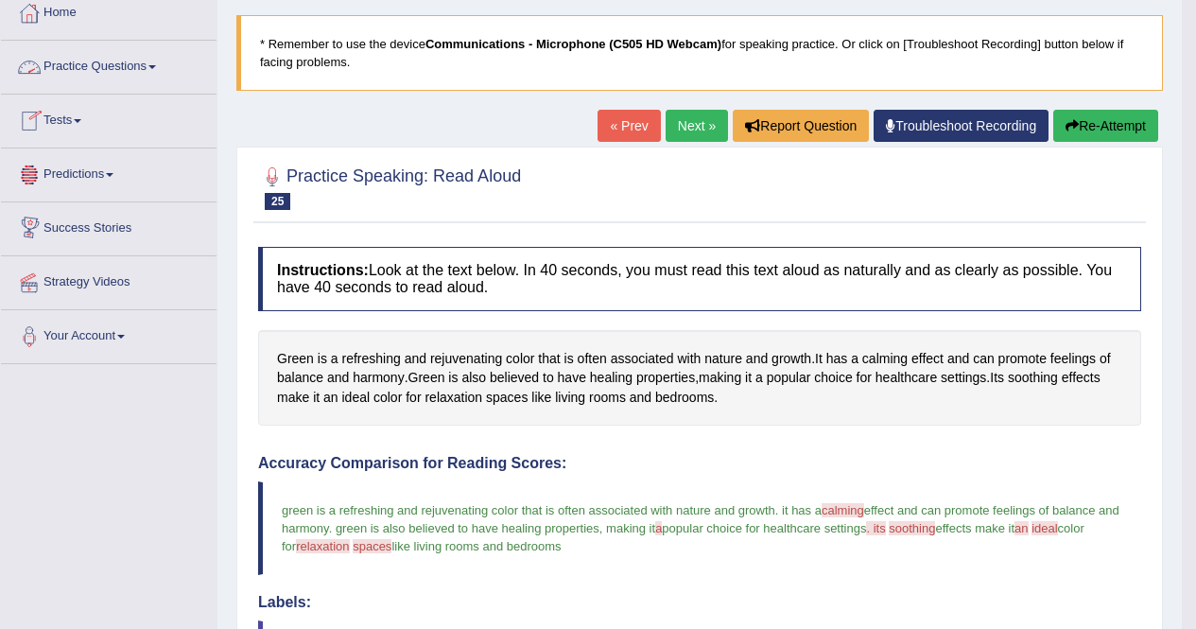
click at [110, 59] on link "Practice Questions" at bounding box center [109, 64] width 216 height 47
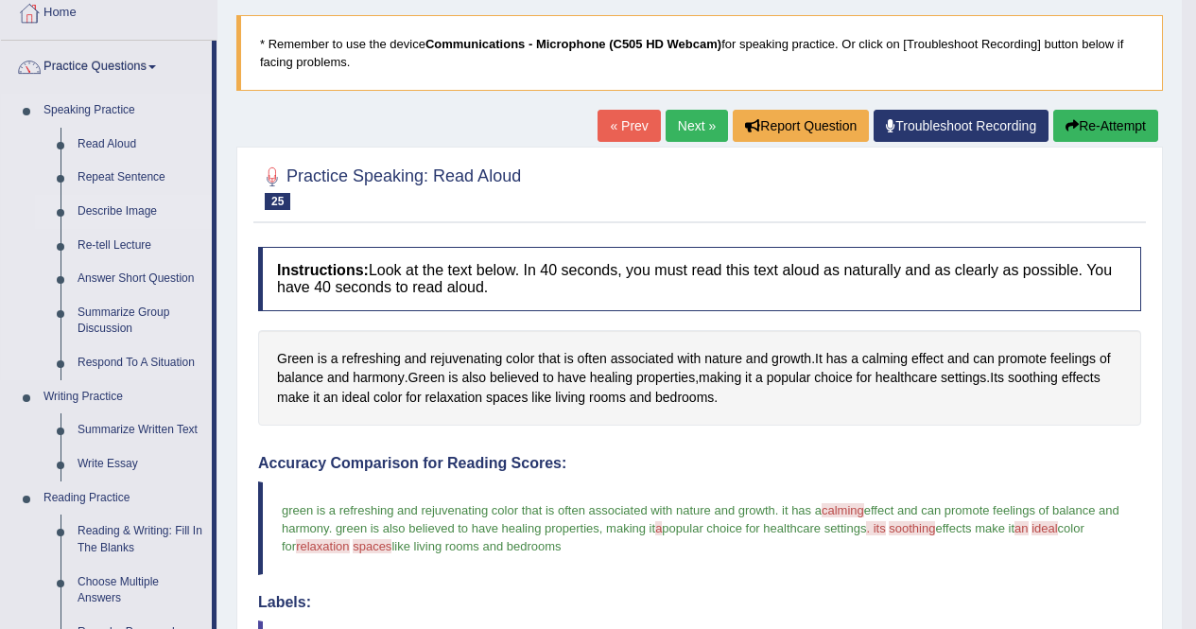
click at [121, 209] on link "Describe Image" at bounding box center [140, 212] width 143 height 34
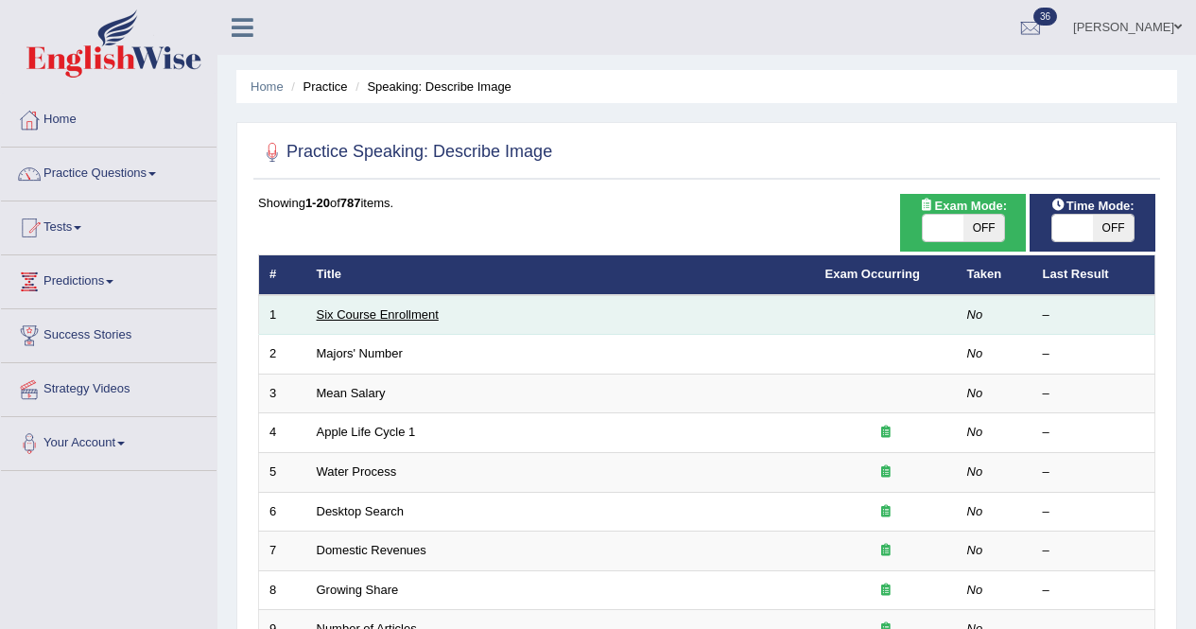
click at [376, 312] on link "Six Course Enrollment" at bounding box center [378, 314] width 122 height 14
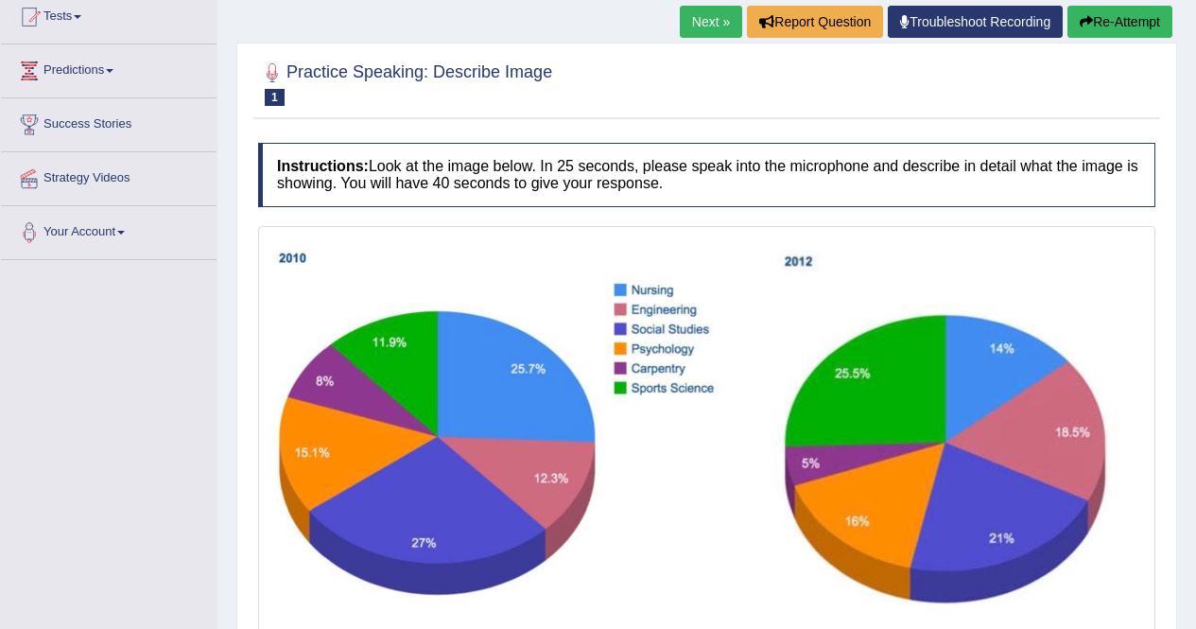
scroll to position [7, 0]
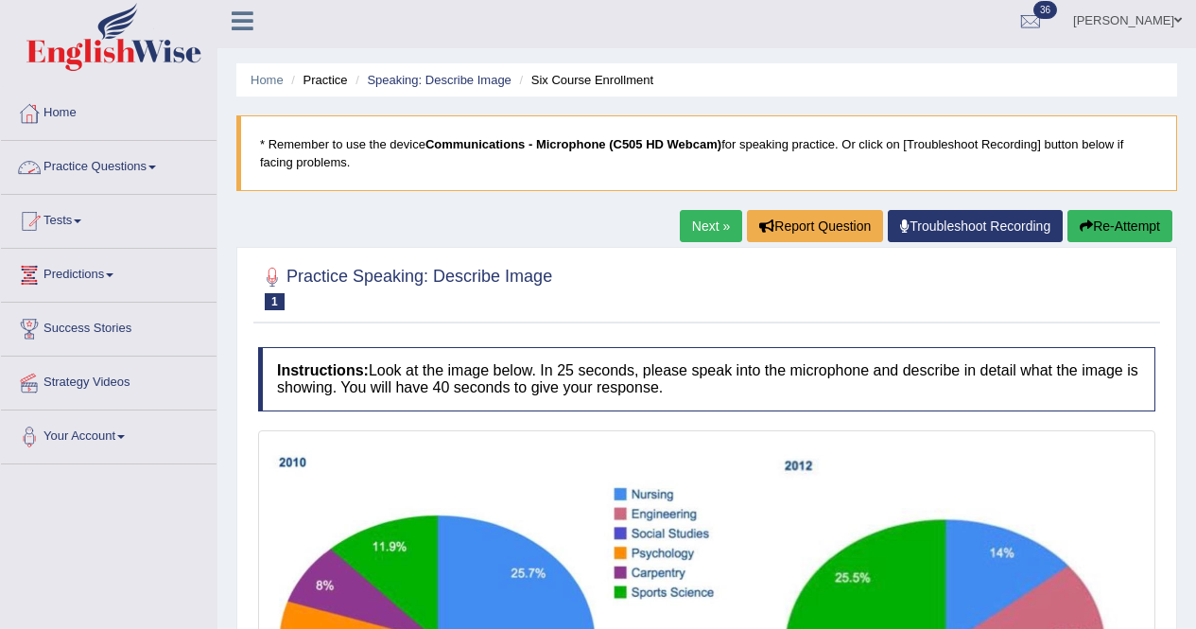
click at [92, 161] on link "Practice Questions" at bounding box center [109, 164] width 216 height 47
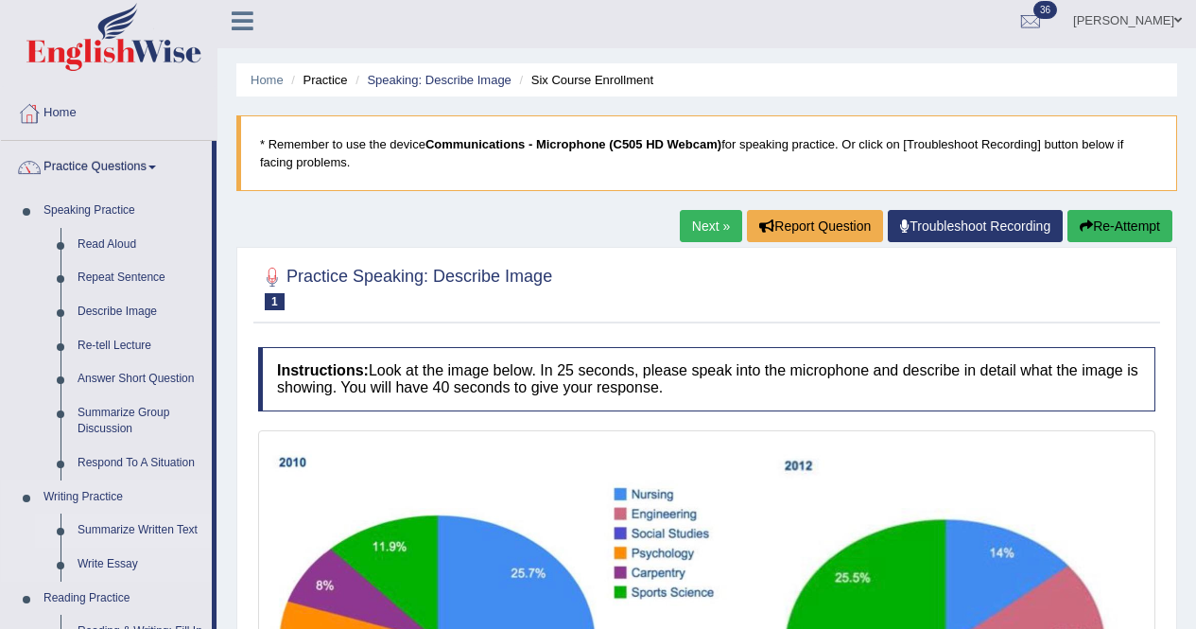
click at [113, 528] on link "Summarize Written Text" at bounding box center [140, 530] width 143 height 34
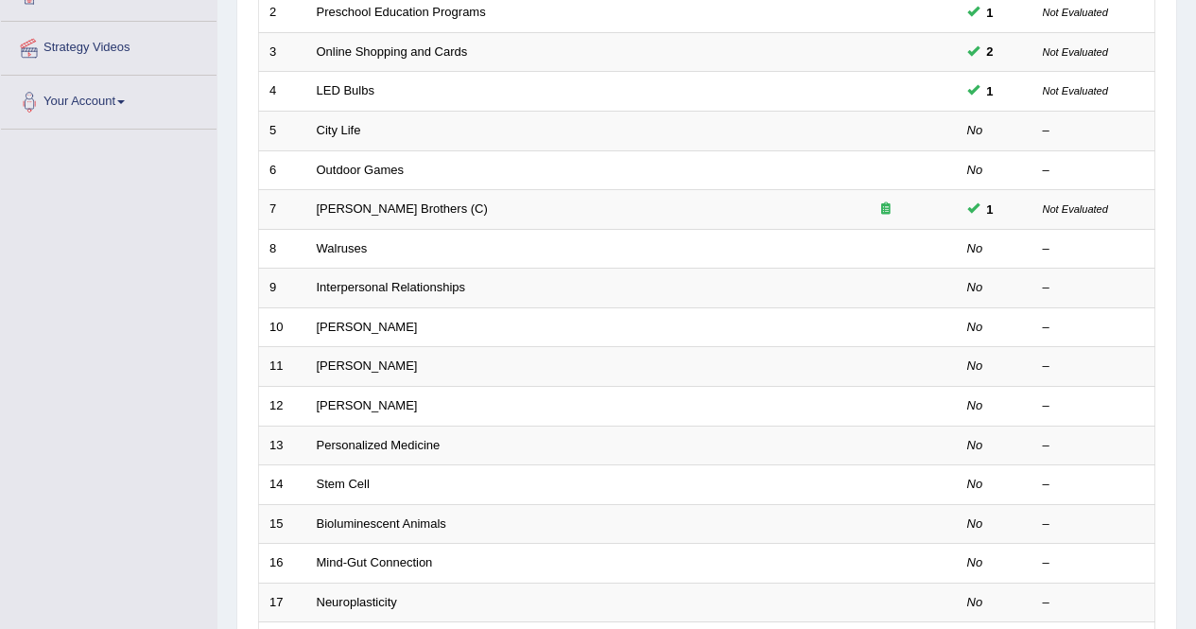
scroll to position [361, 0]
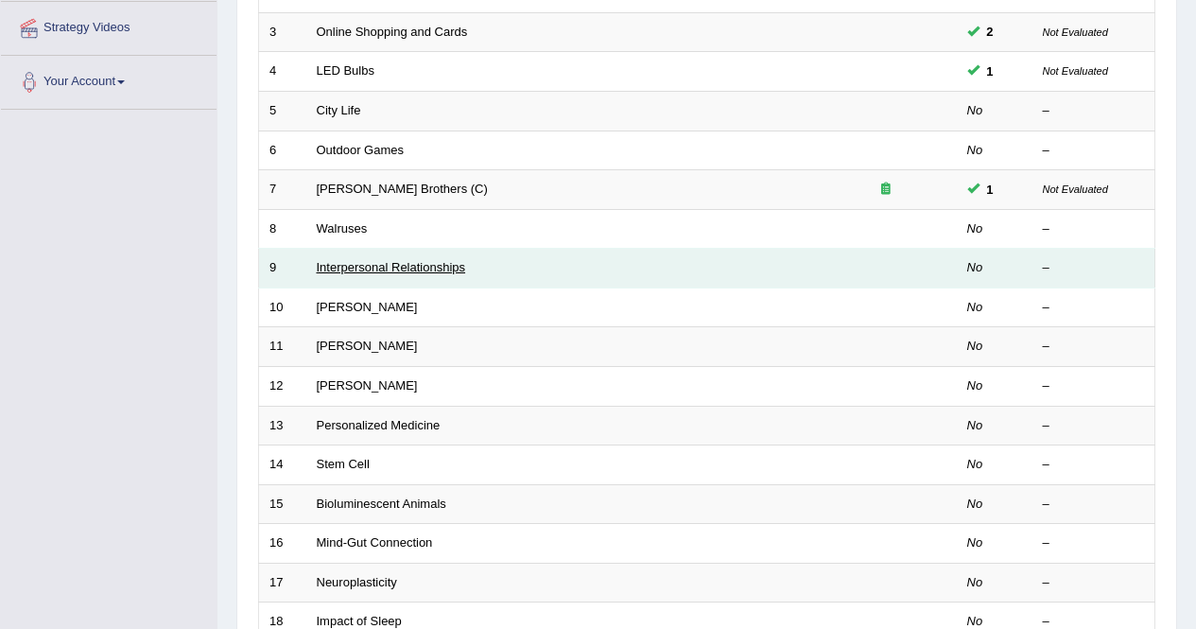
click at [343, 267] on link "Interpersonal Relationships" at bounding box center [391, 267] width 149 height 14
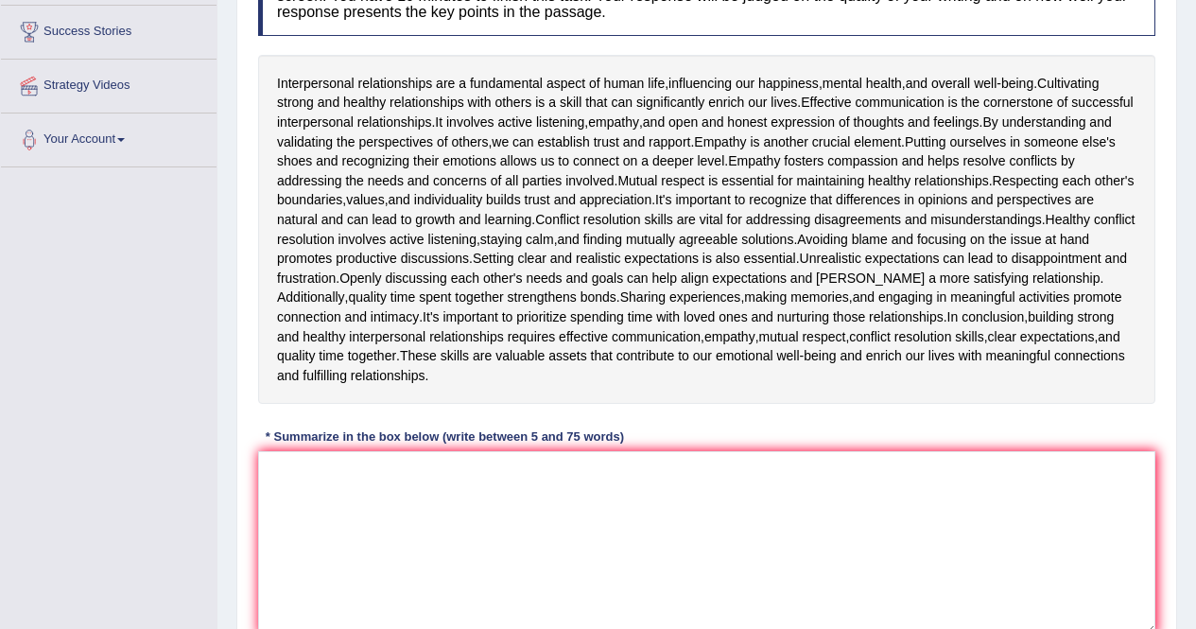
scroll to position [295, 0]
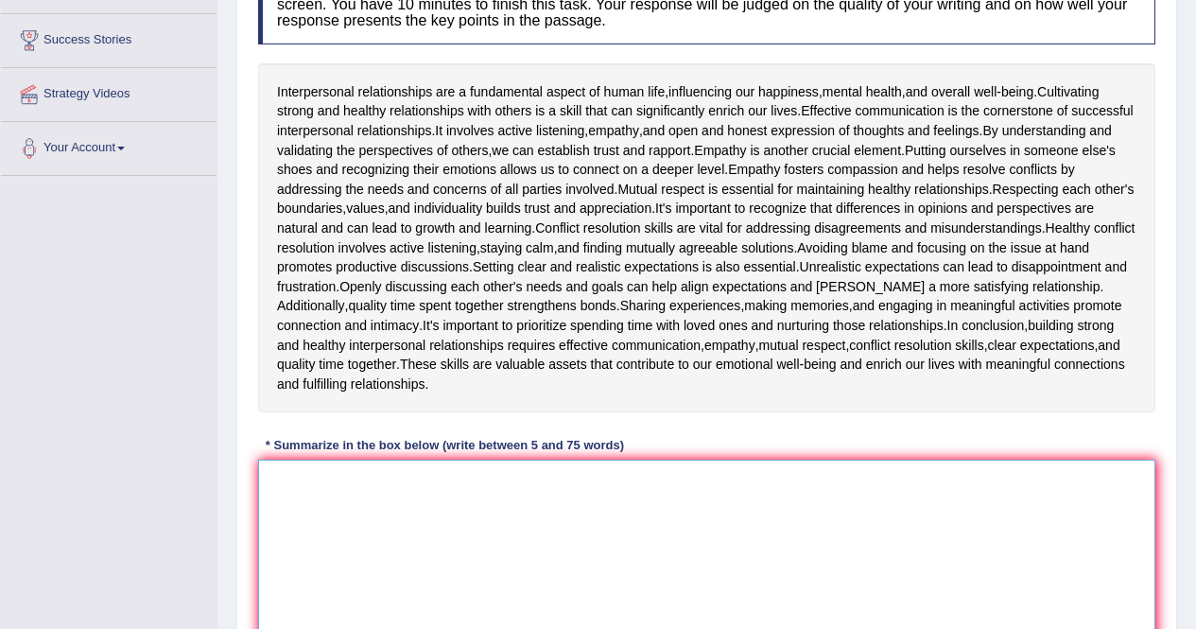
click at [308, 564] on textarea at bounding box center [706, 550] width 897 height 183
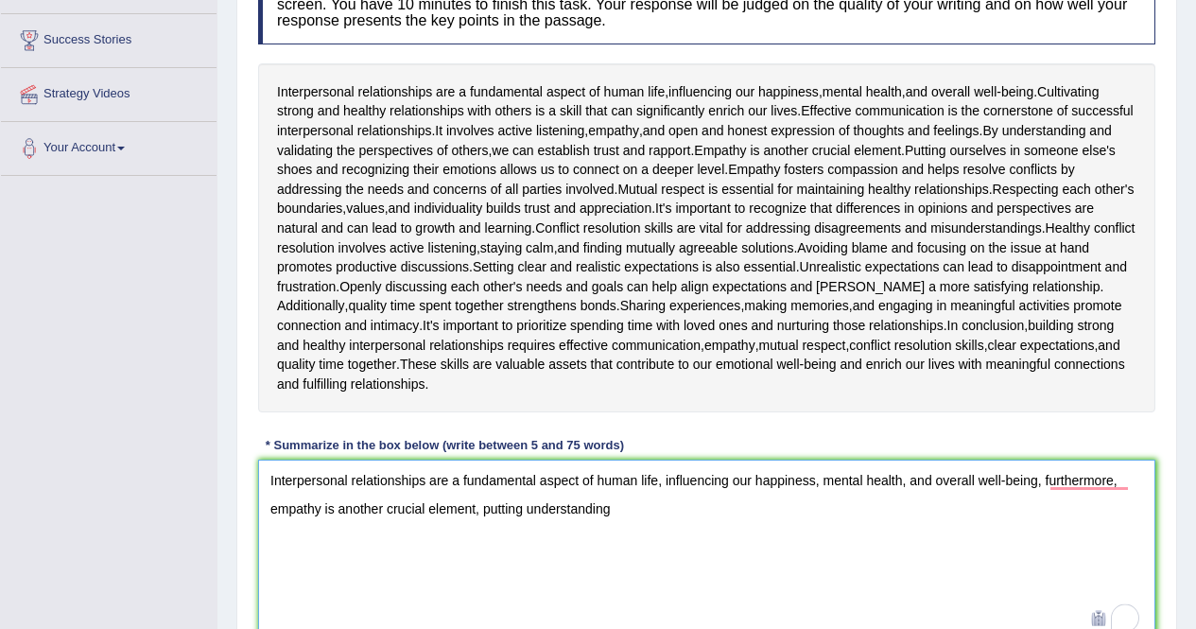
click at [623, 516] on textarea "Interpersonal relationships are a fundamental aspect of human life, influencing…" at bounding box center [706, 550] width 897 height 183
click at [800, 541] on textarea "Interpersonal relationships are a fundamental aspect of human life, influencing…" at bounding box center [706, 550] width 897 height 183
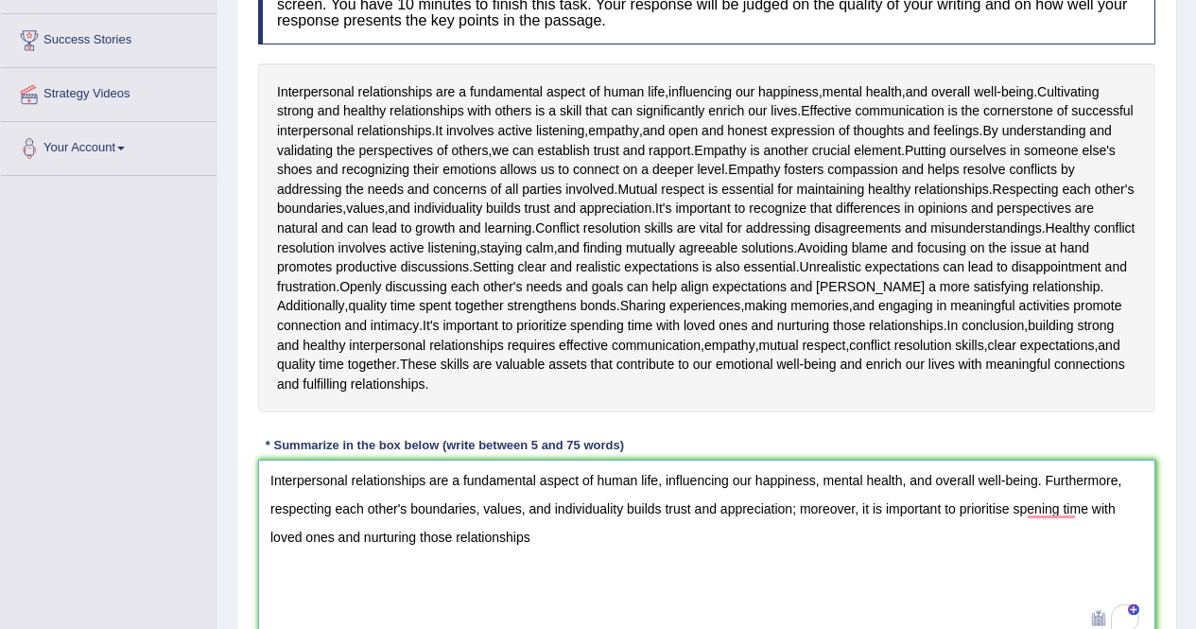
click at [1064, 527] on textarea "Interpersonal relationships are a fundamental aspect of human life, influencing…" at bounding box center [706, 550] width 897 height 183
click at [1057, 518] on textarea "Interpersonal relationships are a fundamental aspect of human life, influencing…" at bounding box center [706, 550] width 897 height 183
click at [569, 583] on textarea "Interpersonal relationships are a fundamental aspect of human life, influencing…" at bounding box center [706, 550] width 897 height 183
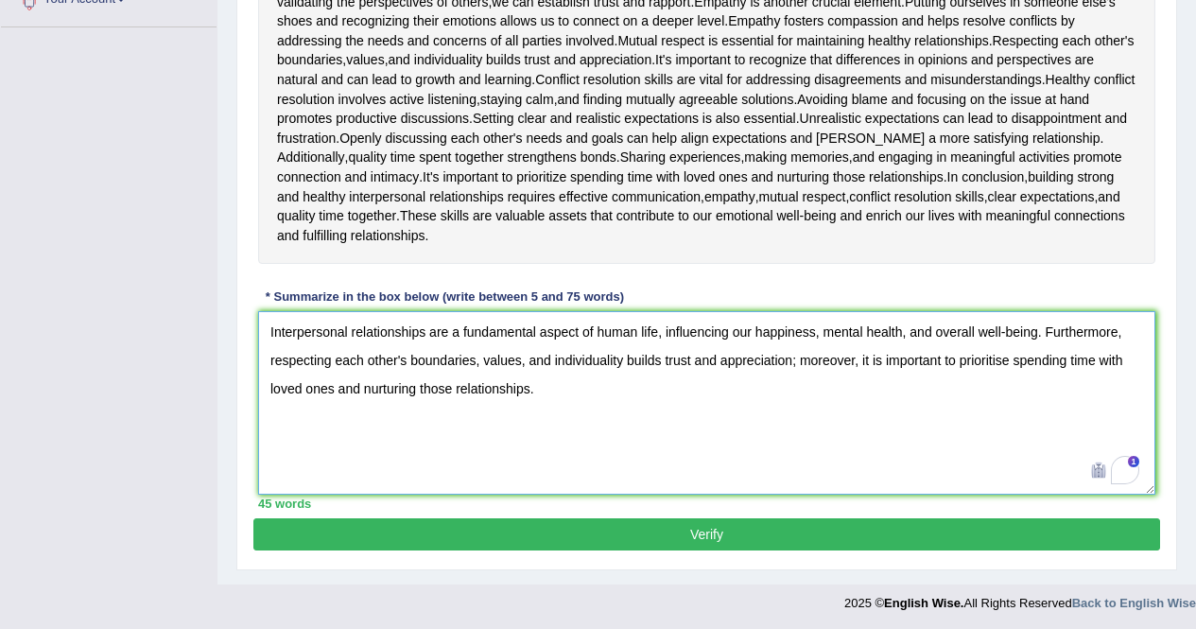
scroll to position [447, 0]
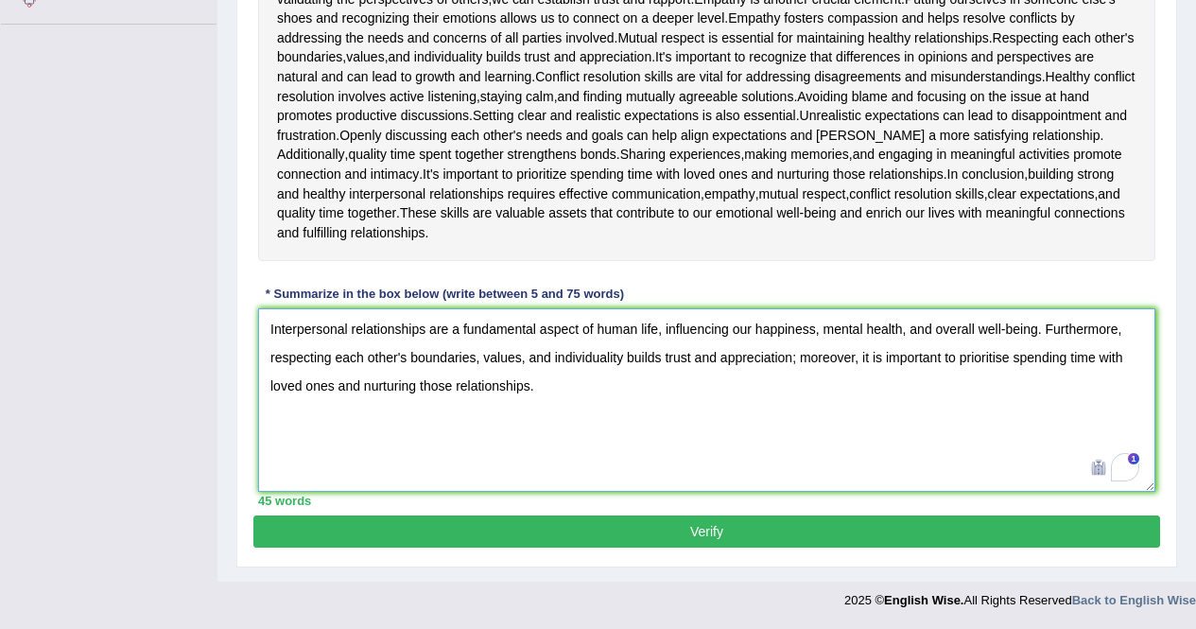
type textarea "Interpersonal relationships are a fundamental aspect of human life, influencing…"
click at [694, 544] on button "Verify" at bounding box center [706, 531] width 907 height 32
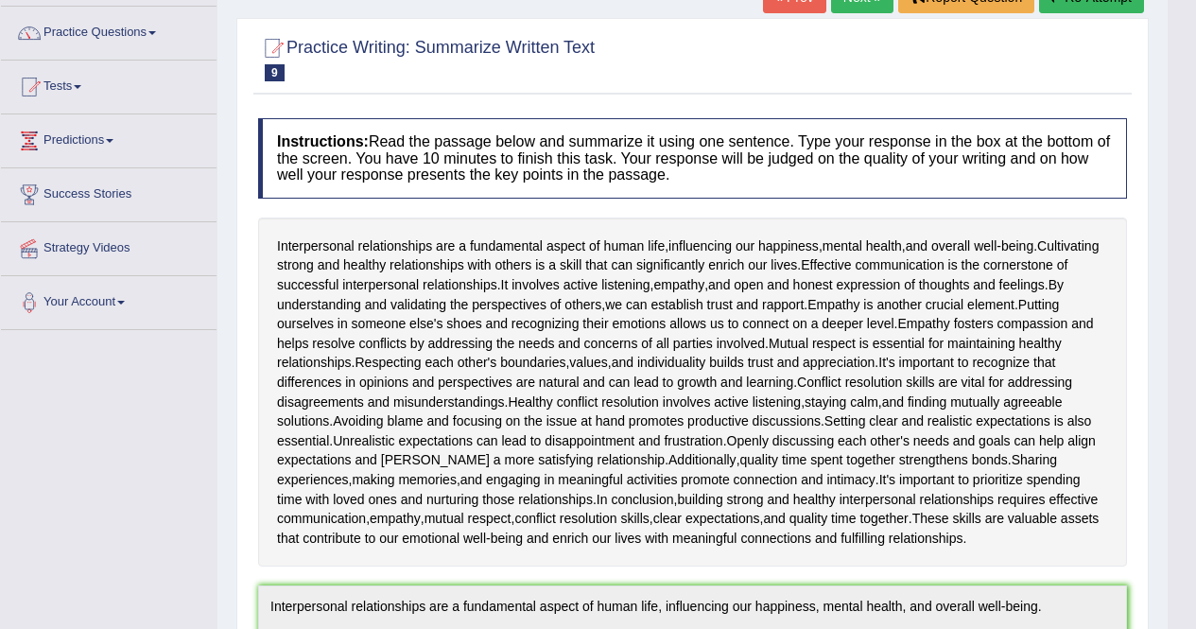
scroll to position [0, 0]
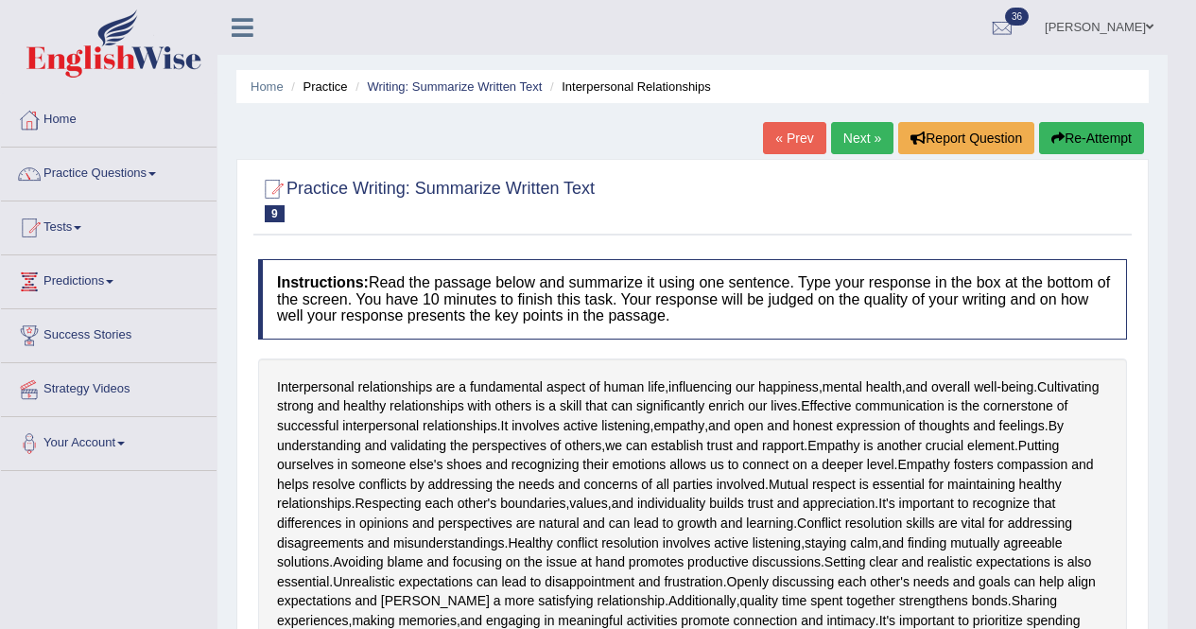
click at [854, 141] on link "Next »" at bounding box center [862, 138] width 62 height 32
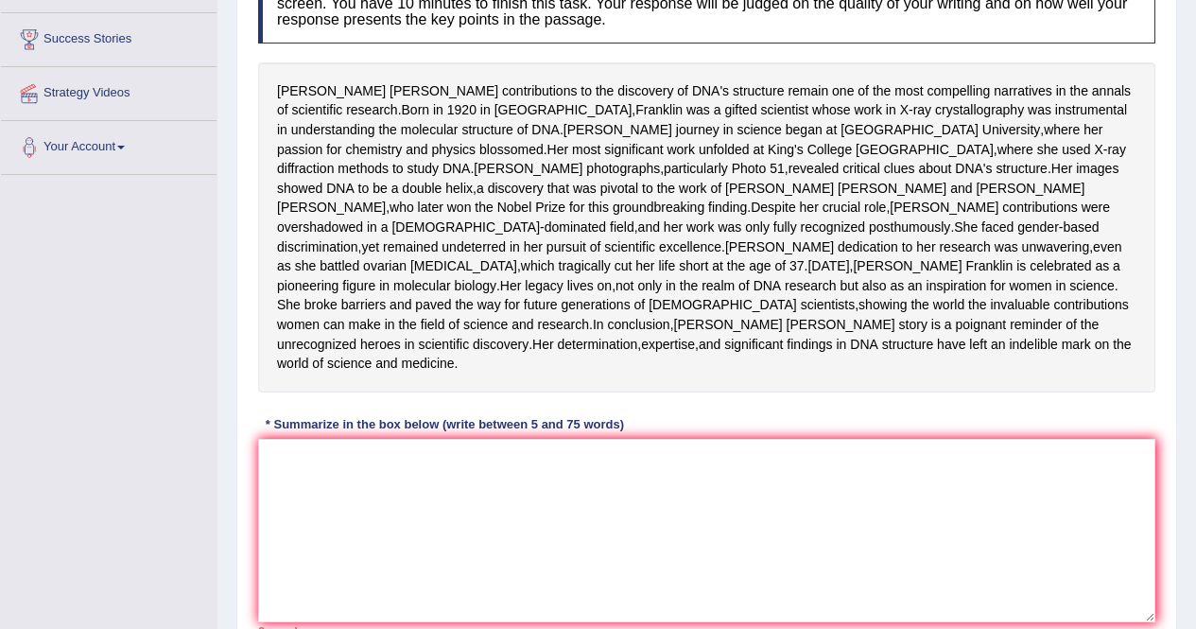
scroll to position [298, 0]
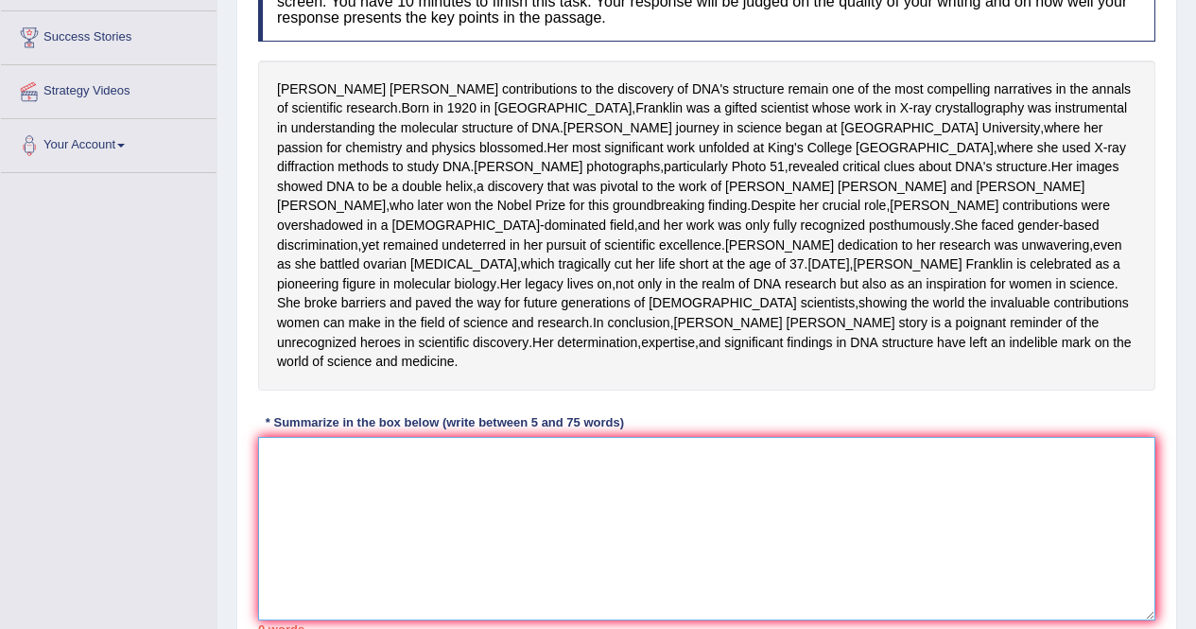
click at [740, 533] on textarea at bounding box center [706, 528] width 897 height 183
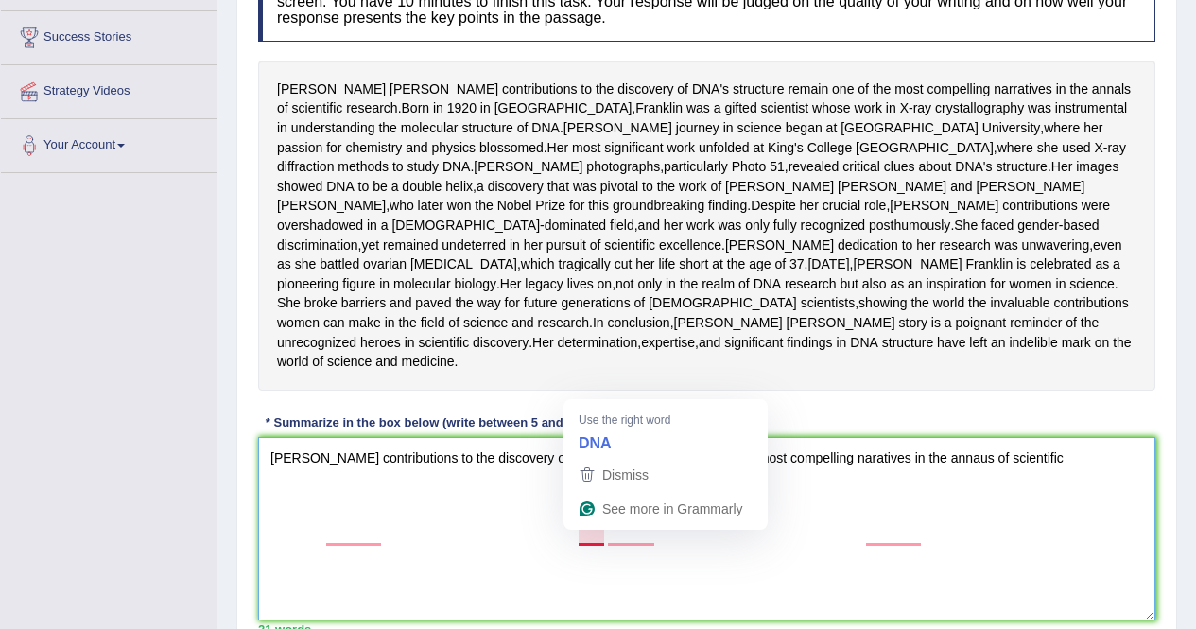
click at [603, 533] on textarea "[PERSON_NAME] contributions to the discovery of DNa struture remain one of the …" at bounding box center [706, 528] width 897 height 183
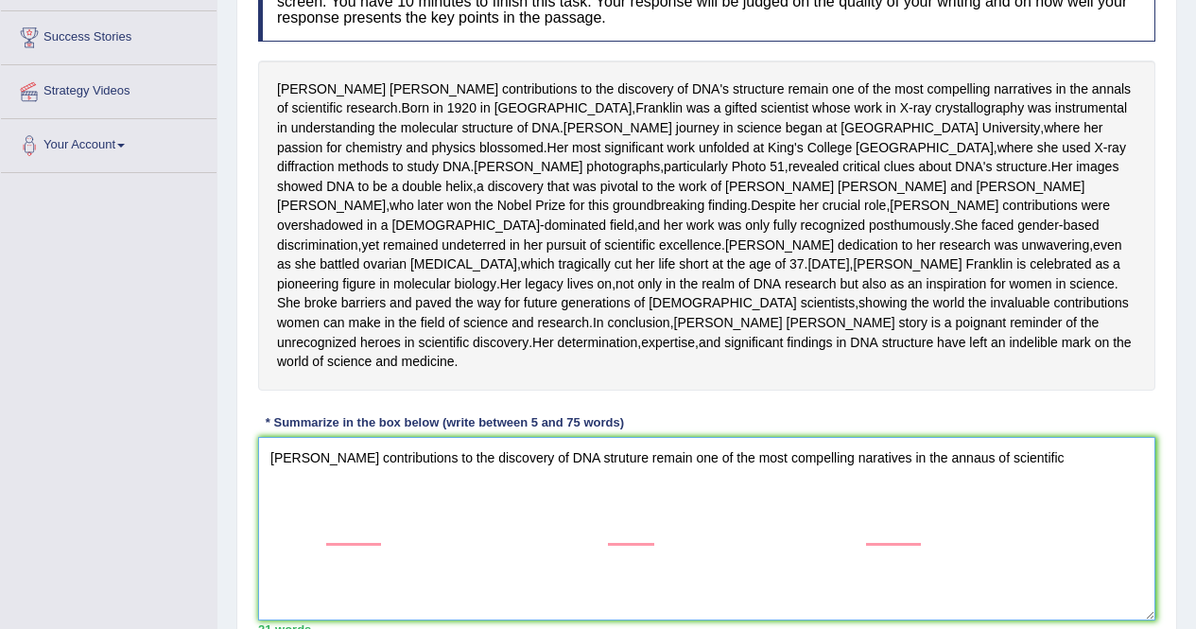
click at [642, 579] on textarea "[PERSON_NAME] contributions to the discovery of DNA struture remain one of the …" at bounding box center [706, 528] width 897 height 183
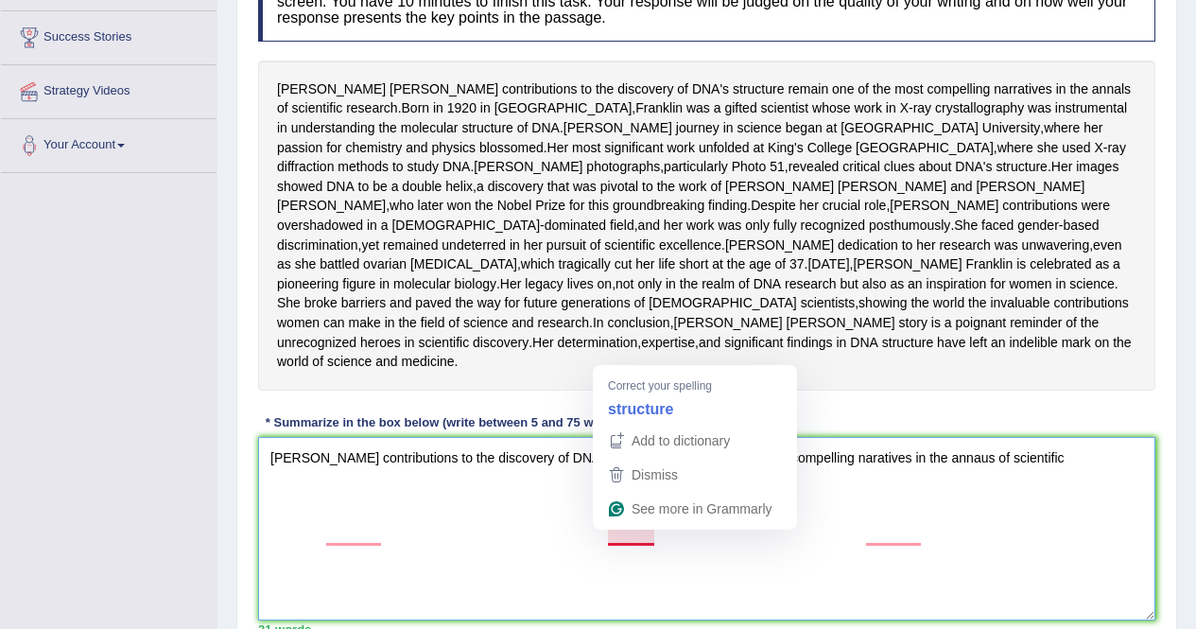
click at [629, 539] on textarea "[PERSON_NAME] contributions to the discovery of DNA struture remain one of the …" at bounding box center [706, 528] width 897 height 183
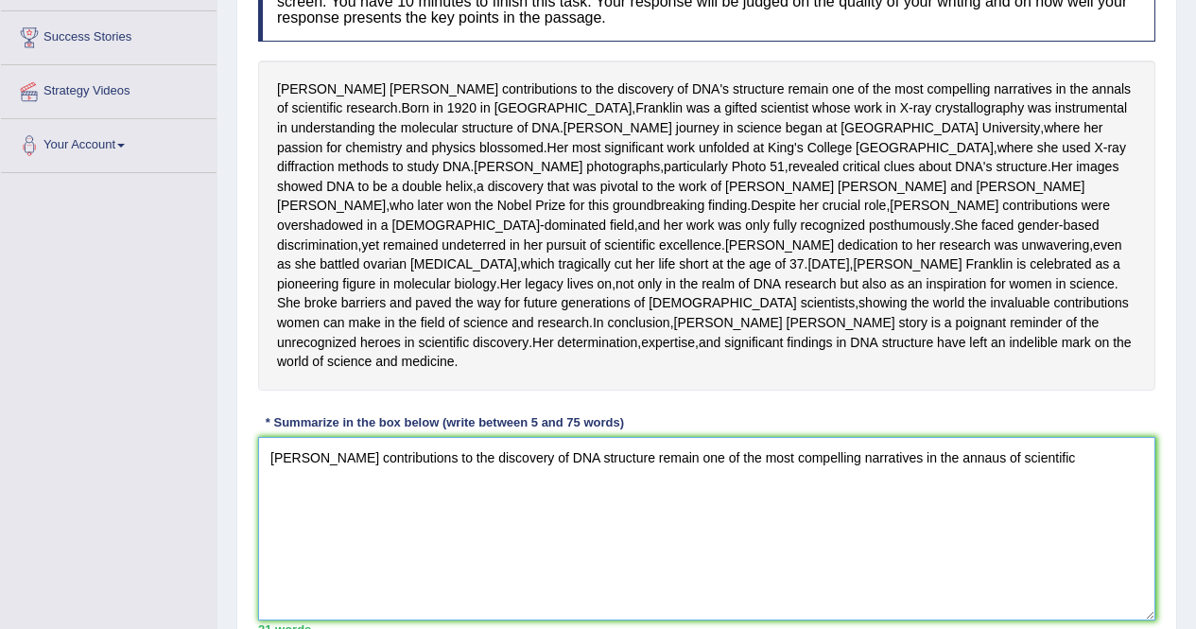
click at [1093, 532] on textarea "[PERSON_NAME] contributions to the discovery of DNA structure remain one of the…" at bounding box center [706, 528] width 897 height 183
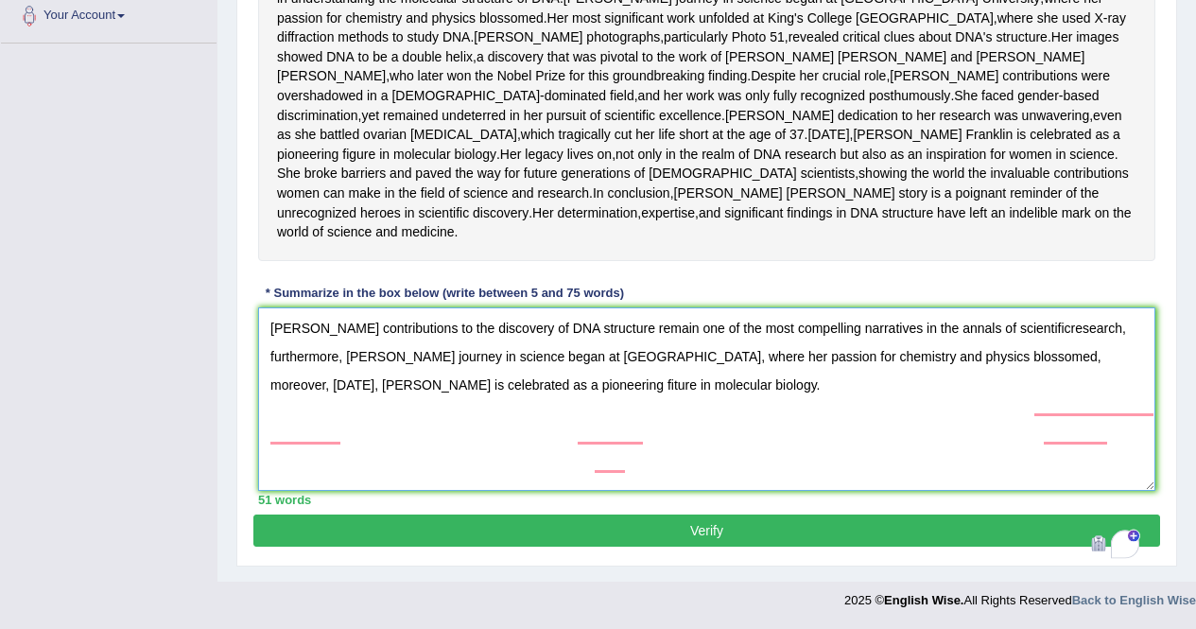
scroll to position [457, 0]
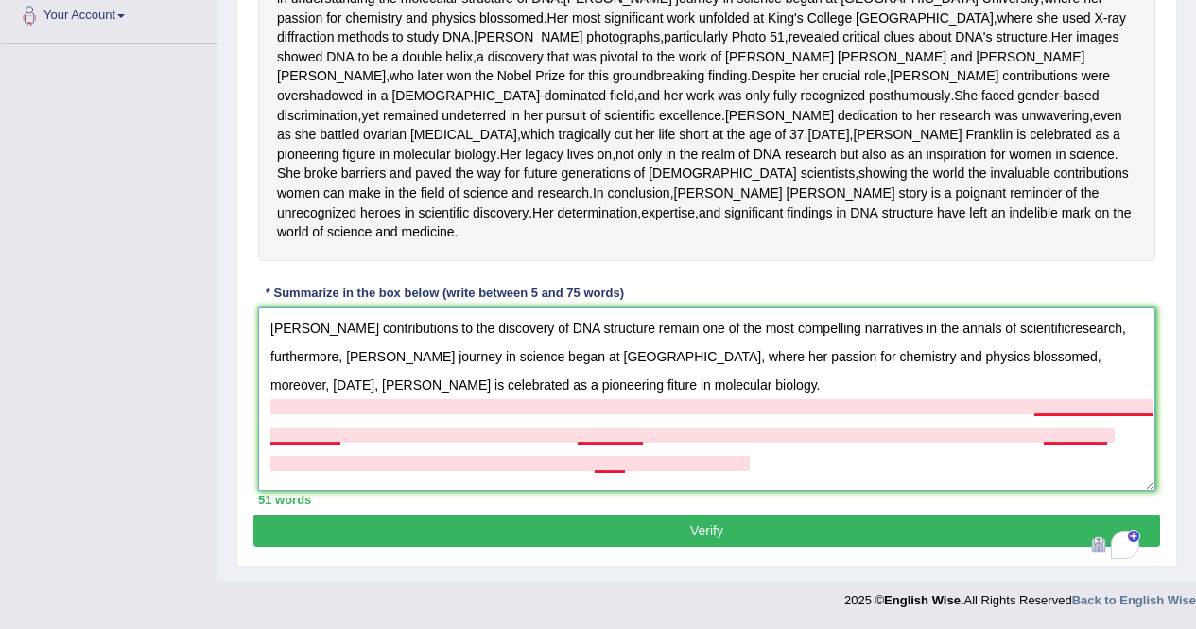
click at [605, 408] on textarea "[PERSON_NAME] contributions to the discovery of DNA structure remain one of the…" at bounding box center [706, 398] width 897 height 183
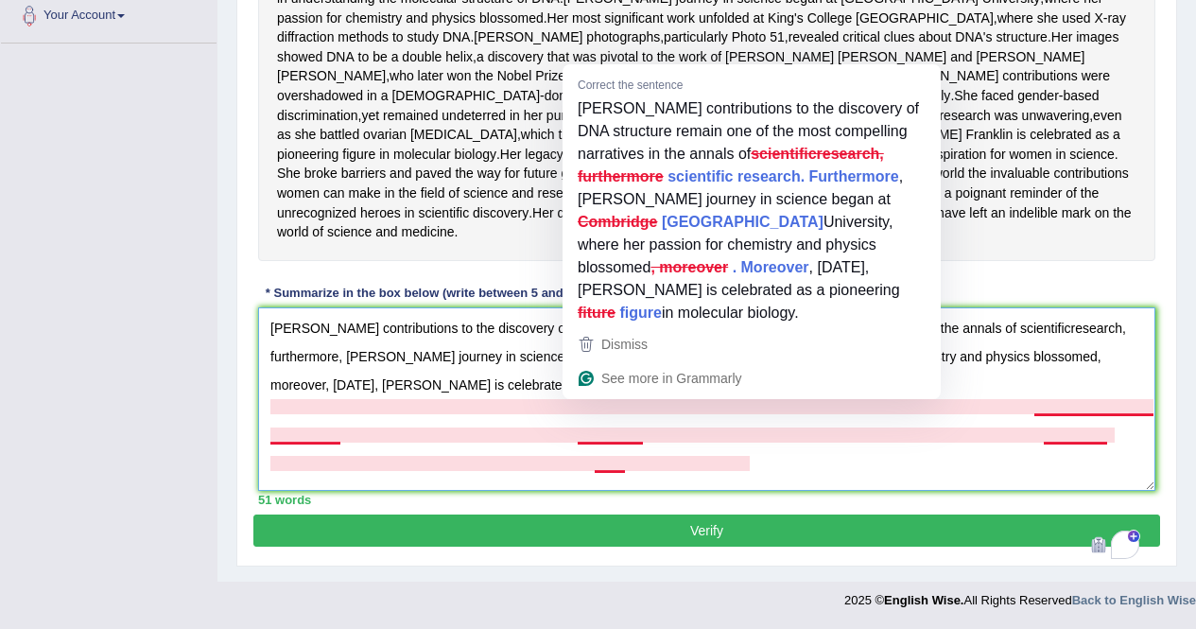
click at [593, 403] on textarea "[PERSON_NAME] contributions to the discovery of DNA structure remain one of the…" at bounding box center [706, 398] width 897 height 183
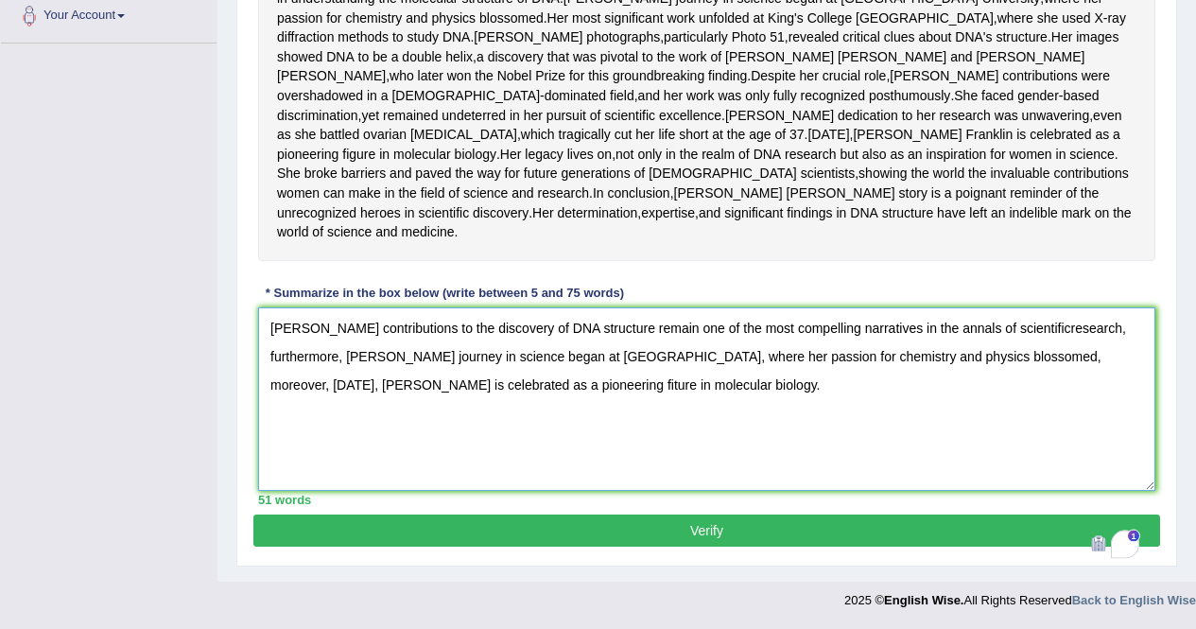
drag, startPoint x: 411, startPoint y: 485, endPoint x: 422, endPoint y: 490, distance: 11.4
click at [412, 486] on textarea "[PERSON_NAME] contributions to the discovery of DNA structure remain one of the…" at bounding box center [706, 398] width 897 height 183
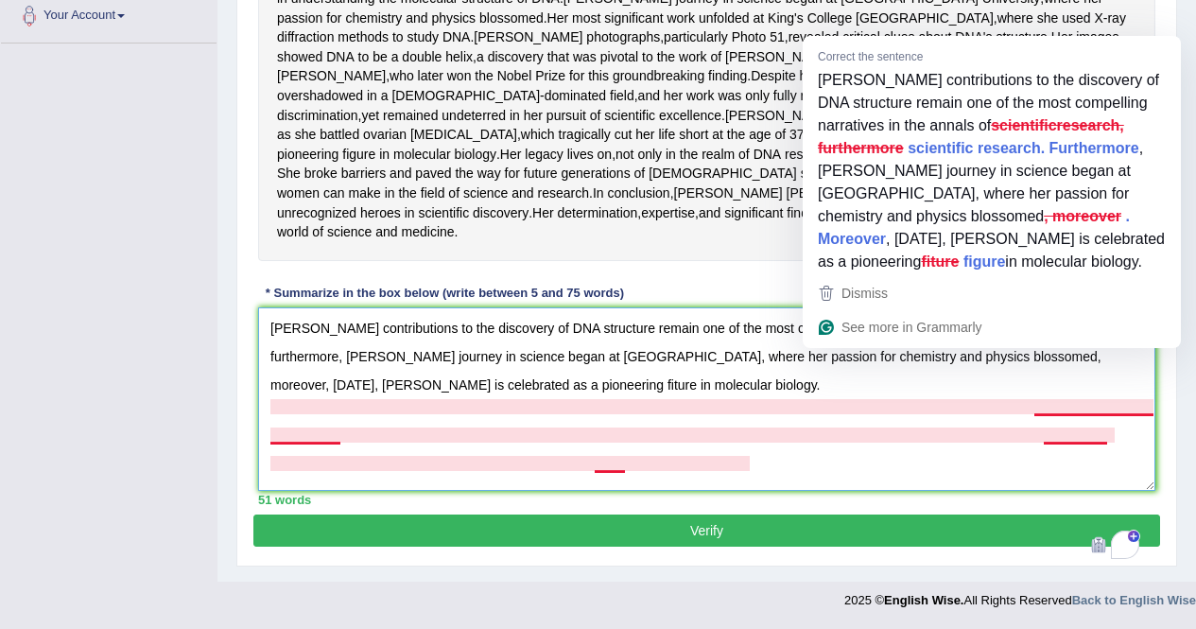
click at [1089, 377] on textarea "[PERSON_NAME] contributions to the discovery of DNA structure remain one of the…" at bounding box center [706, 398] width 897 height 183
click at [1084, 379] on textarea "[PERSON_NAME] contributions to the discovery of DNA structure remain one of the…" at bounding box center [706, 398] width 897 height 183
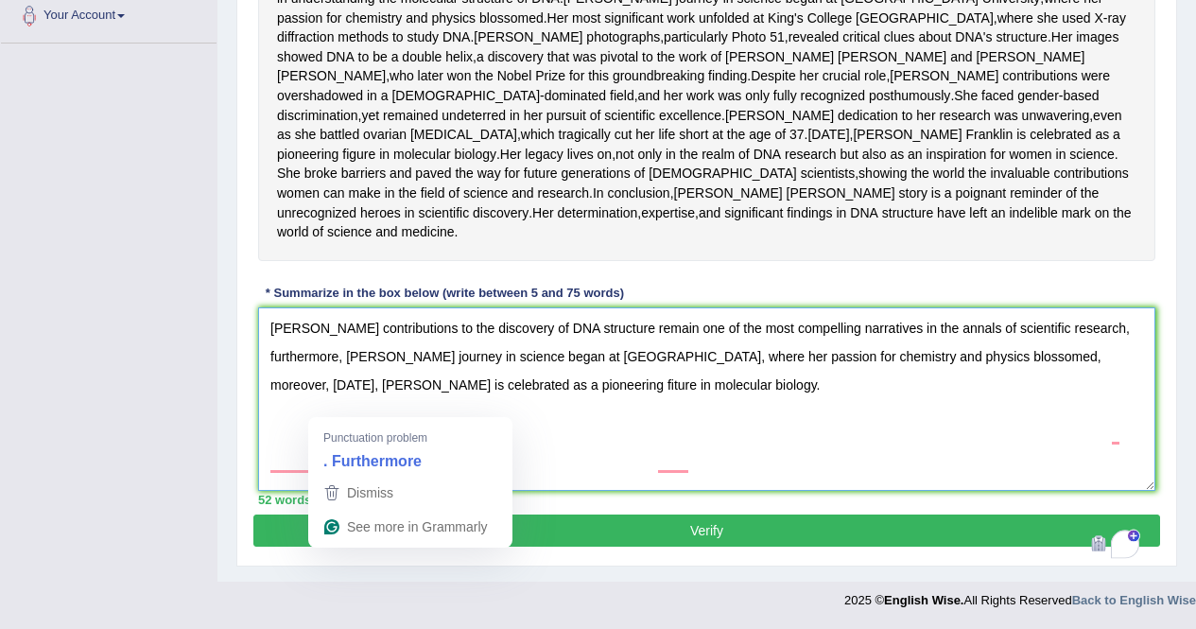
click at [344, 404] on textarea "[PERSON_NAME] contributions to the discovery of DNA structure remain one of the…" at bounding box center [706, 398] width 897 height 183
click at [335, 407] on textarea "[PERSON_NAME] contributions to the discovery of DNA structure remain one of the…" at bounding box center [706, 398] width 897 height 183
click at [340, 407] on textarea "[PERSON_NAME] contributions to the discovery of DNA structure remain one of the…" at bounding box center [706, 398] width 897 height 183
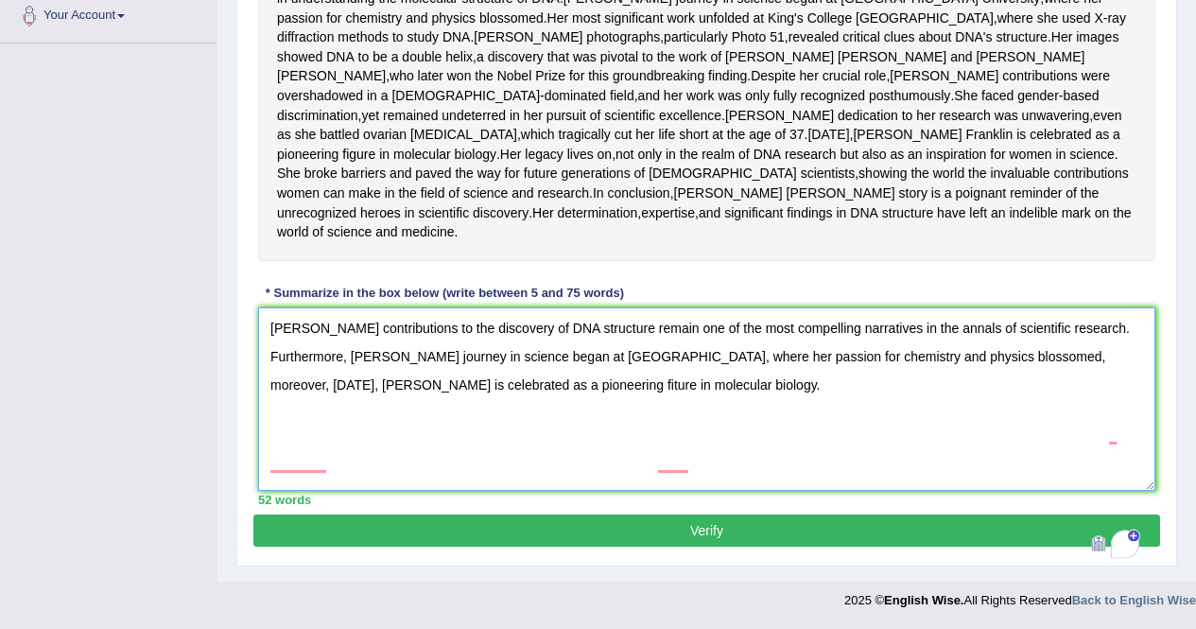
drag, startPoint x: 323, startPoint y: 410, endPoint x: 341, endPoint y: 416, distance: 18.8
click at [338, 415] on textarea "[PERSON_NAME] contributions to the discovery of DNA structure remain one of the…" at bounding box center [706, 398] width 897 height 183
click at [331, 409] on textarea "[PERSON_NAME] contributions to the discovery of DNA structure remain one of the…" at bounding box center [706, 398] width 897 height 183
click at [331, 408] on textarea "[PERSON_NAME] contributions to the discovery of DNA structure remain one of the…" at bounding box center [706, 398] width 897 height 183
click at [349, 418] on textarea "[PERSON_NAME] contributions to the discovery of DNA structure remain one of the…" at bounding box center [706, 398] width 897 height 183
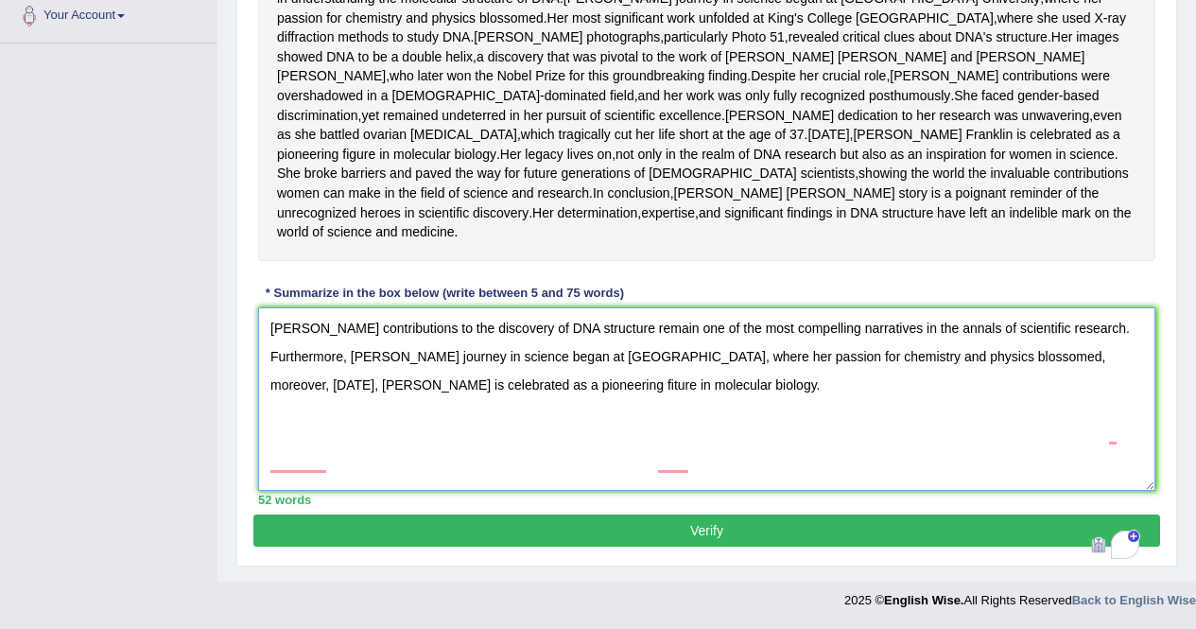
click at [330, 408] on textarea "[PERSON_NAME] contributions to the discovery of DNA structure remain one of the…" at bounding box center [706, 398] width 897 height 183
click at [459, 407] on textarea "[PERSON_NAME] contributions to the discovery of DNA structure remain one of the…" at bounding box center [706, 398] width 897 height 183
click at [338, 405] on textarea "[PERSON_NAME] contributions to the discovery of DNA structure remain one of the…" at bounding box center [706, 398] width 897 height 183
click at [686, 427] on textarea "[PERSON_NAME] contributions to the discovery of DNA structure remain one of the…" at bounding box center [706, 398] width 897 height 183
drag, startPoint x: 831, startPoint y: 422, endPoint x: 719, endPoint y: 481, distance: 126.5
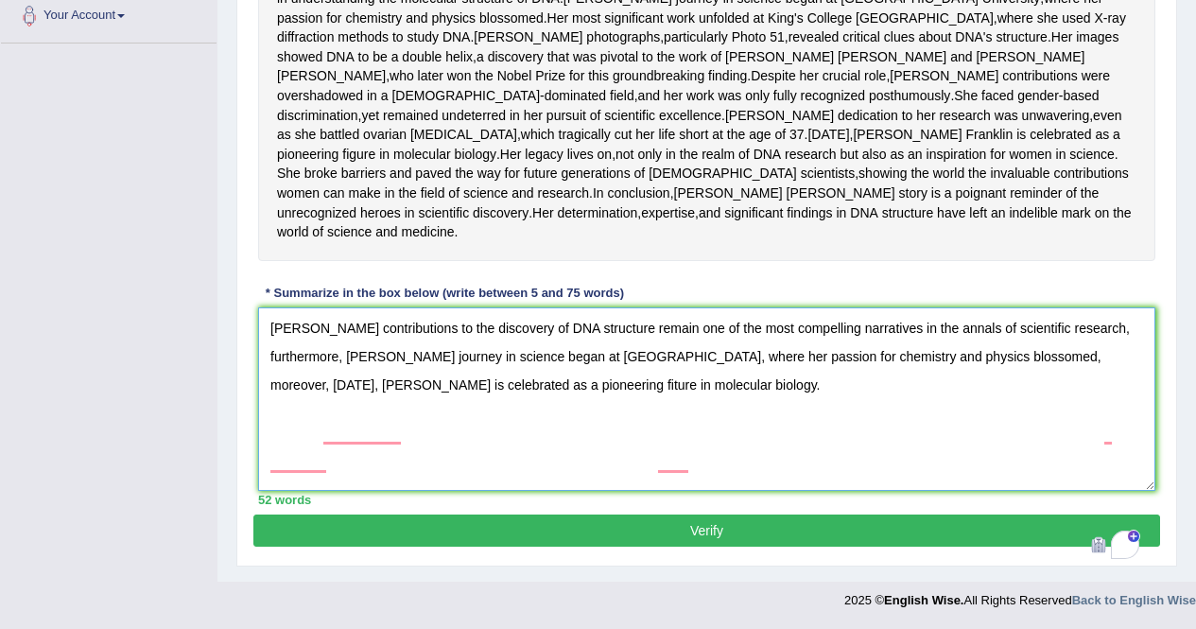
click at [720, 484] on textarea "[PERSON_NAME] contributions to the discovery of DNA structure remain one of the…" at bounding box center [706, 398] width 897 height 183
click at [637, 416] on textarea "[PERSON_NAME] contributions to the discovery of DNA structure remain one of the…" at bounding box center [706, 398] width 897 height 183
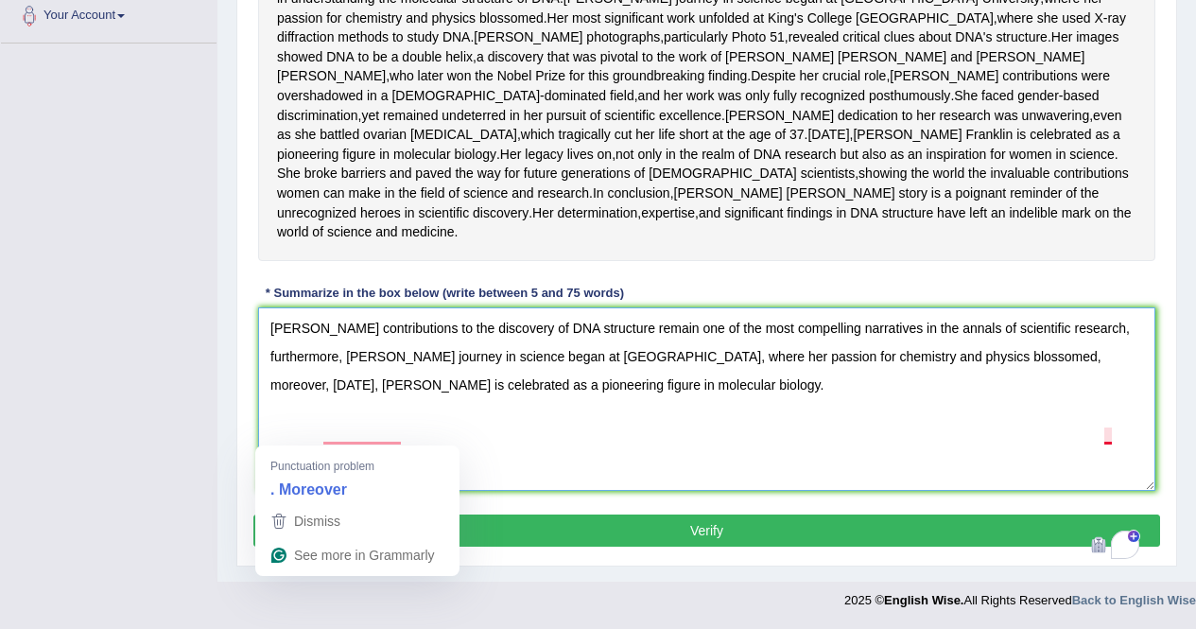
click at [797, 460] on textarea "[PERSON_NAME] contributions to the discovery of DNA structure remain one of the…" at bounding box center [706, 398] width 897 height 183
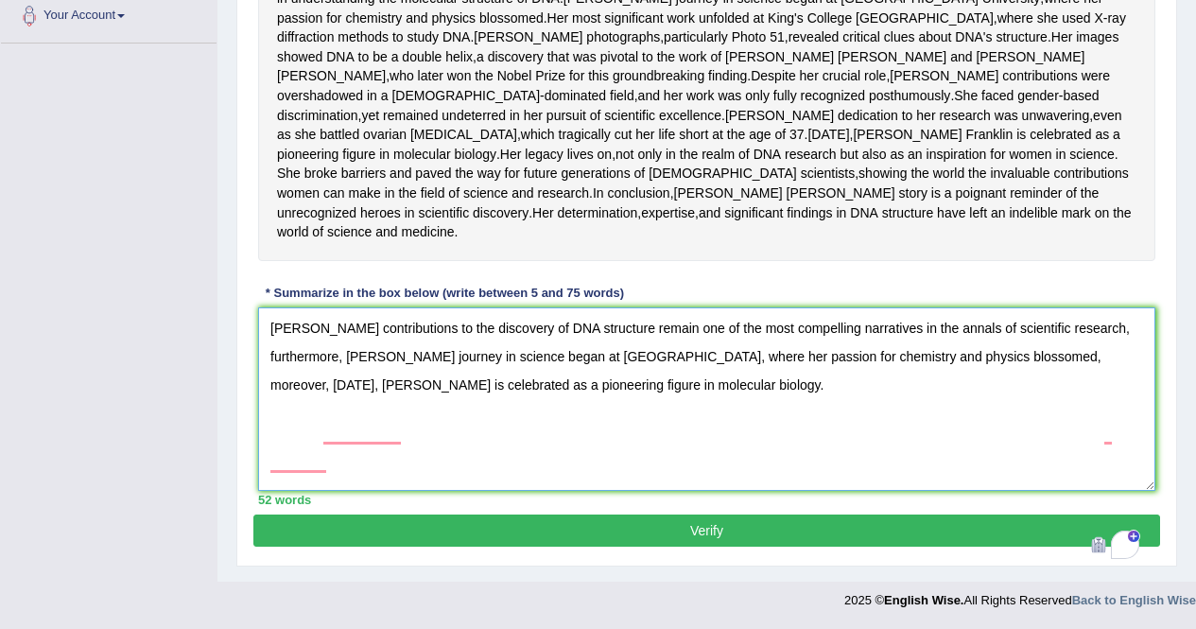
scroll to position [506, 0]
type textarea "[PERSON_NAME] contributions to the discovery of DNA structure remain one of the…"
click at [726, 528] on button "Verify" at bounding box center [706, 530] width 907 height 32
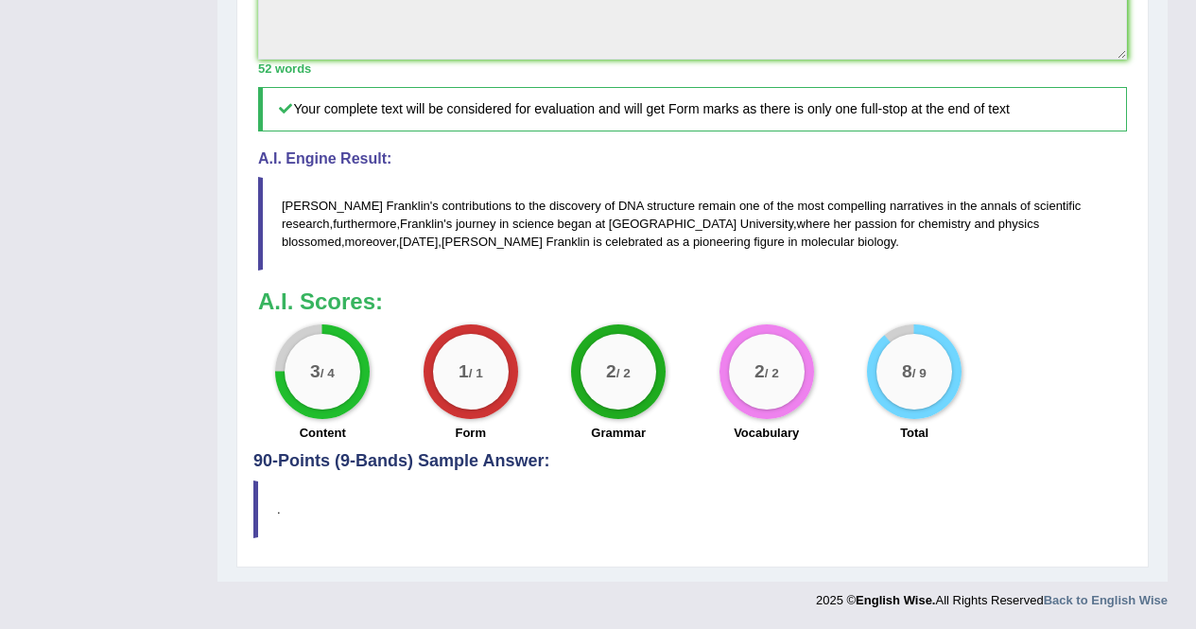
scroll to position [910, 0]
